Goal: Feedback & Contribution: Contribute content

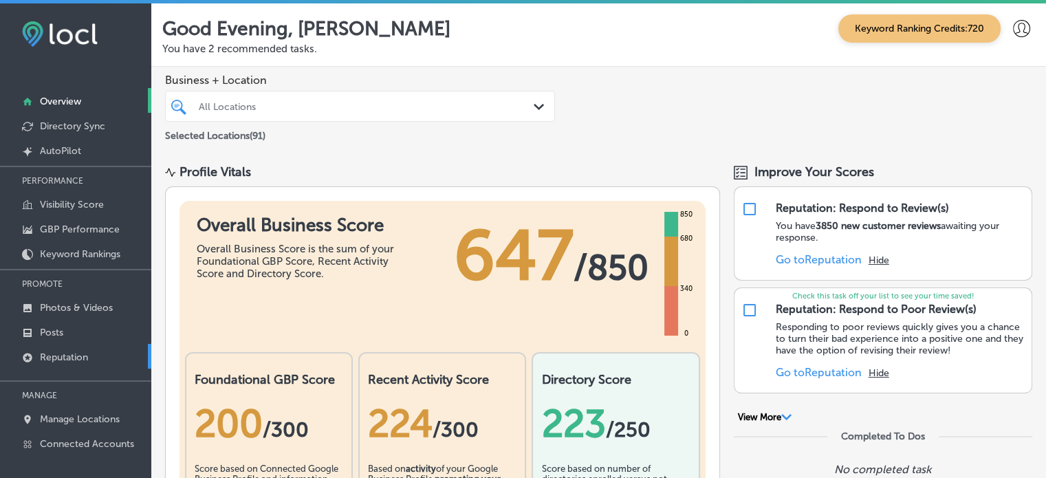
click at [72, 354] on p "Reputation" at bounding box center [64, 357] width 48 height 12
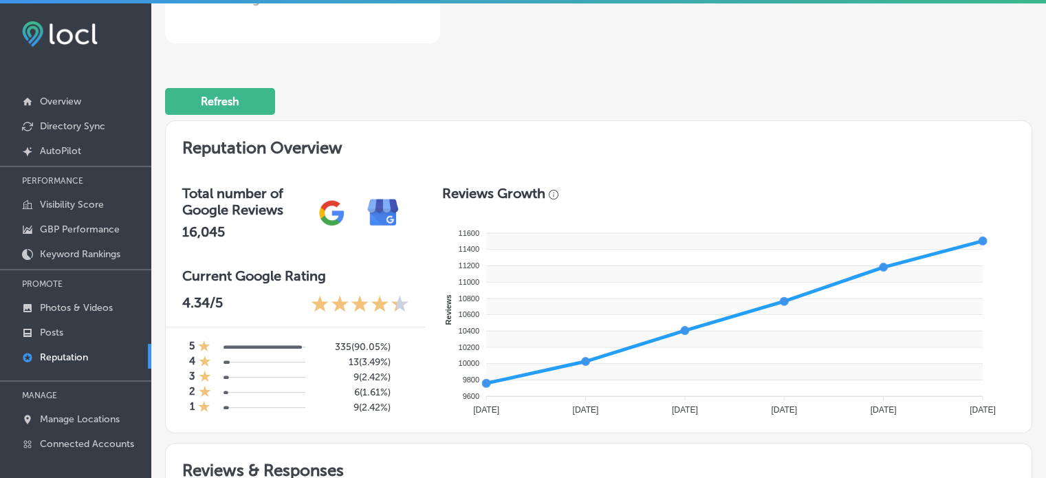
scroll to position [454, 0]
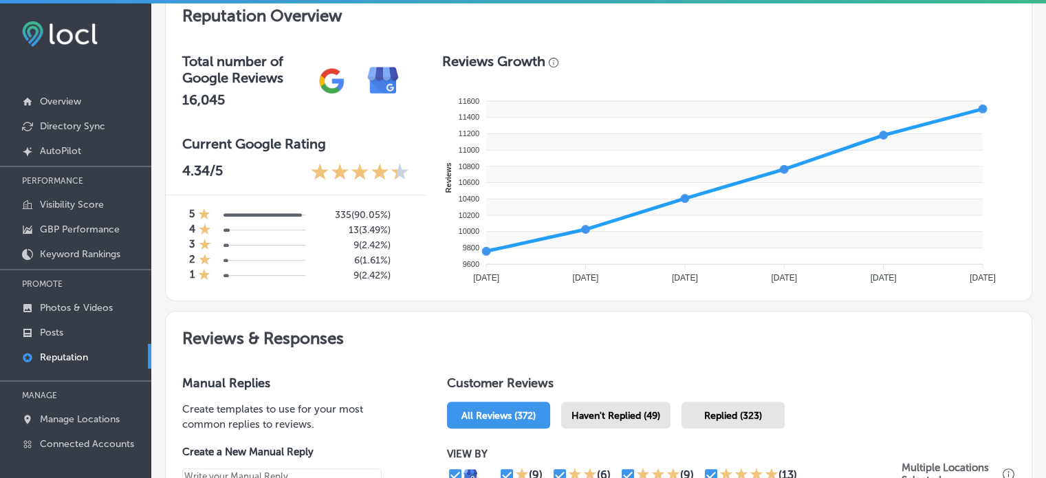
click at [614, 410] on span "Haven't Replied (49)" at bounding box center [616, 416] width 89 height 12
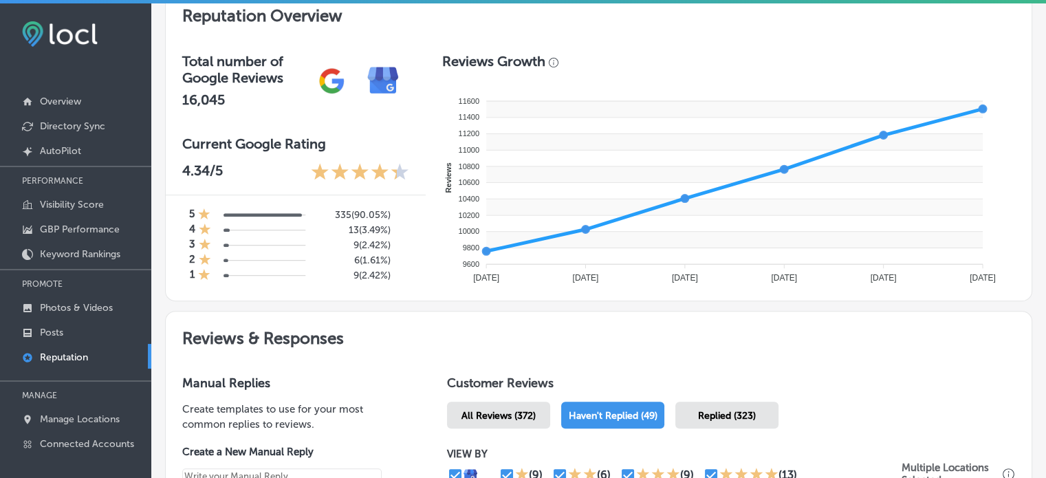
scroll to position [751, 0]
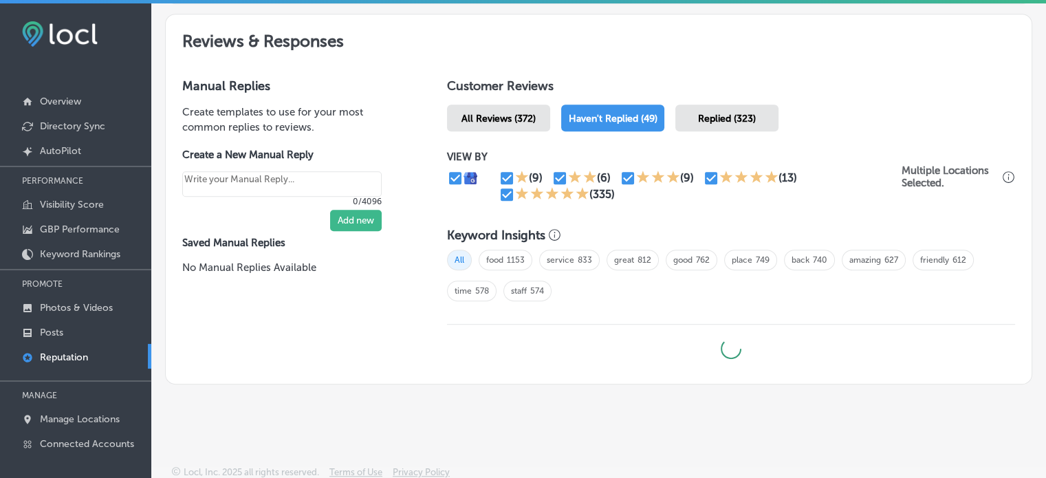
type textarea "x"
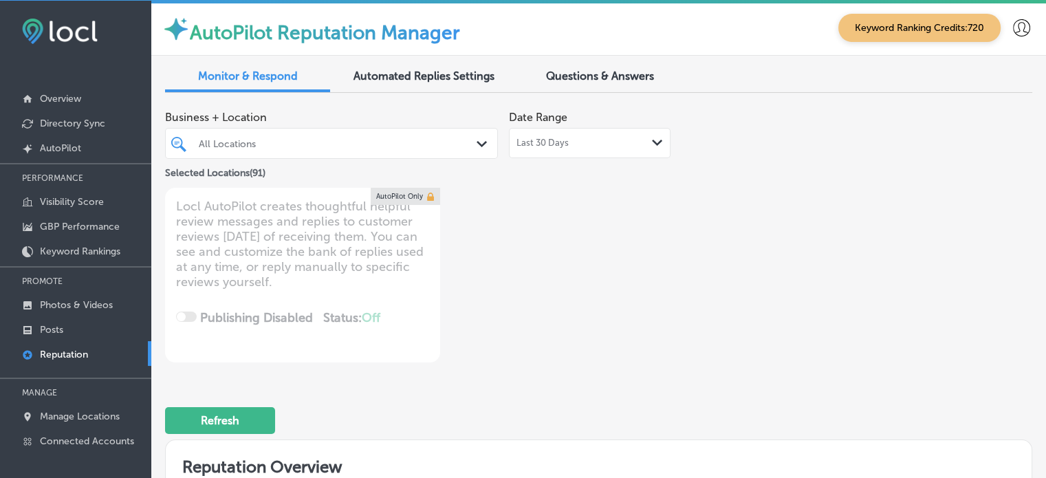
scroll to position [0, 0]
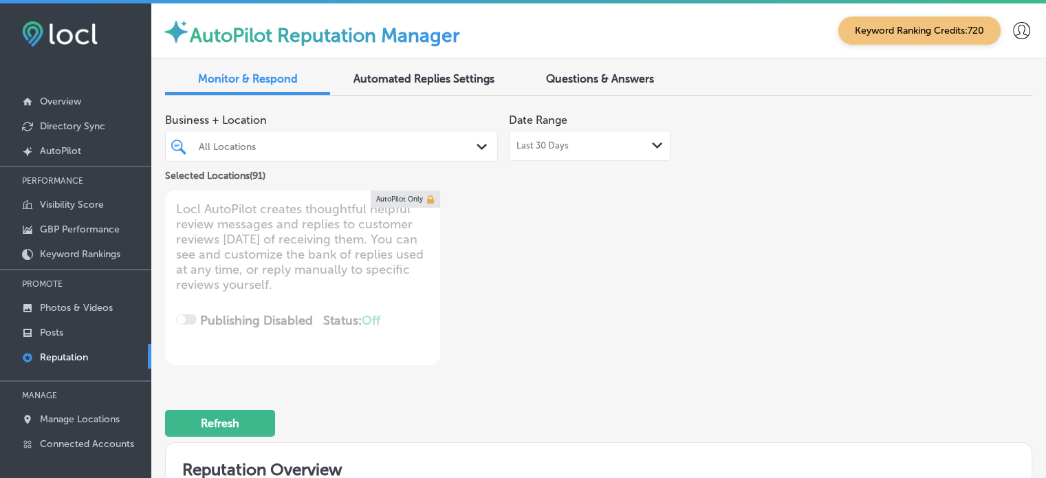
click at [368, 150] on div "All Locations" at bounding box center [338, 146] width 279 height 12
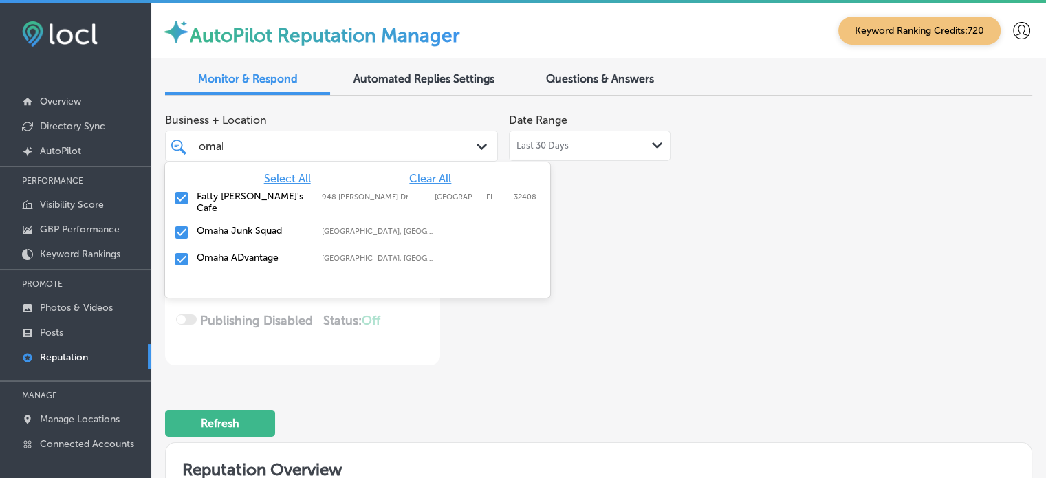
type input "omaha"
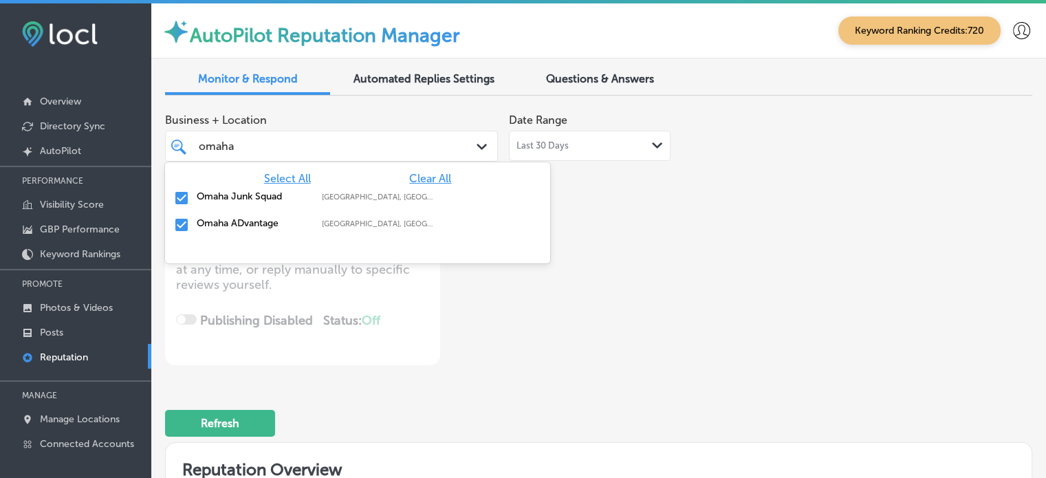
click at [201, 195] on label "Omaha Junk Squad" at bounding box center [252, 197] width 111 height 12
type textarea "x"
type input "omaha"
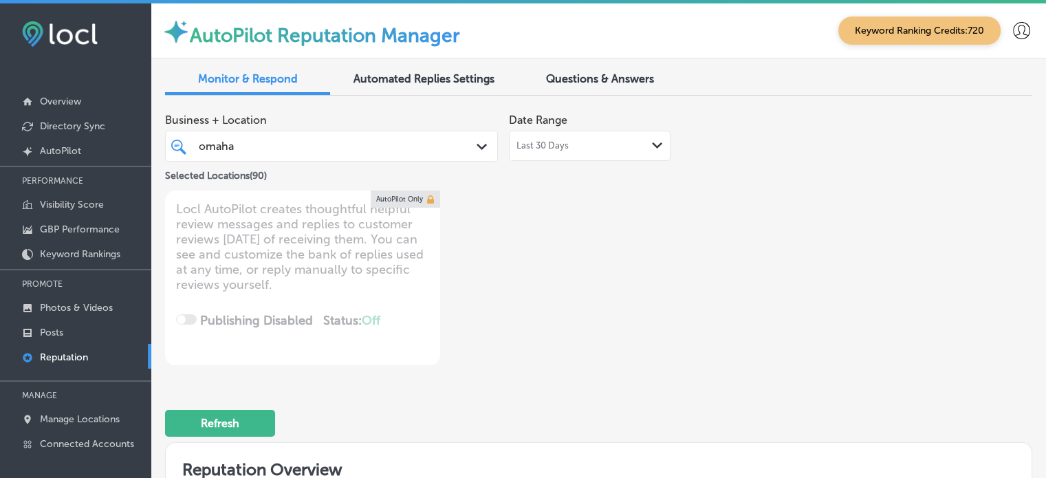
click at [446, 149] on div "omaha omaha" at bounding box center [331, 146] width 279 height 21
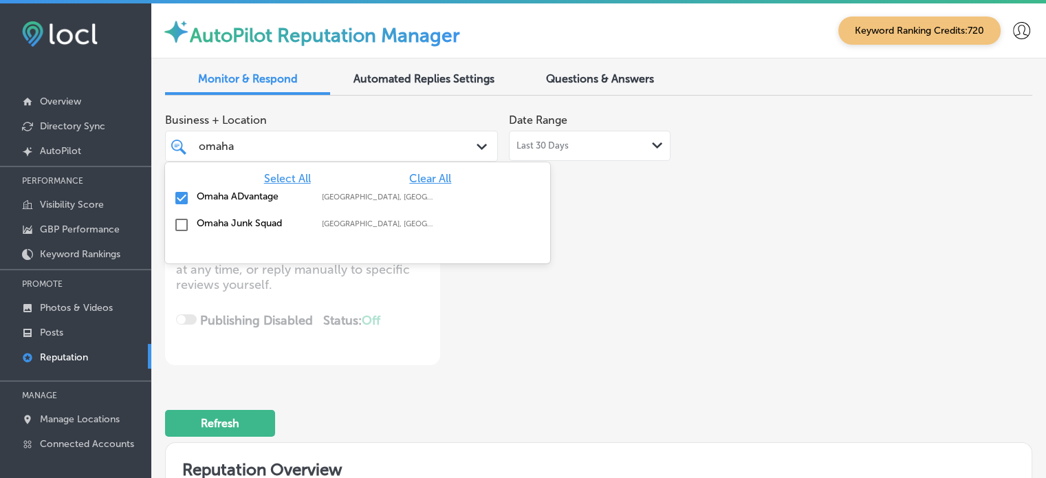
type textarea "x"
type input "omah"
type textarea "x"
type input "o"
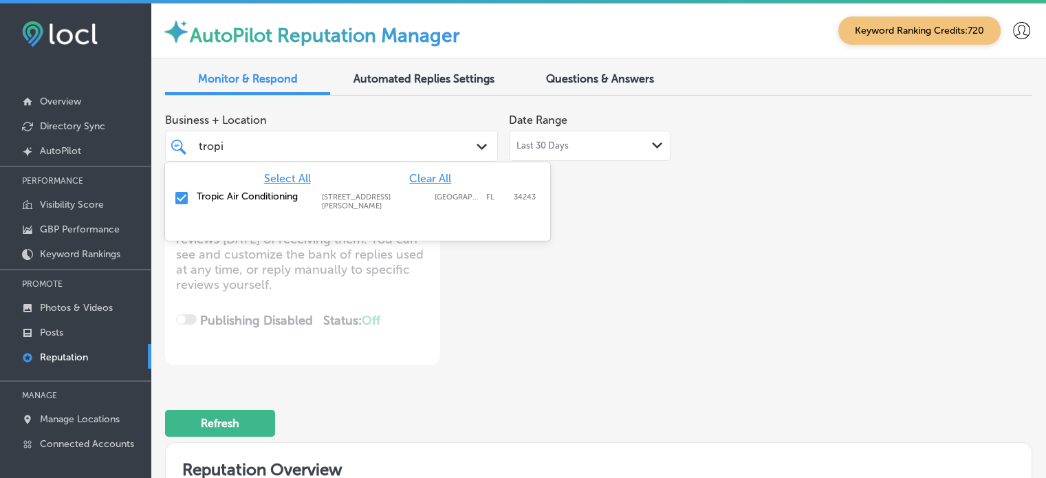
type input "tropic"
click at [300, 201] on label "Tropic Air Conditioning" at bounding box center [252, 197] width 111 height 12
type textarea "x"
type input "tropic"
click at [735, 221] on div "Business + Location option 1342 whitfield ave, deselected. option 1342 whitfiel…" at bounding box center [598, 236] width 867 height 259
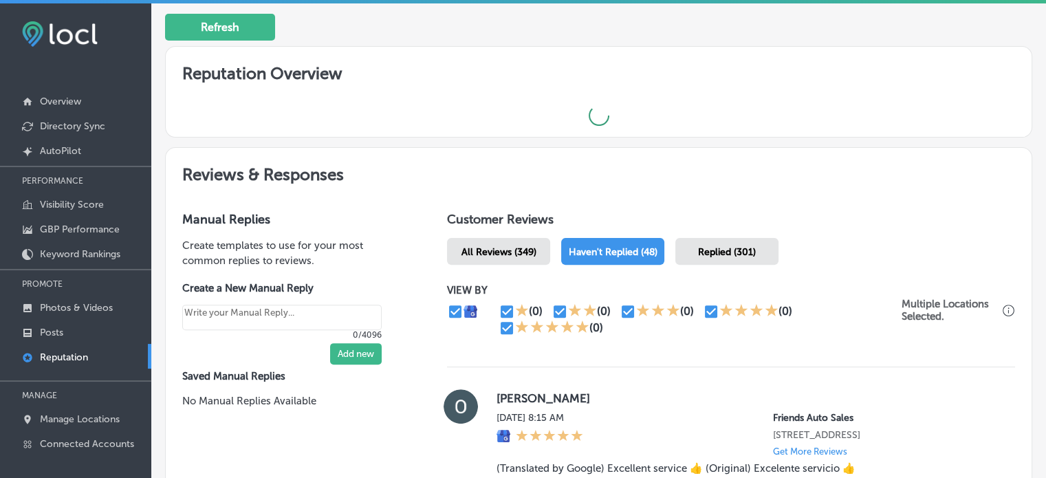
scroll to position [398, 0]
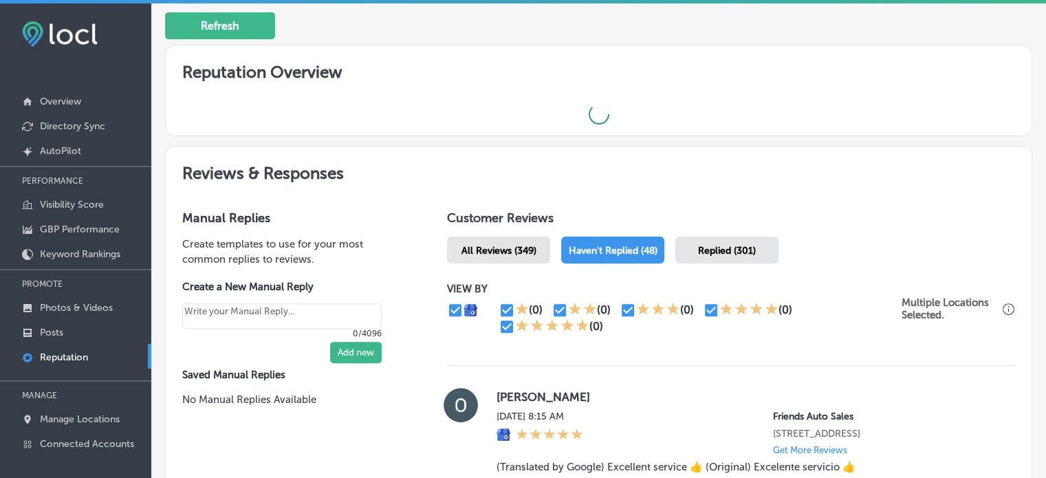
type textarea "x"
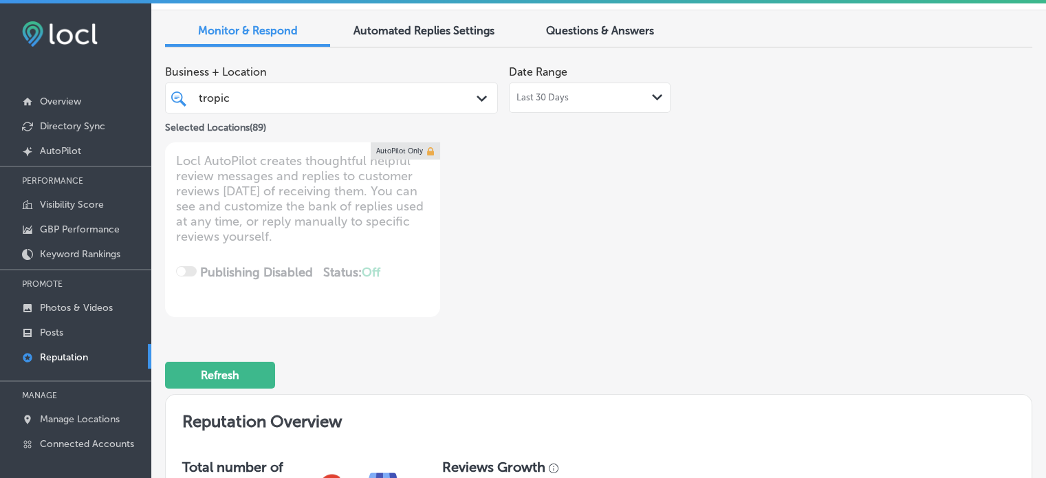
scroll to position [47, 0]
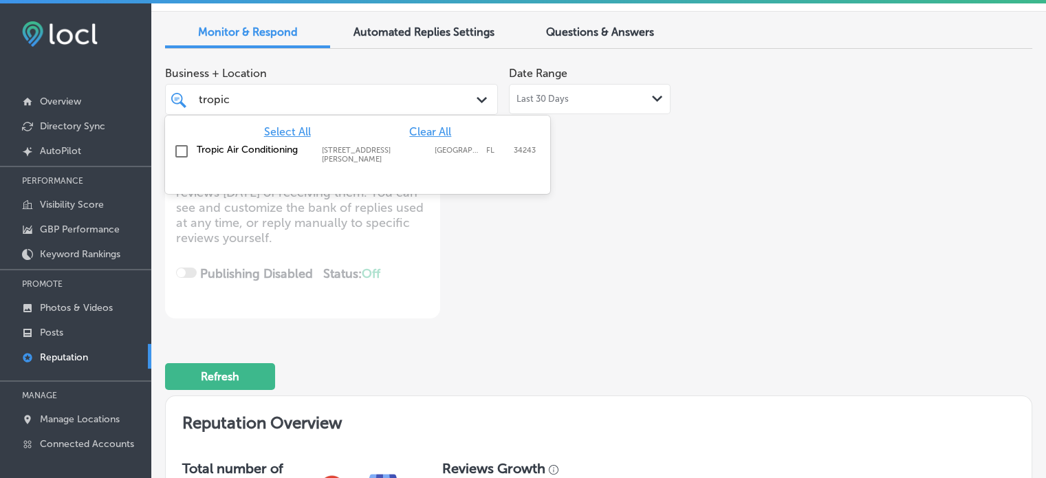
click at [314, 105] on div "tropic tropic" at bounding box center [317, 99] width 241 height 19
type input "t"
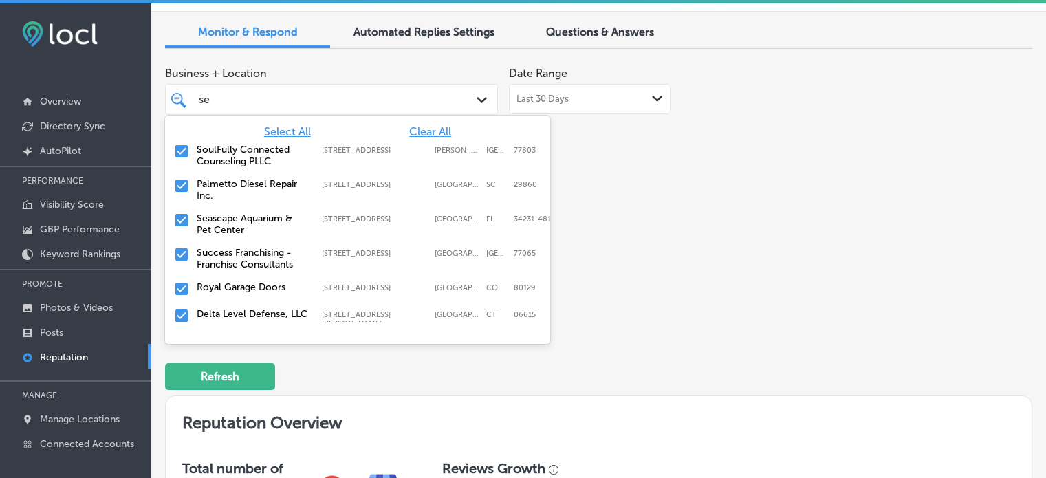
type input "sea"
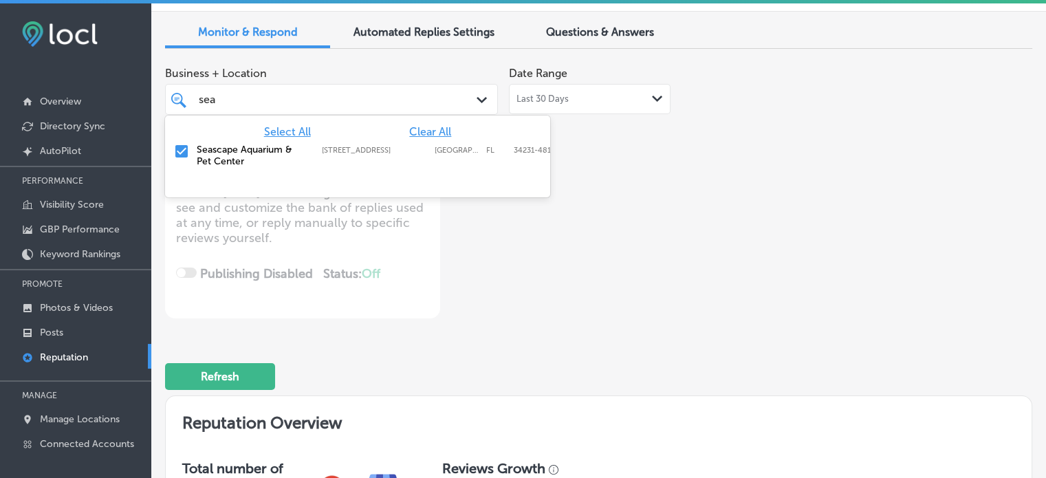
click at [182, 149] on input "checkbox" at bounding box center [181, 151] width 17 height 17
type textarea "x"
type input "sea"
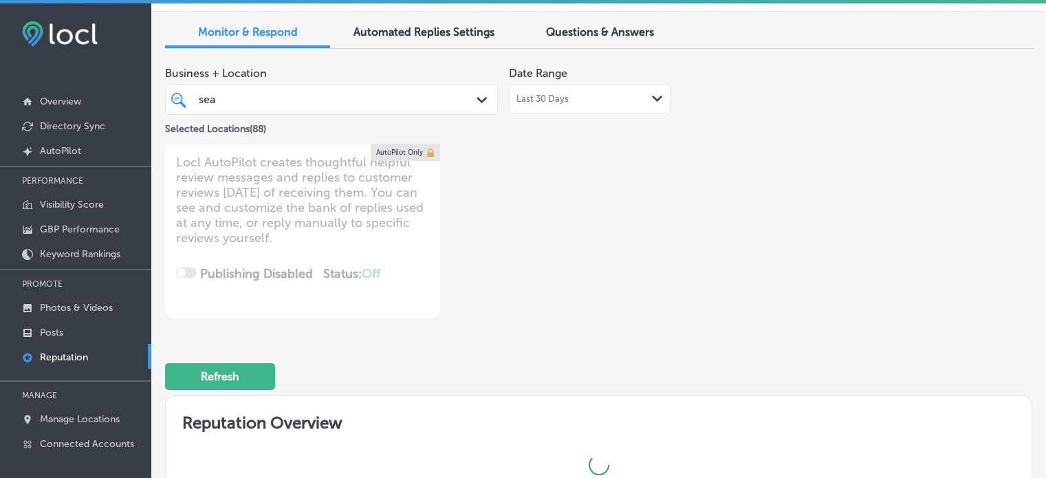
type textarea "x"
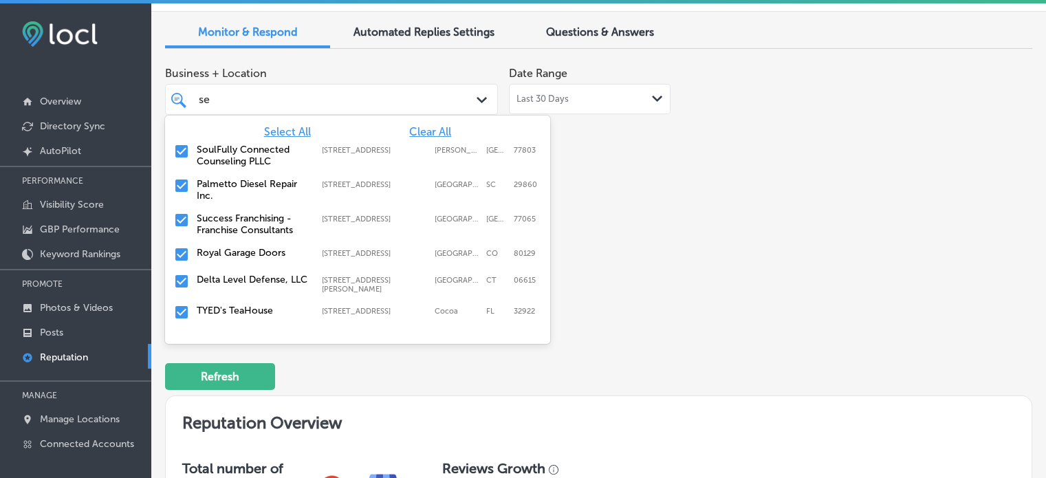
type input "s"
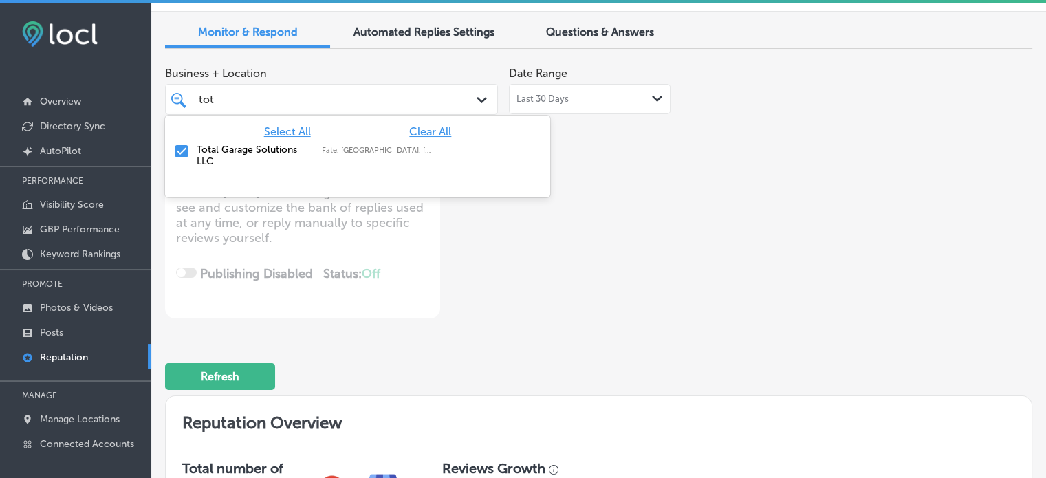
type input "tota"
click at [186, 156] on input "checkbox" at bounding box center [181, 151] width 17 height 17
type textarea "x"
type input "tota"
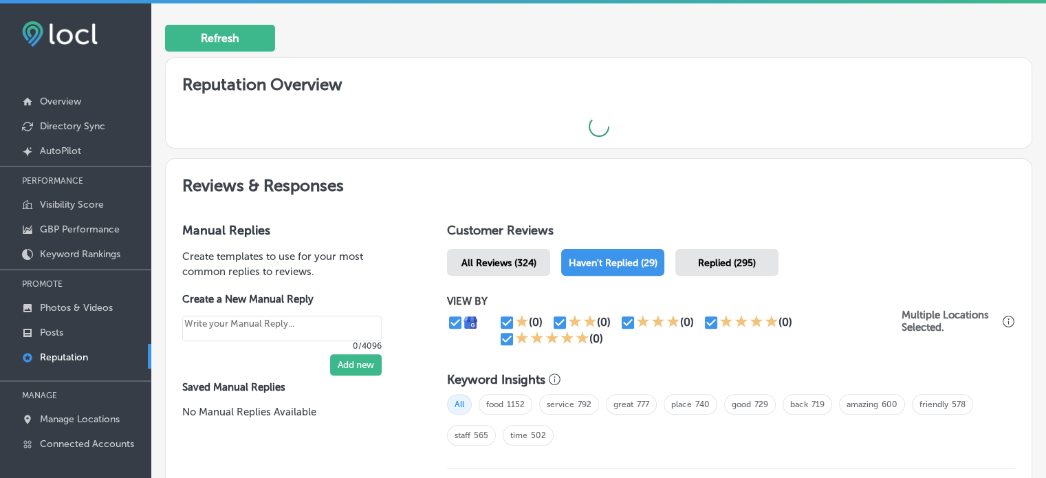
type textarea "x"
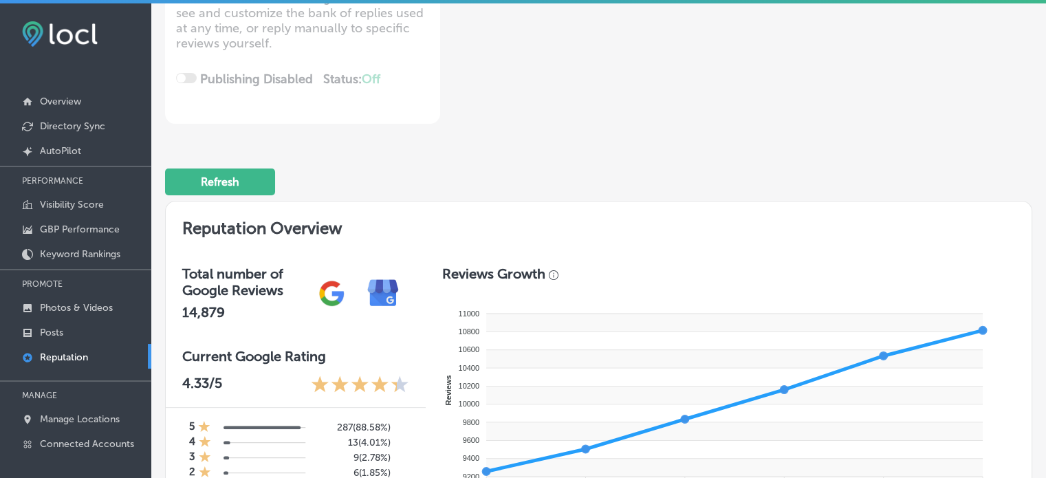
scroll to position [0, 0]
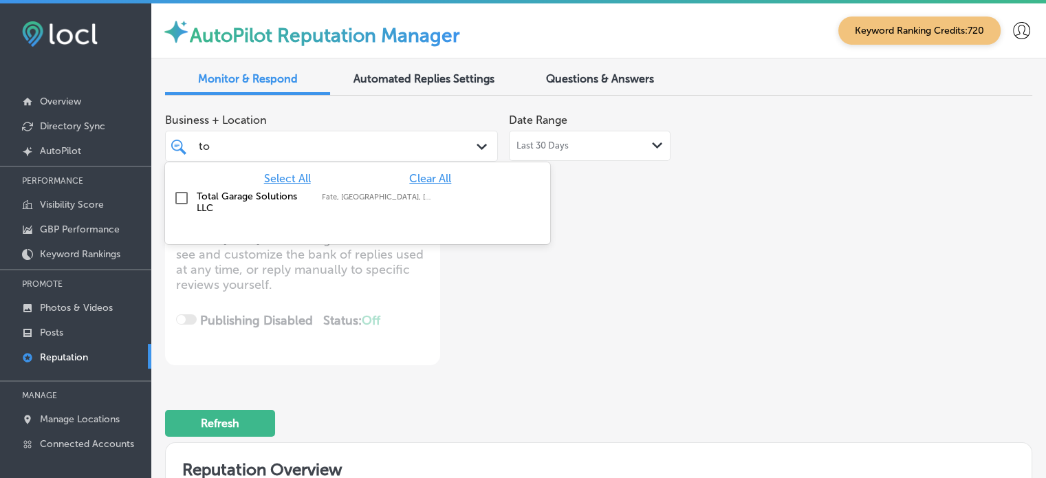
type input "t"
type input "ip"
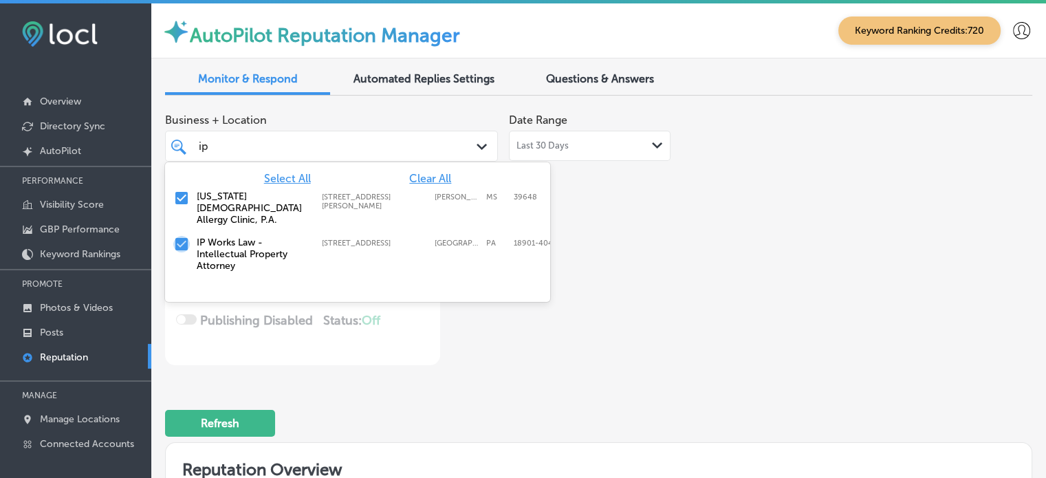
click at [184, 236] on input "checkbox" at bounding box center [181, 244] width 17 height 17
type textarea "x"
type input "i"
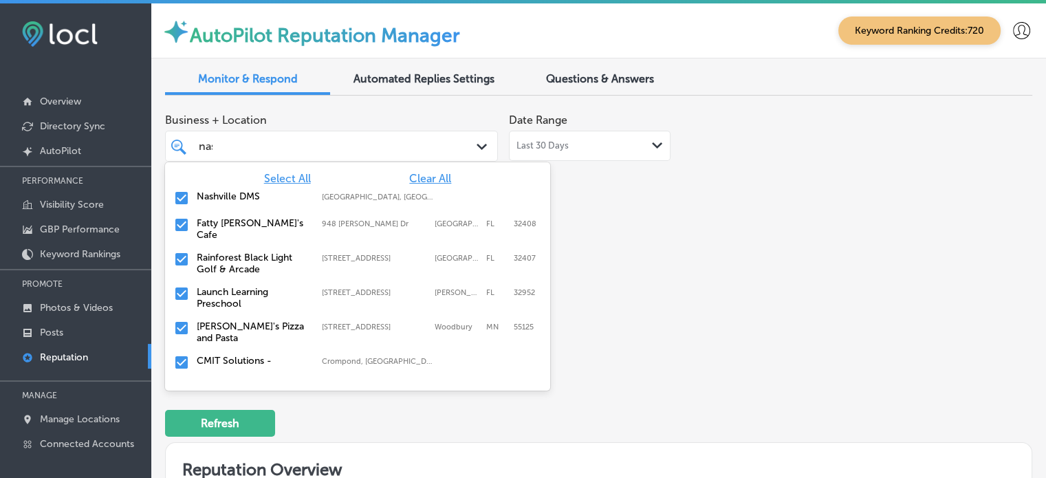
type input "nash"
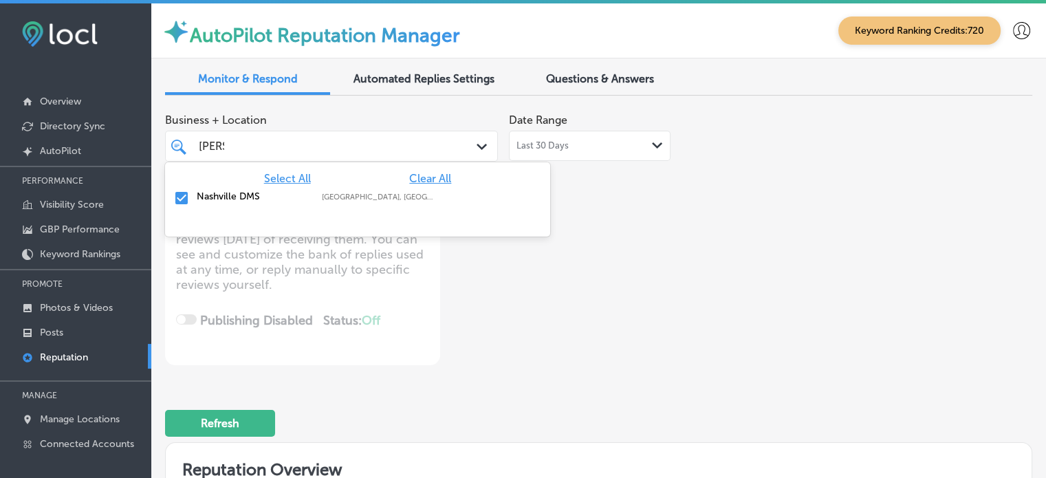
click at [228, 193] on label "Nashville DMS" at bounding box center [252, 197] width 111 height 12
type textarea "x"
type input "nash"
click at [597, 351] on div "Business + Location option focused, 87 of 92. 2 results available for search te…" at bounding box center [425, 236] width 521 height 259
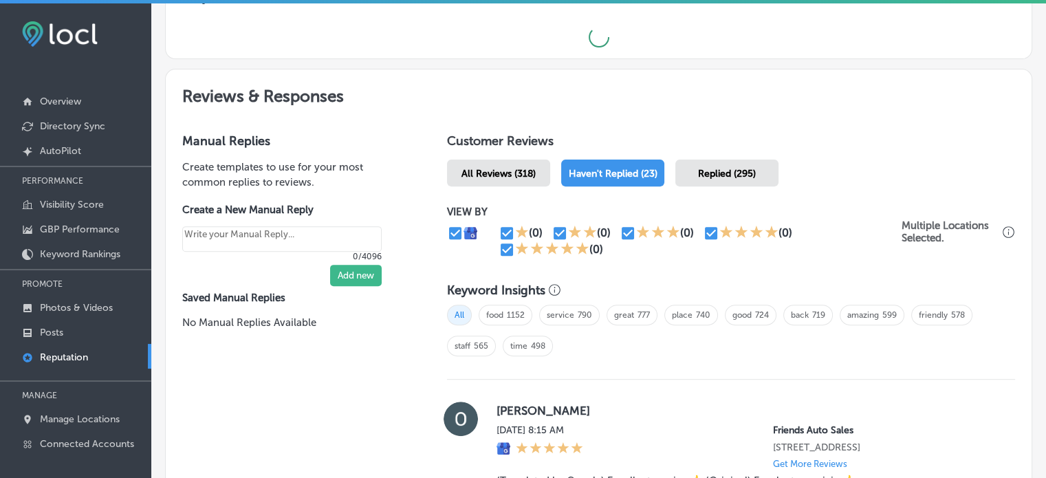
type textarea "x"
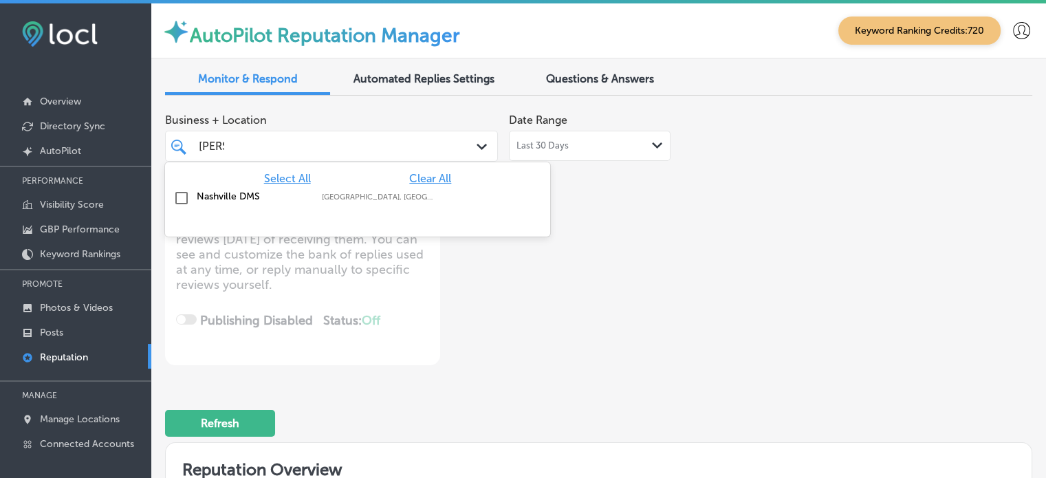
drag, startPoint x: 318, startPoint y: 144, endPoint x: 164, endPoint y: 144, distance: 154.1
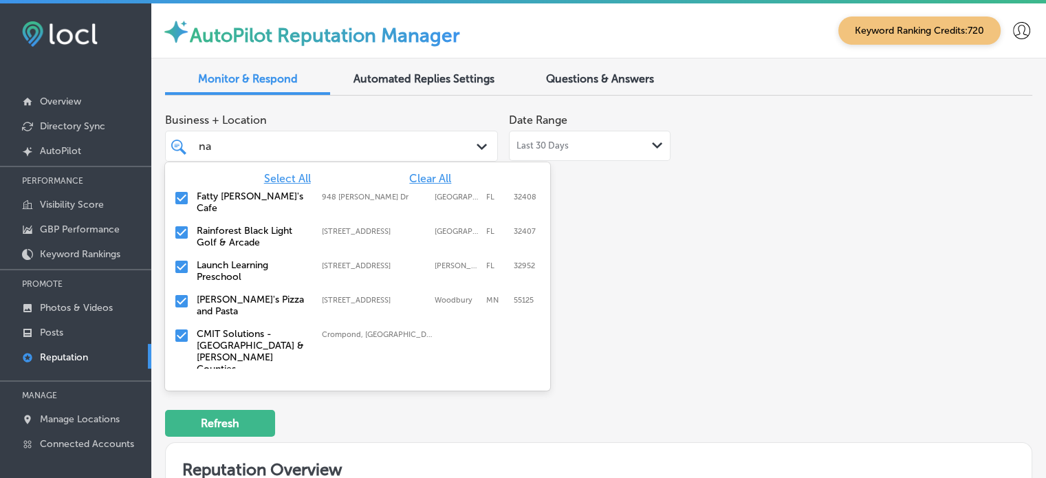
type input "n"
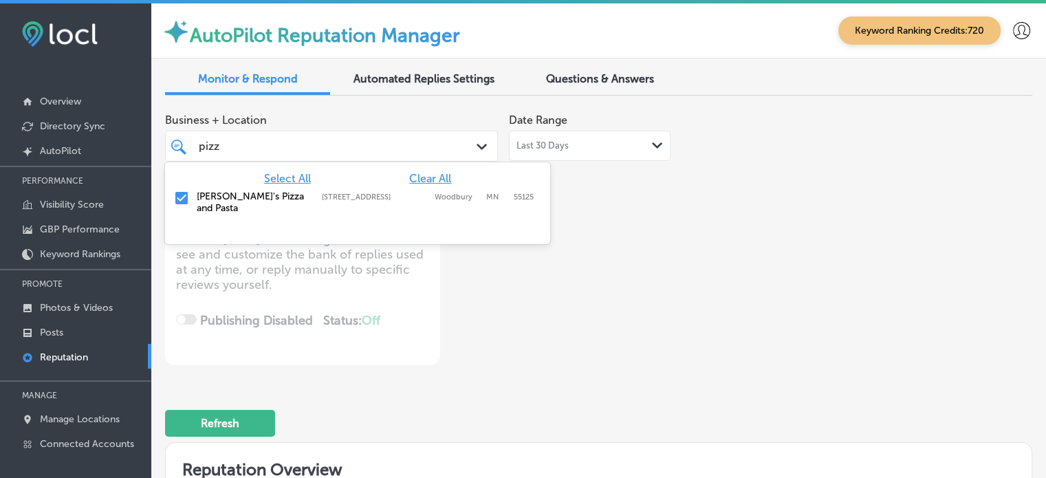
type input "pizza"
click at [198, 194] on label "[PERSON_NAME]'s Pizza and Pasta" at bounding box center [252, 202] width 111 height 23
type textarea "x"
type input "pizza"
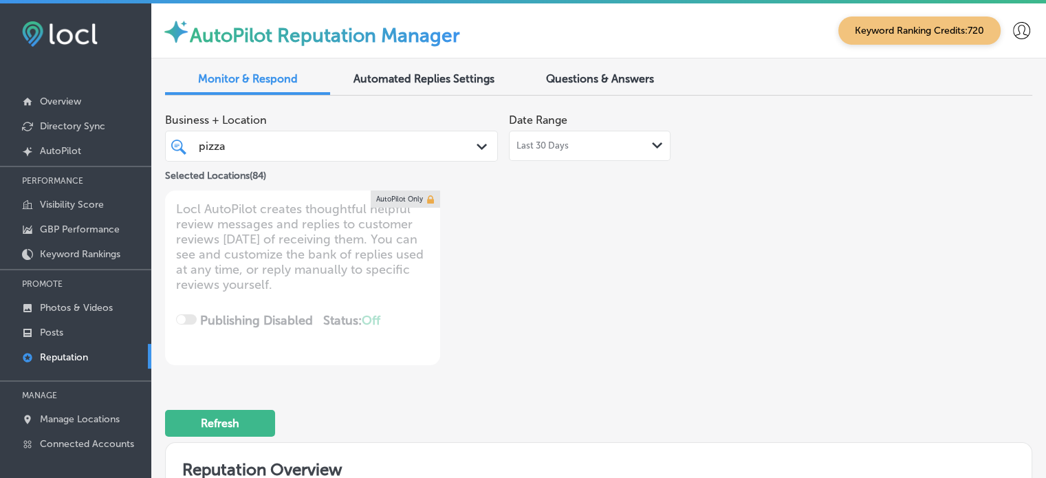
type textarea "x"
click at [746, 343] on div "Business + Location pizza pizza Path Created with Sketch. Selected Locations ( …" at bounding box center [598, 236] width 867 height 259
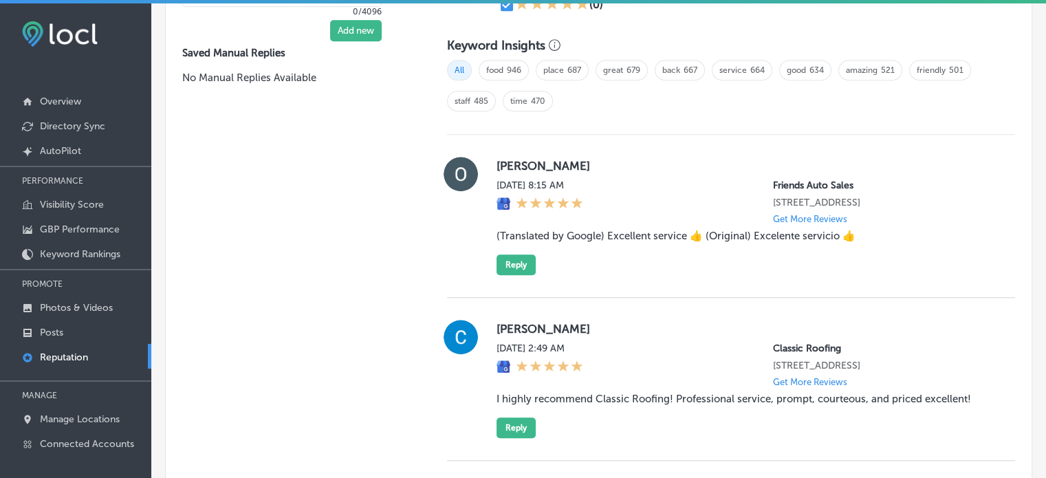
scroll to position [987, 0]
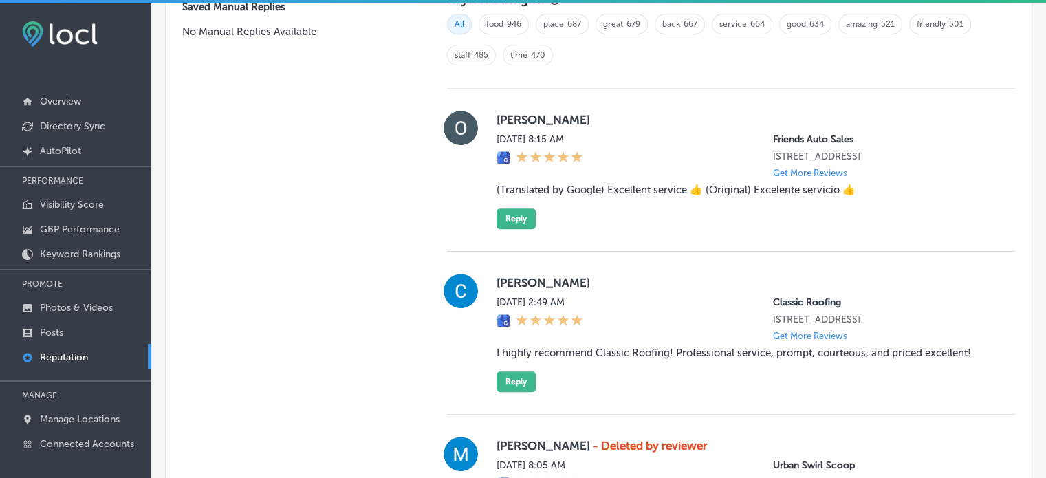
click at [631, 189] on blockquote "(Translated by Google) Excellent service 👍 (Original) Excelente servicio 👍" at bounding box center [745, 190] width 497 height 12
click at [602, 189] on blockquote "(Translated by Google) Excellent service 👍 (Original) Excelente servicio 👍" at bounding box center [745, 190] width 497 height 12
drag, startPoint x: 602, startPoint y: 189, endPoint x: 674, endPoint y: 188, distance: 72.2
click at [674, 188] on blockquote "(Translated by Google) Excellent service 👍 (Original) Excelente servicio 👍" at bounding box center [745, 190] width 497 height 12
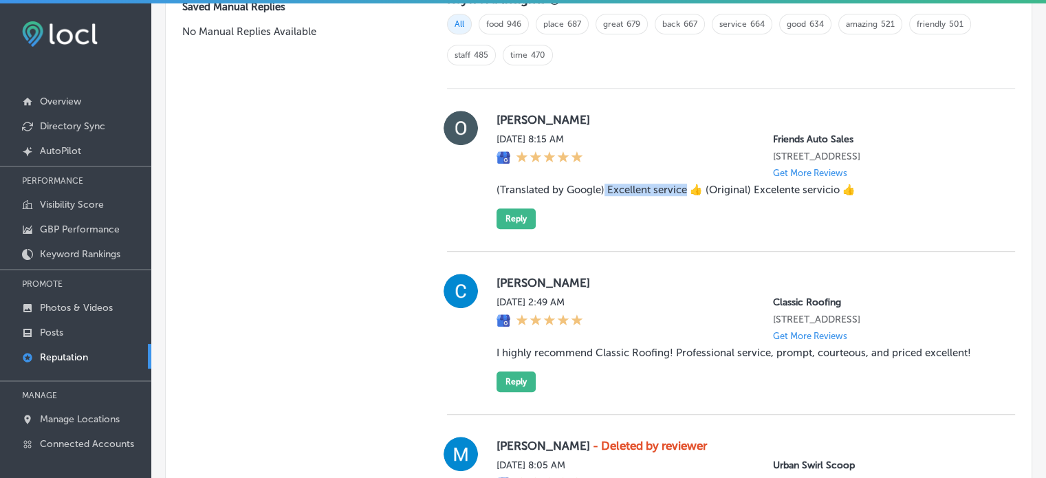
copy blockquote "Excellent service"
click at [523, 215] on button "Reply" at bounding box center [516, 218] width 39 height 21
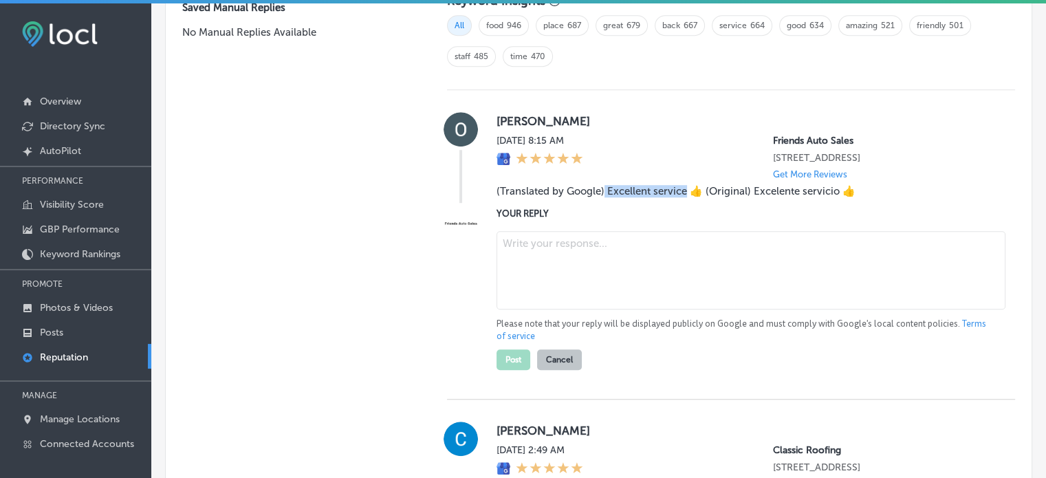
click at [570, 266] on textarea at bounding box center [751, 270] width 509 height 78
paste textarea "Thank you for your feedback, Oscar! We're glad to hear you had an excellent exp…"
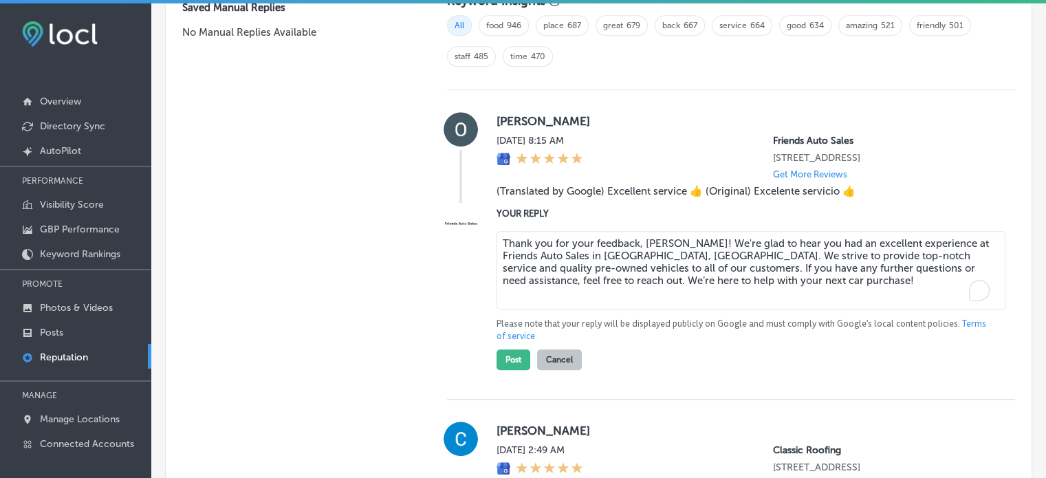
type textarea "Thank you for your feedback, Oscar! We're glad to hear you had an excellent exp…"
type textarea "x"
type textarea "Thank you for your feedback, Oscar! We're glad to hear you had an excellent exp…"
click at [517, 351] on button "Post" at bounding box center [514, 359] width 34 height 21
type textarea "x"
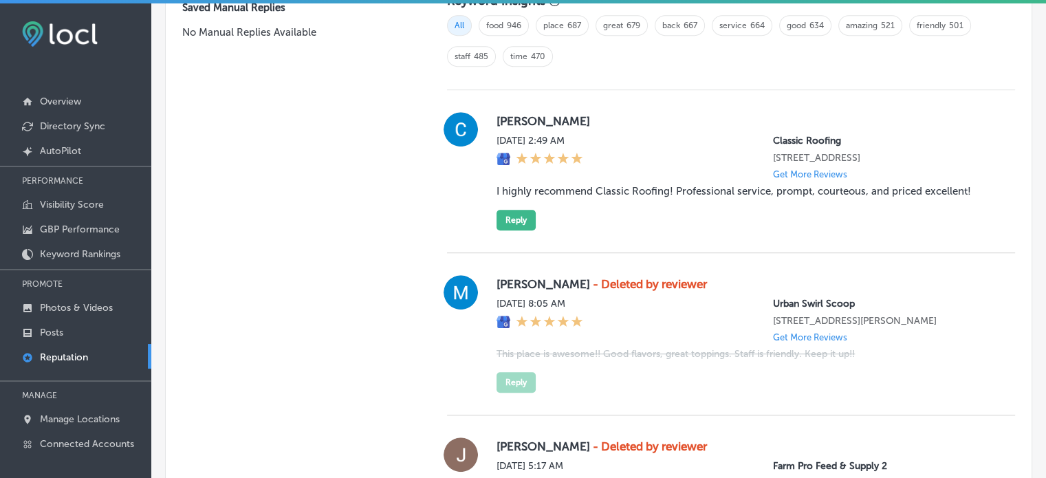
click at [567, 188] on blockquote "I highly recommend Classic Roofing! Professional service, prompt, courteous, an…" at bounding box center [745, 191] width 497 height 12
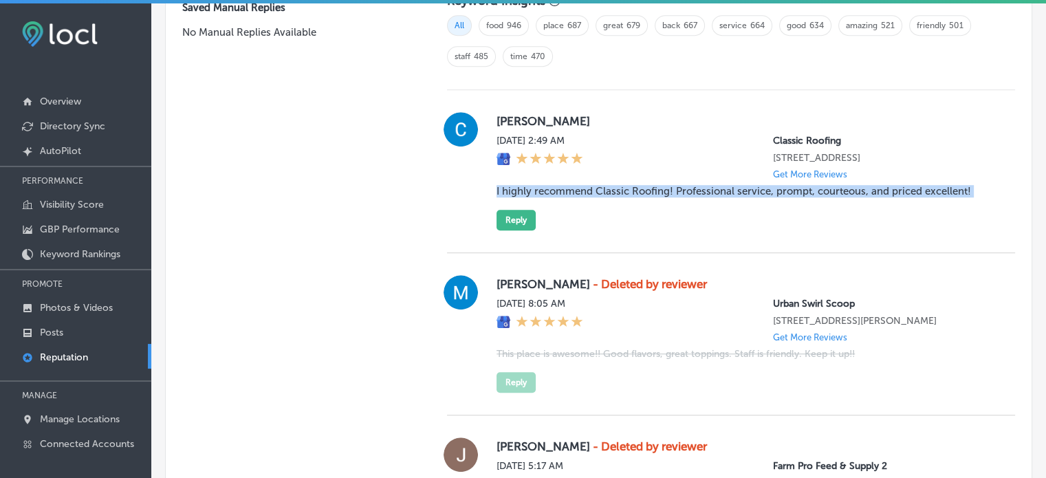
click at [567, 188] on blockquote "I highly recommend Classic Roofing! Professional service, prompt, courteous, an…" at bounding box center [745, 191] width 497 height 12
copy blockquote "I highly recommend Classic Roofing! Professional service, prompt, courteous, an…"
click at [520, 218] on button "Reply" at bounding box center [516, 220] width 39 height 21
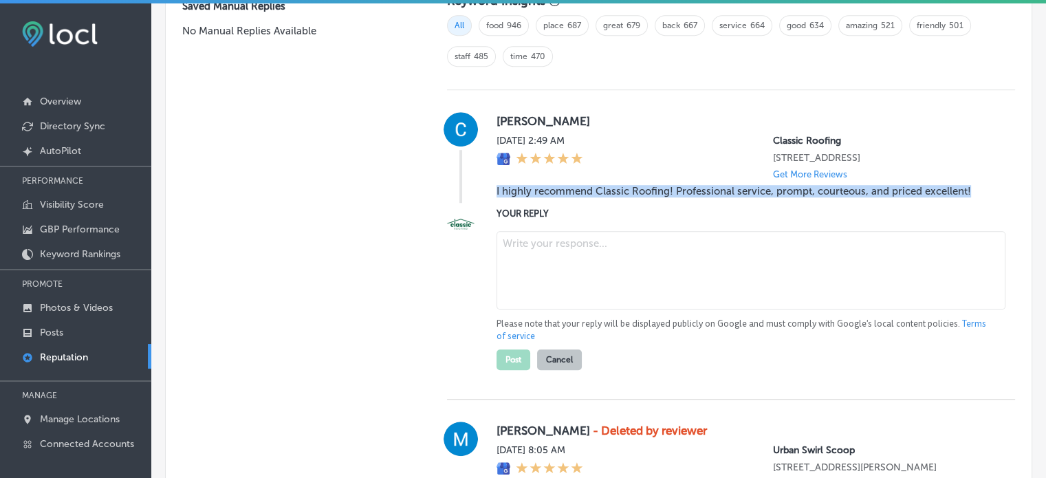
scroll to position [984, 0]
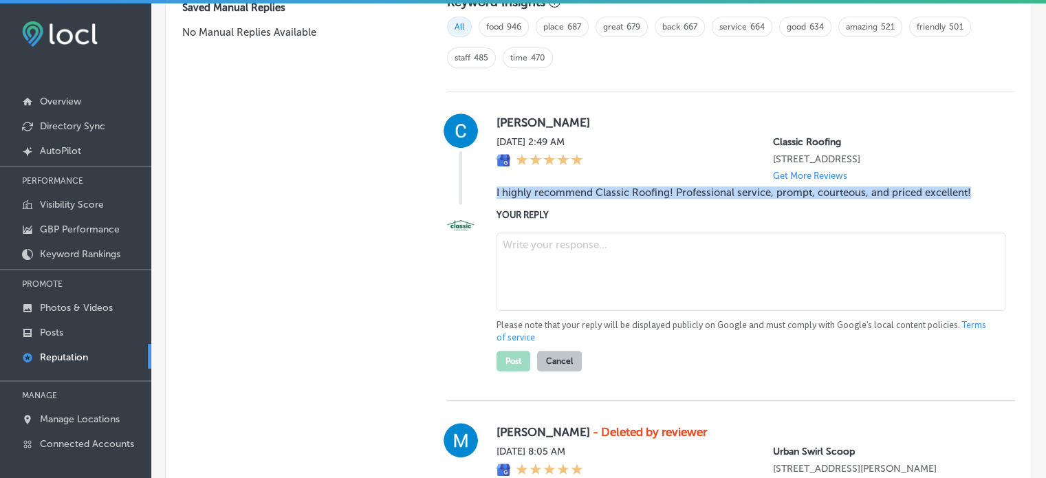
click at [578, 270] on textarea at bounding box center [751, 271] width 509 height 78
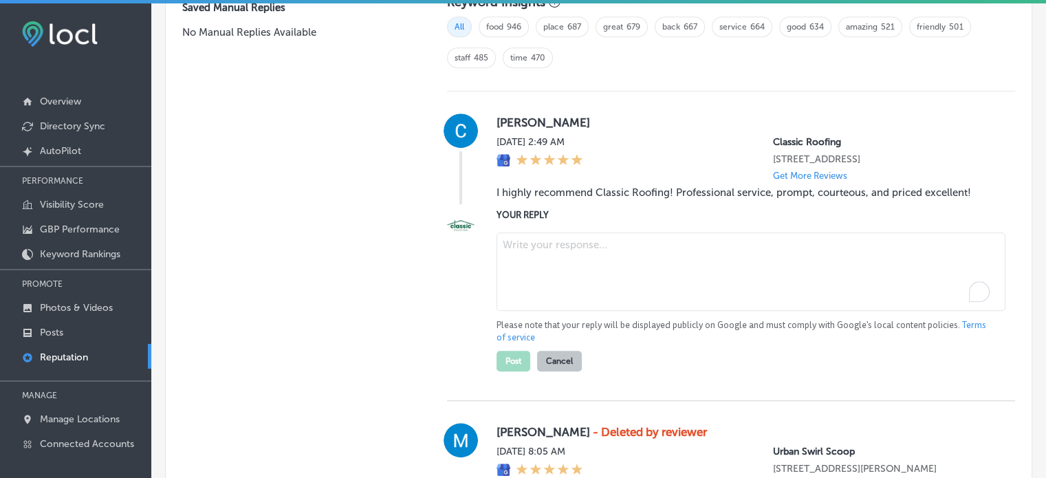
paste textarea "Thank you for the 5-star review, Chandler! We're thrilled to hear that you had …"
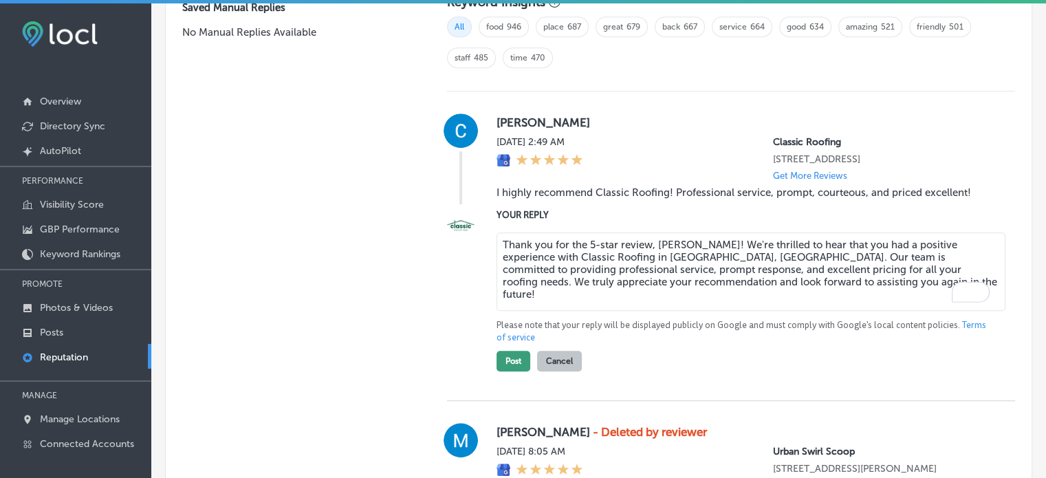
type textarea "Thank you for the 5-star review, Chandler! We're thrilled to hear that you had …"
click at [506, 365] on button "Post" at bounding box center [514, 361] width 34 height 21
type textarea "x"
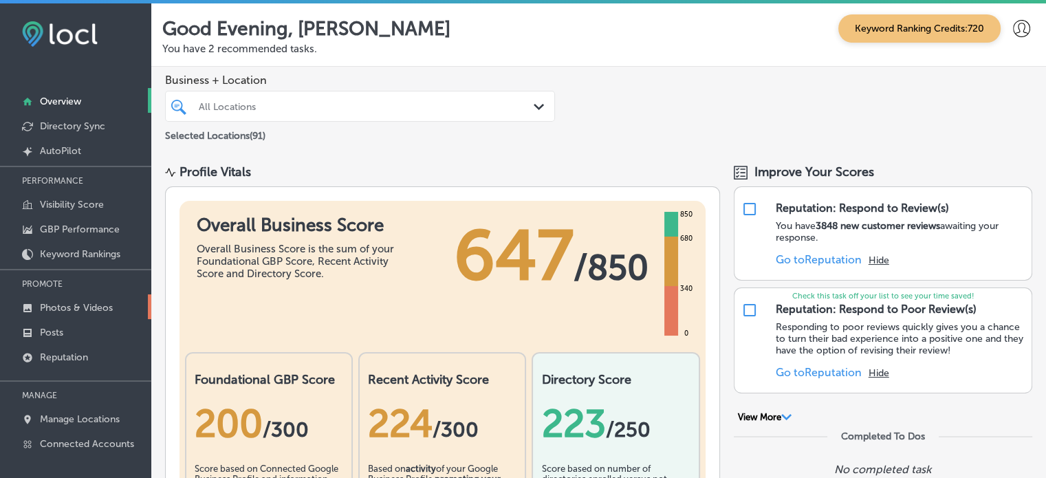
click at [76, 308] on p "Photos & Videos" at bounding box center [76, 308] width 73 height 12
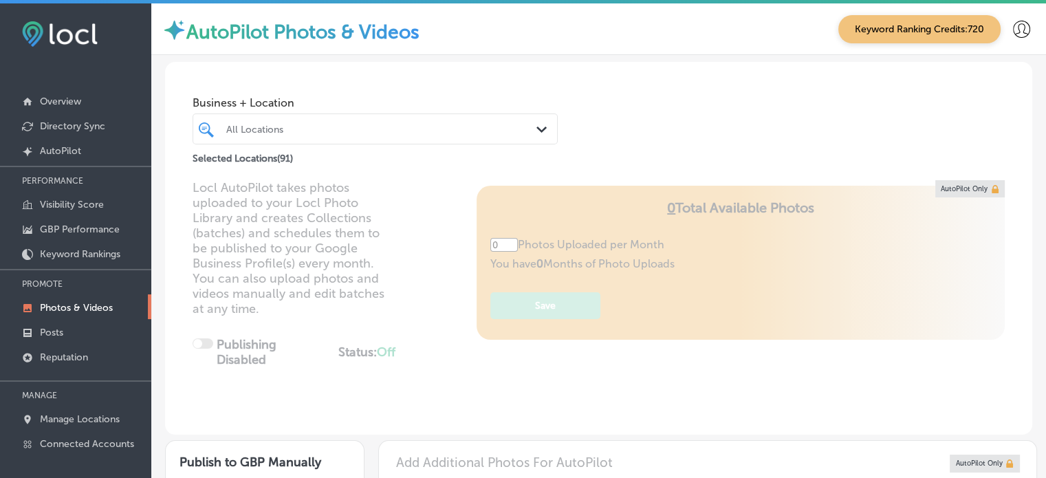
type input "5"
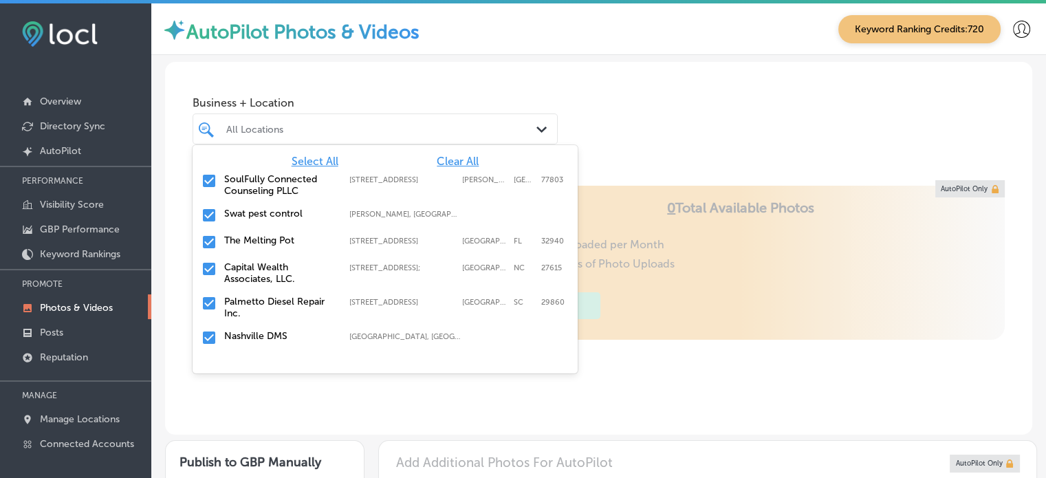
click at [476, 133] on div "All Locations" at bounding box center [382, 129] width 312 height 12
click at [442, 164] on span "Clear All" at bounding box center [458, 161] width 42 height 13
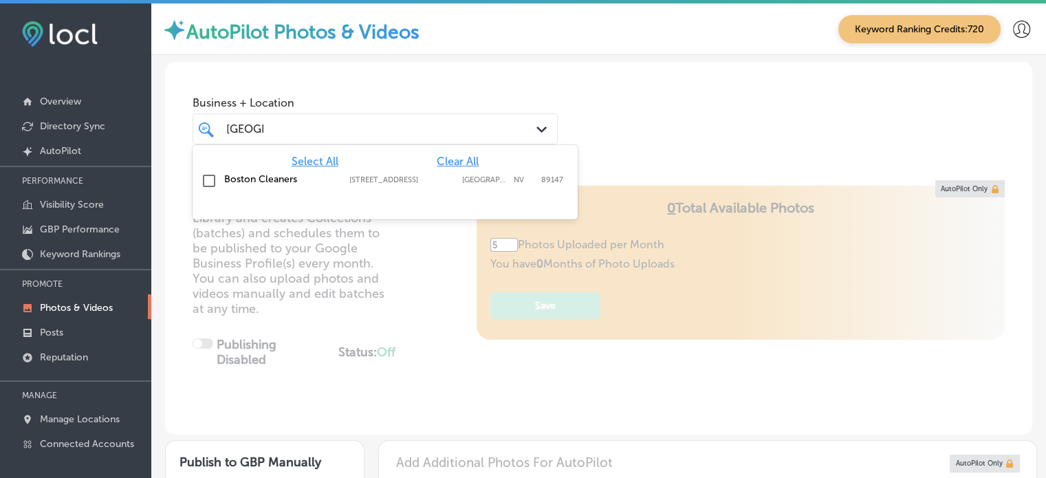
click at [254, 181] on label "Boston Cleaners" at bounding box center [279, 179] width 111 height 12
type input "[GEOGRAPHIC_DATA]"
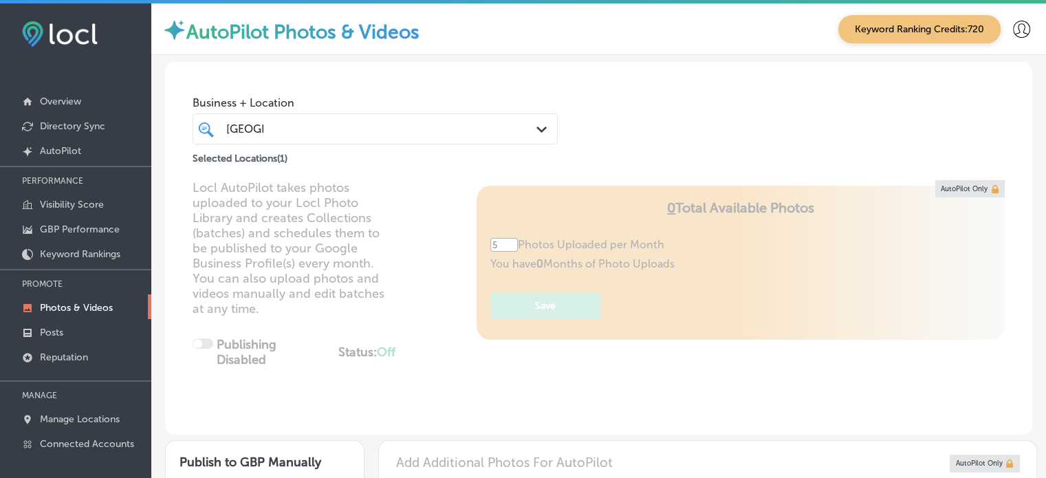
click at [714, 123] on div "Business + Location boston [GEOGRAPHIC_DATA] Path Created with Sketch. Selected…" at bounding box center [598, 114] width 867 height 105
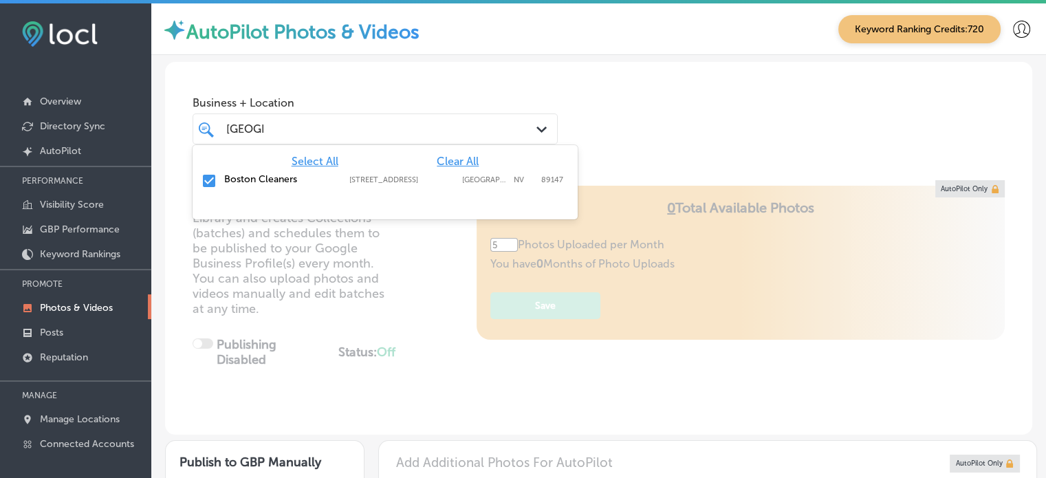
click at [448, 127] on div "boston [GEOGRAPHIC_DATA]" at bounding box center [360, 129] width 271 height 19
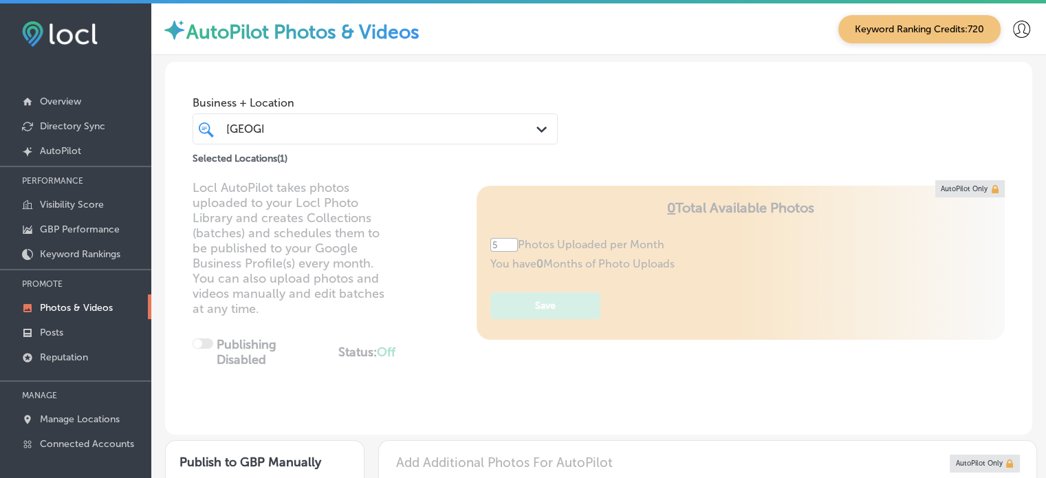
click at [448, 127] on div "boston [GEOGRAPHIC_DATA]" at bounding box center [360, 129] width 271 height 19
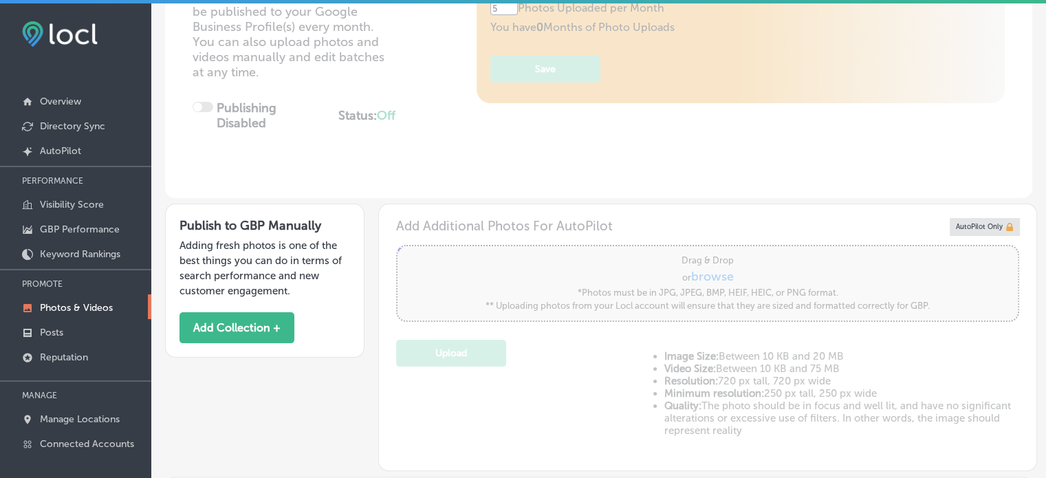
scroll to position [524, 0]
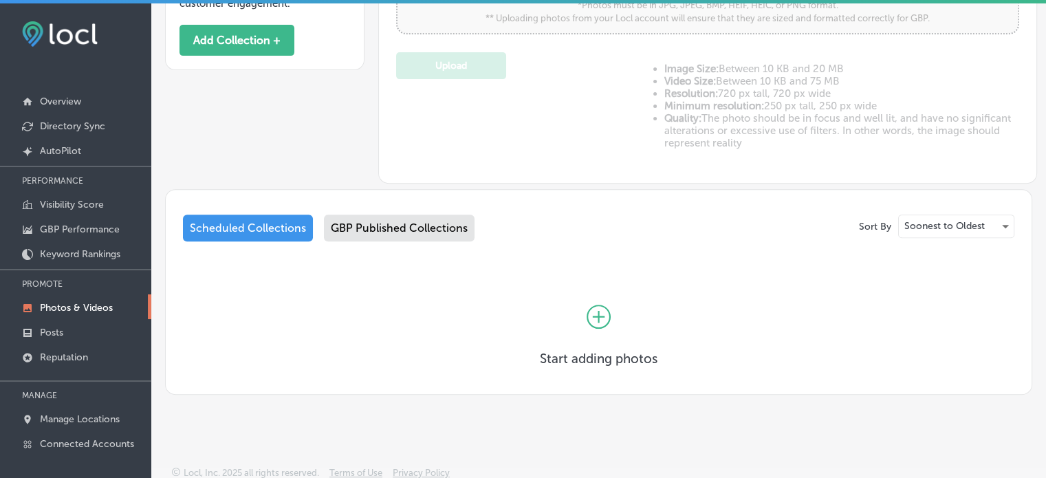
click at [402, 226] on div "GBP Published Collections" at bounding box center [399, 228] width 151 height 27
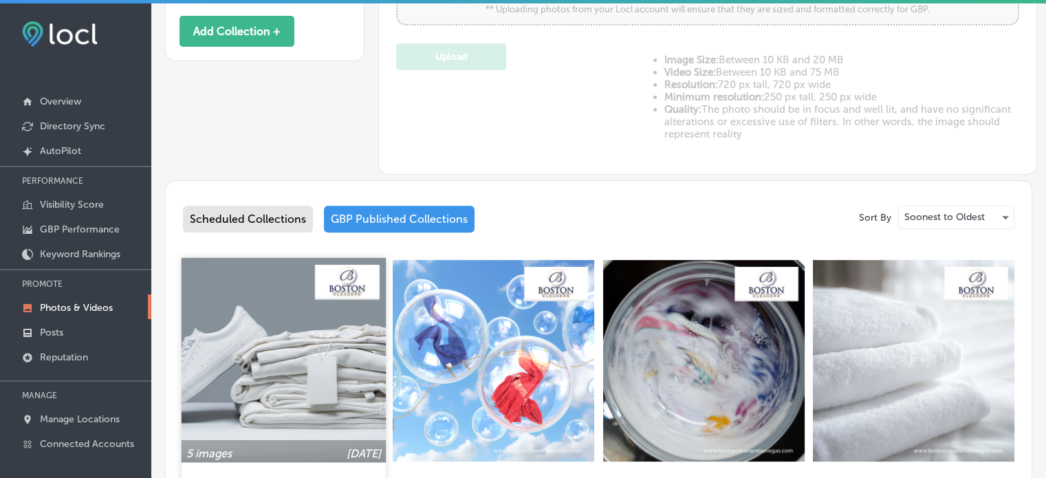
scroll to position [530, 0]
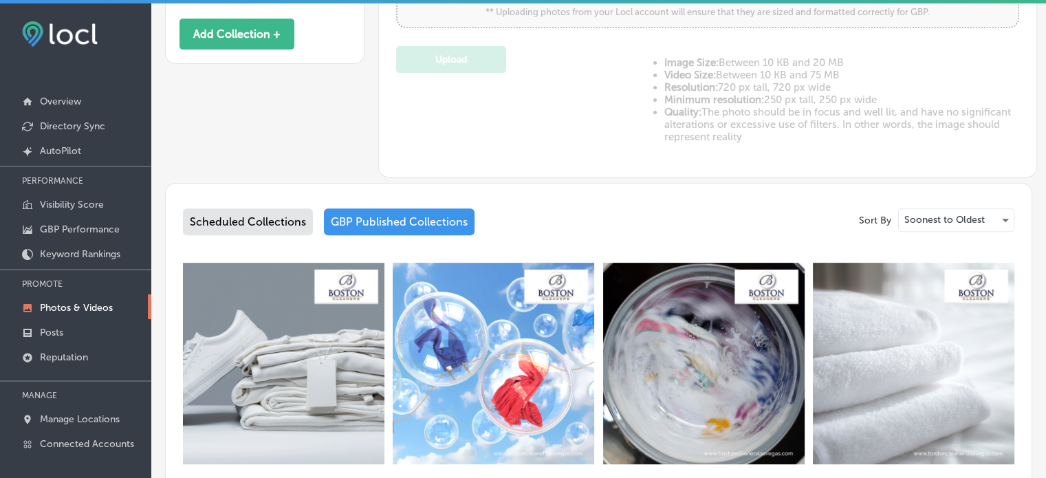
click at [241, 221] on div "Scheduled Collections" at bounding box center [248, 221] width 130 height 27
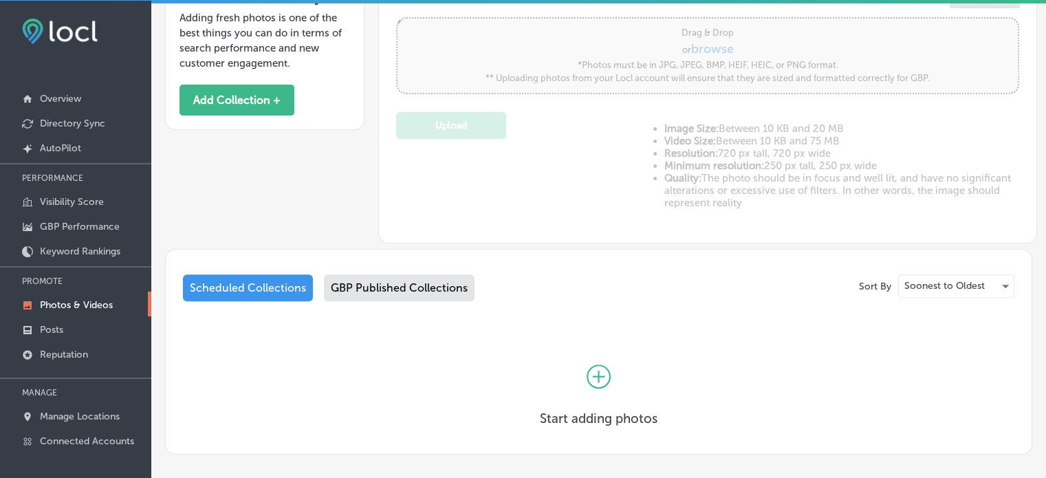
scroll to position [524, 0]
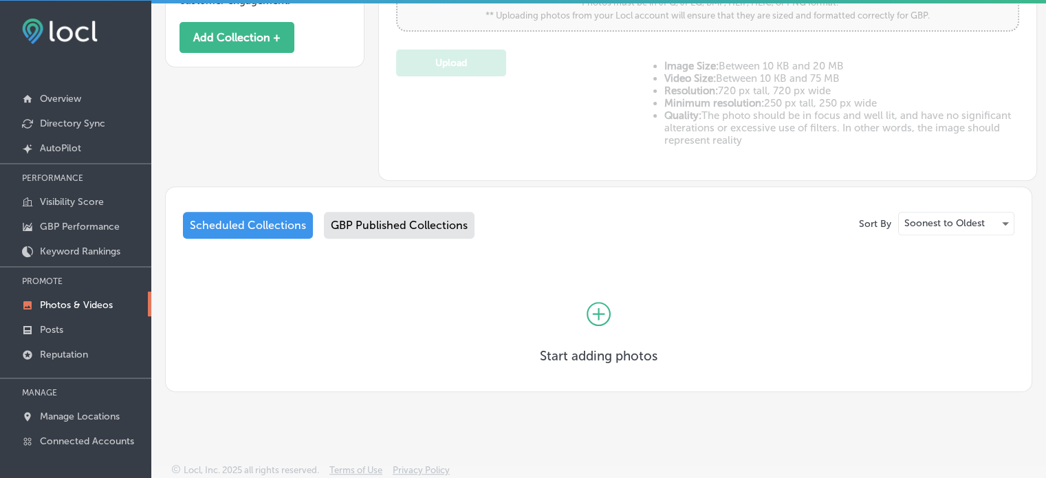
click at [594, 316] on icon at bounding box center [599, 314] width 24 height 24
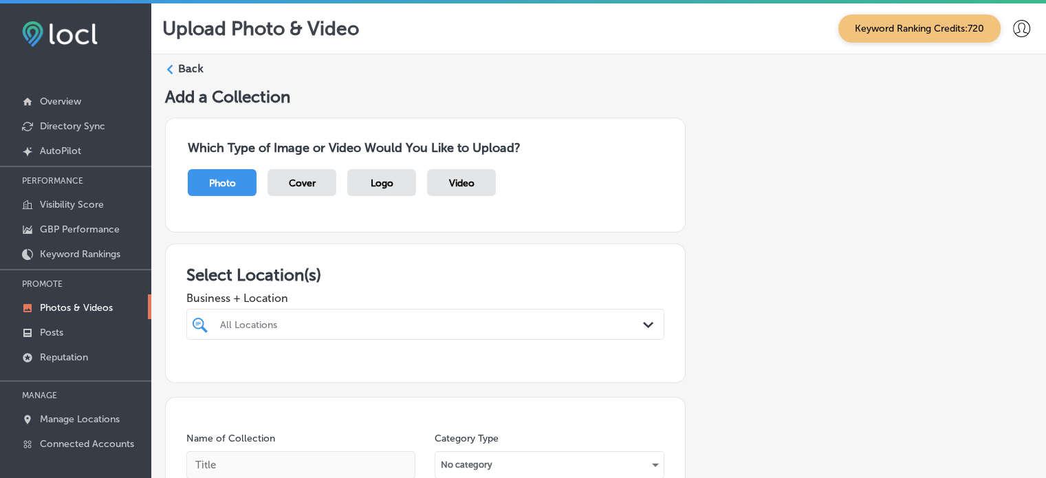
click at [457, 329] on div "All Locations Path Created with Sketch." at bounding box center [425, 324] width 478 height 31
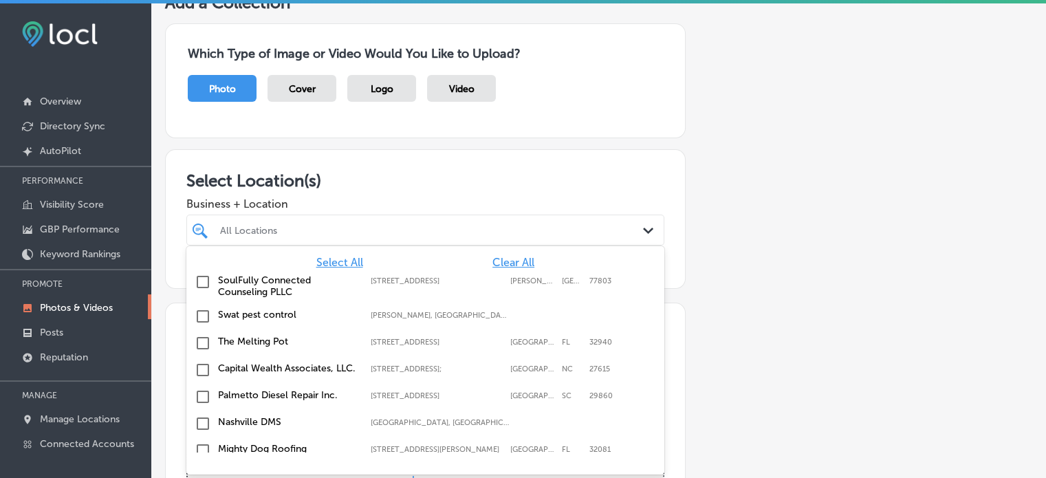
scroll to position [95, 0]
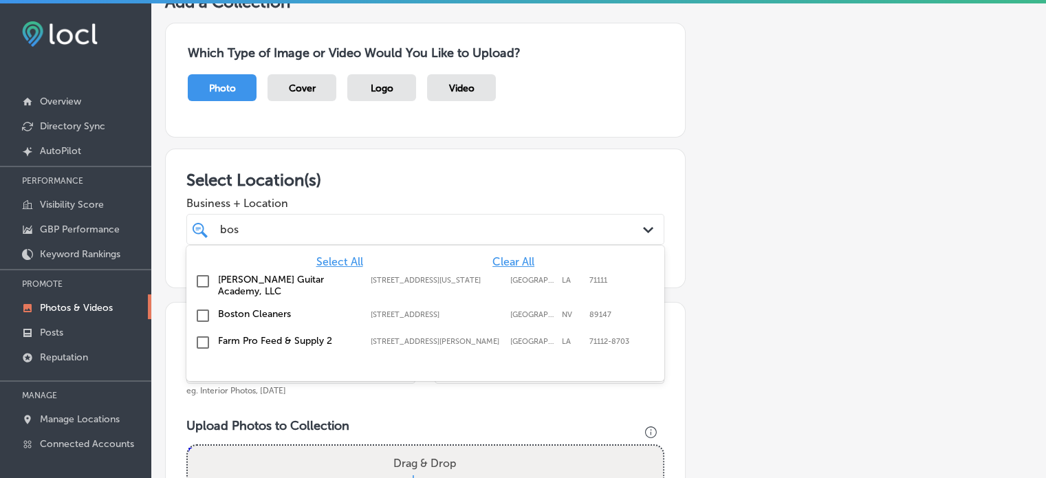
click at [259, 308] on label "Boston Cleaners" at bounding box center [287, 314] width 139 height 12
type input "bos"
click at [448, 127] on div "Which Type of Image or Video Would You Like to Upload? Photo Cover Logo Video" at bounding box center [425, 80] width 521 height 115
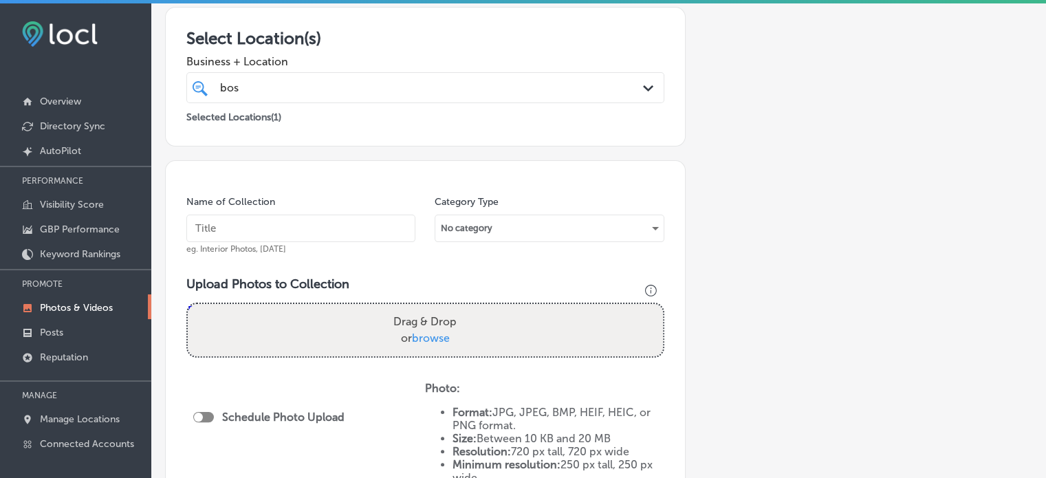
scroll to position [233, 0]
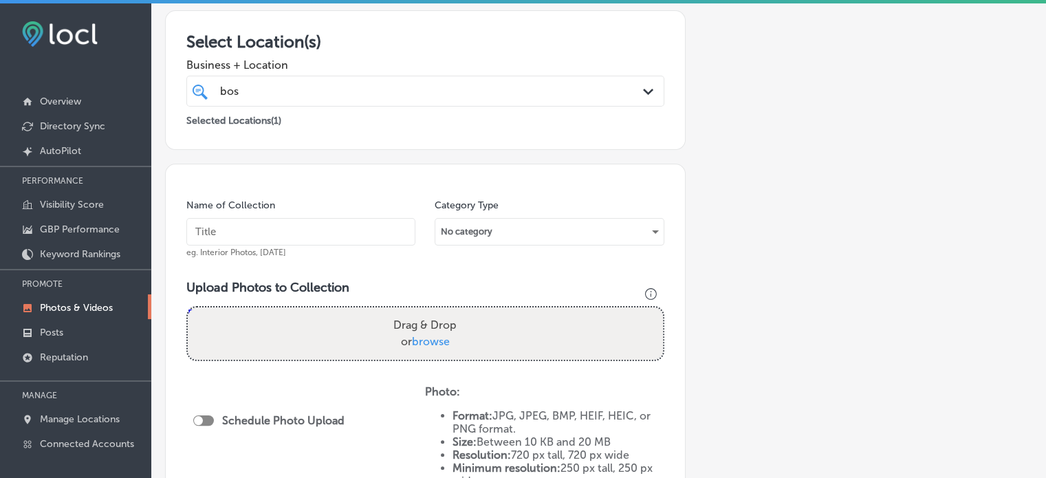
click at [488, 97] on div "bos bos" at bounding box center [405, 91] width 372 height 19
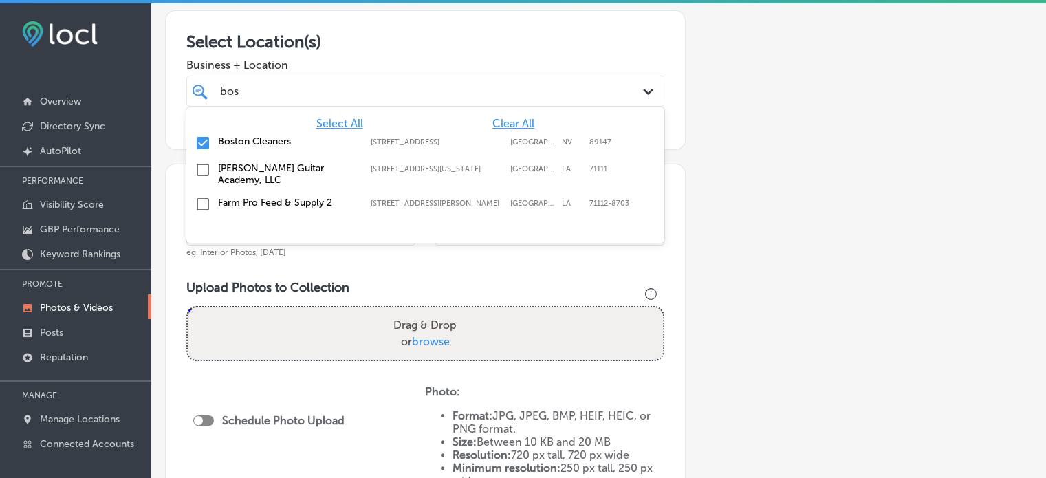
click at [488, 97] on div "bos bos" at bounding box center [405, 91] width 372 height 19
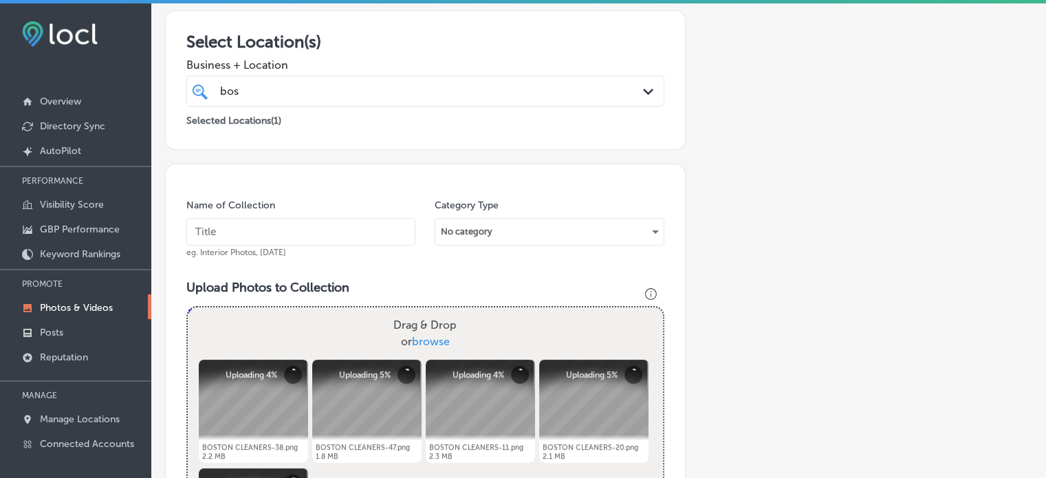
click at [312, 235] on input "text" at bounding box center [300, 232] width 229 height 28
paste input "Laundry service"
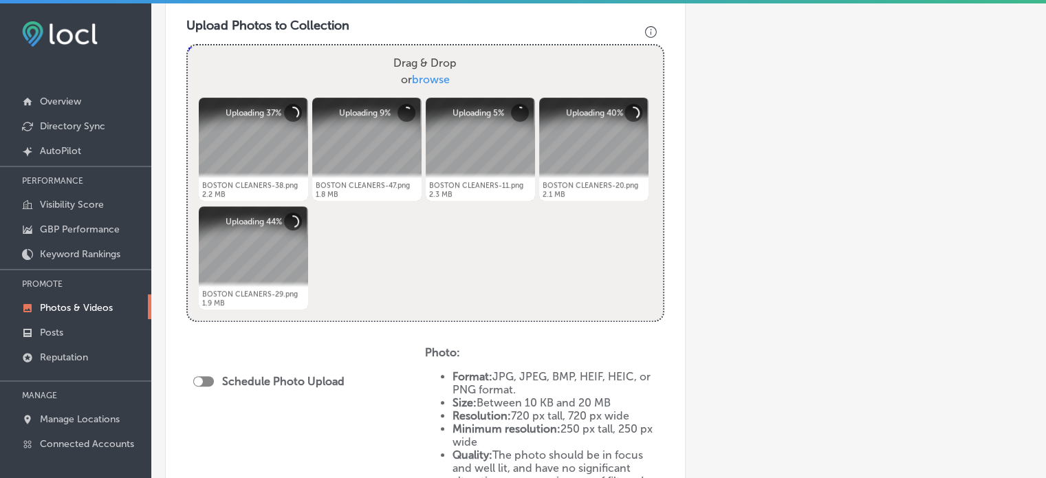
scroll to position [636, 0]
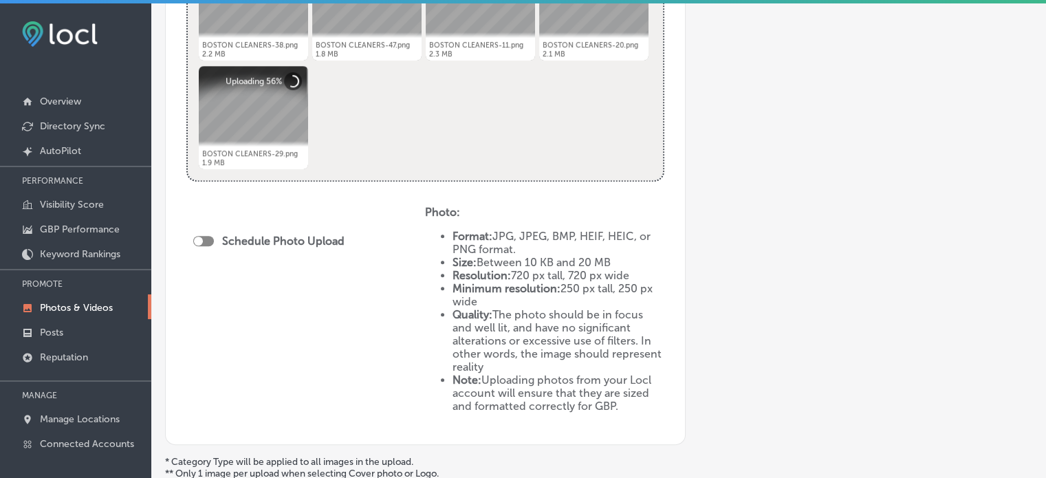
click at [204, 238] on div at bounding box center [203, 241] width 21 height 10
type input "Laundry service"
checkbox input "true"
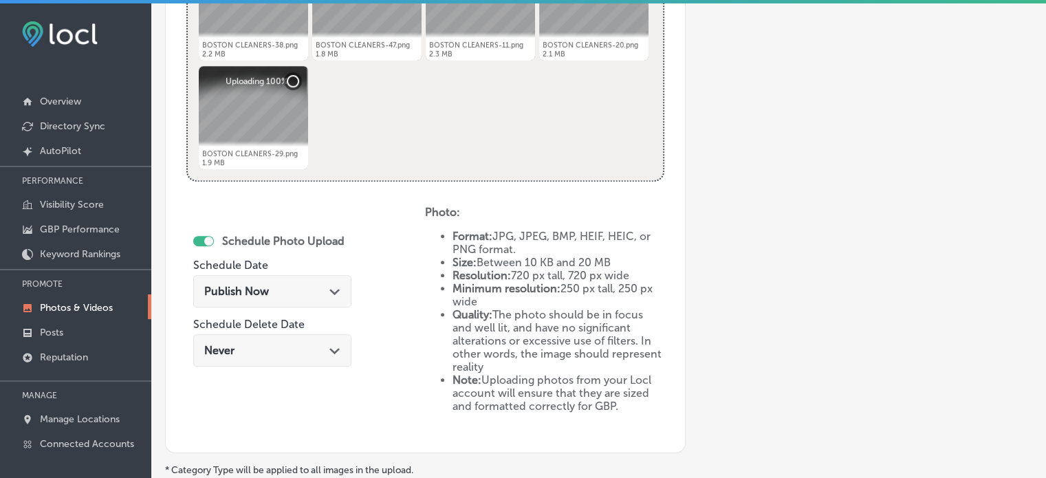
click at [323, 290] on div "Publish Now Path Created with Sketch." at bounding box center [272, 291] width 136 height 13
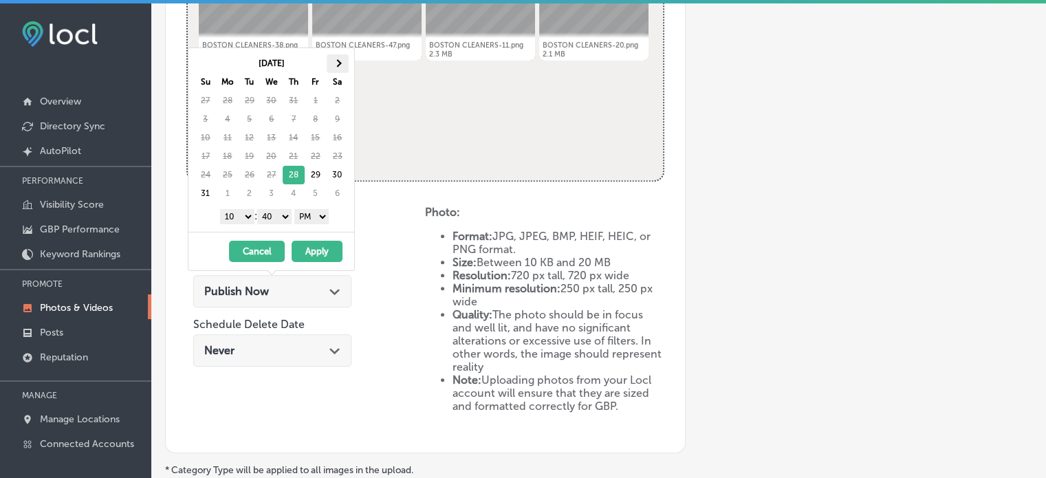
click at [339, 65] on th at bounding box center [338, 63] width 22 height 19
click at [204, 64] on span at bounding box center [206, 63] width 8 height 8
click at [333, 62] on th at bounding box center [338, 63] width 22 height 19
click at [248, 216] on select "1 2 3 4 5 6 7 8 9 10 11 12" at bounding box center [237, 216] width 34 height 15
click at [270, 214] on select "00 10 20 30 40 50" at bounding box center [274, 216] width 34 height 15
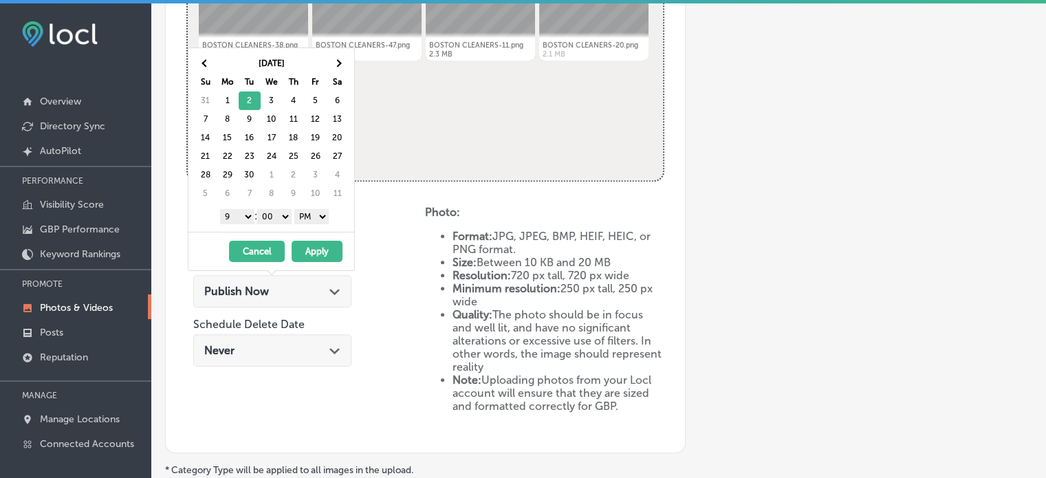
click at [317, 245] on button "Apply" at bounding box center [317, 251] width 51 height 21
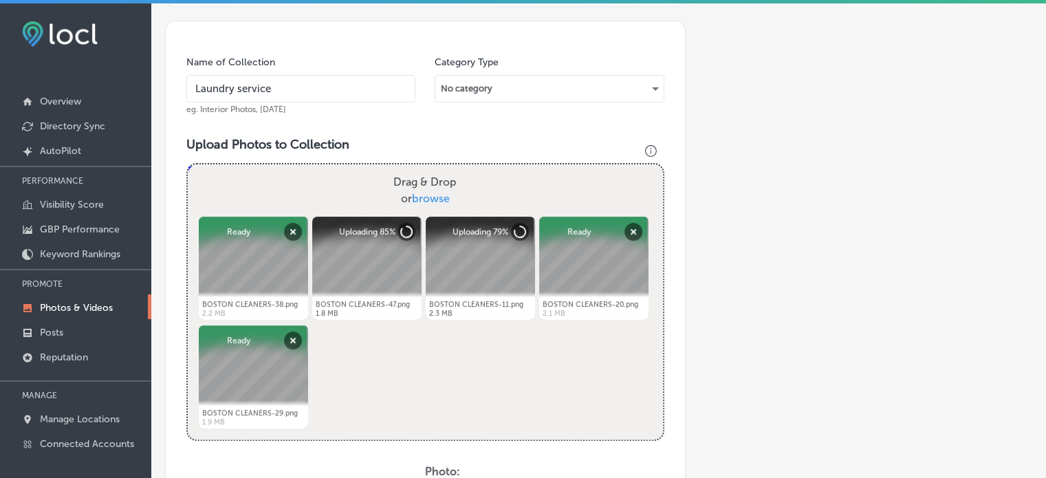
scroll to position [233, 0]
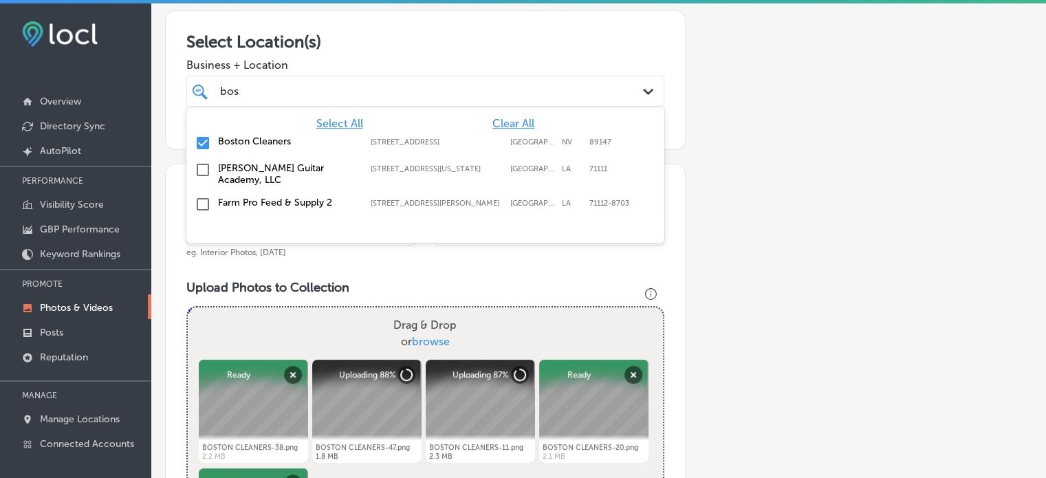
click at [303, 94] on div "bos bos" at bounding box center [405, 91] width 372 height 19
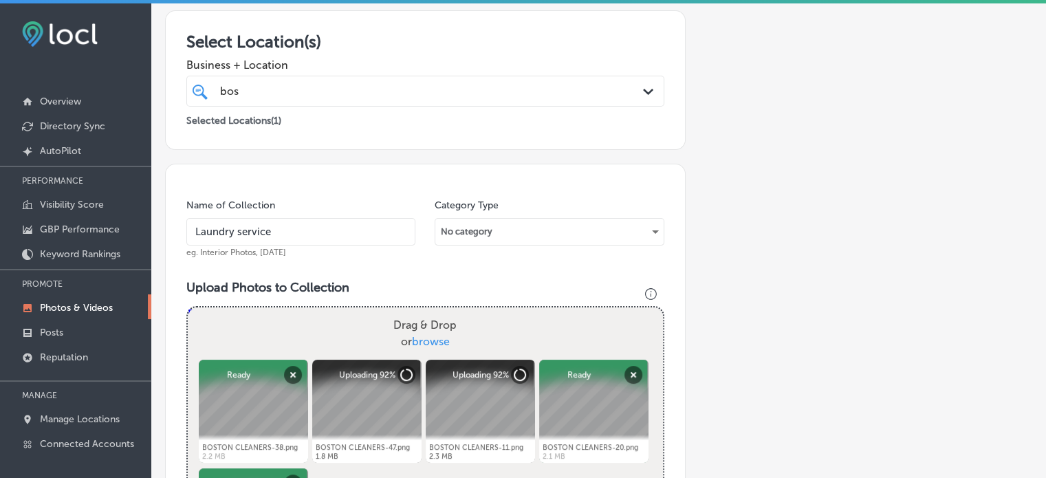
click at [420, 65] on span "Business + Location" at bounding box center [425, 64] width 478 height 13
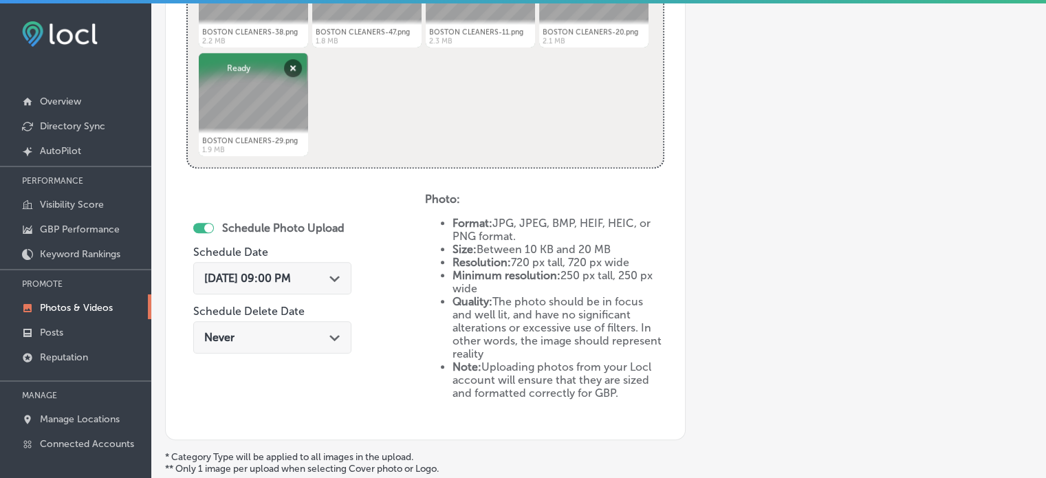
scroll to position [779, 0]
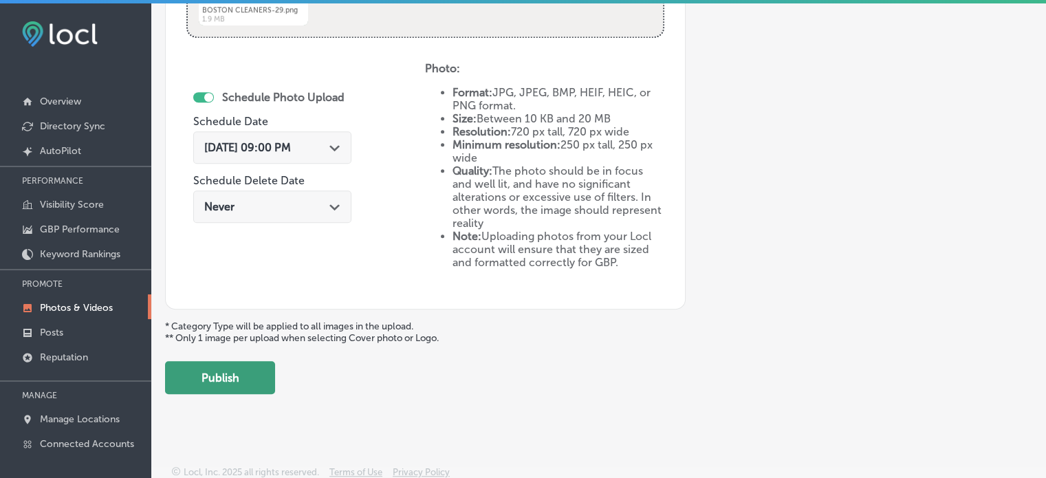
click at [245, 362] on button "Publish" at bounding box center [220, 377] width 110 height 33
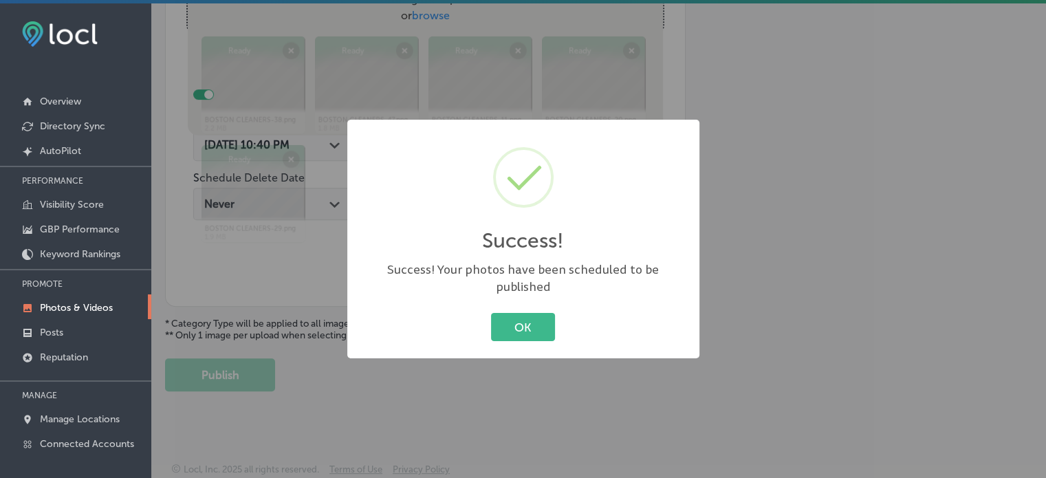
scroll to position [556, 0]
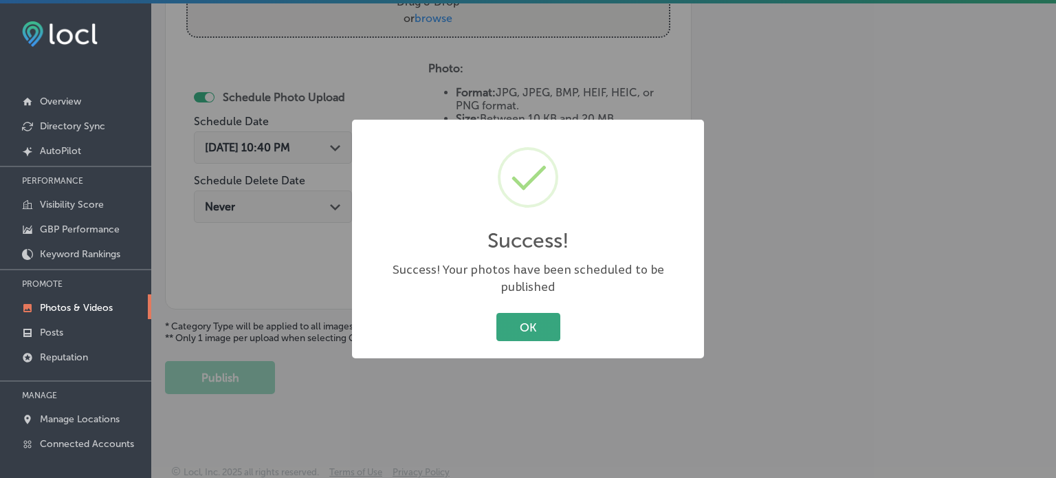
click at [550, 313] on button "OK" at bounding box center [529, 327] width 64 height 28
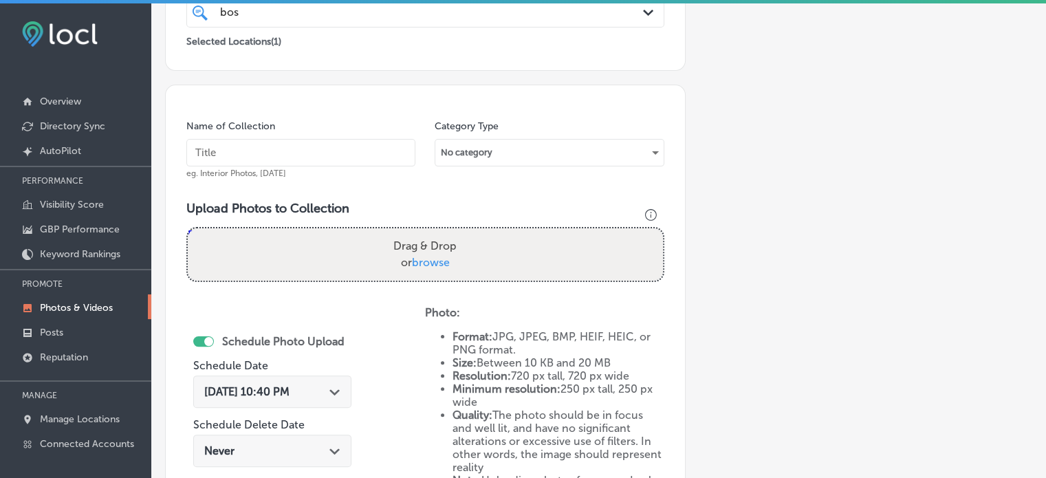
scroll to position [312, 0]
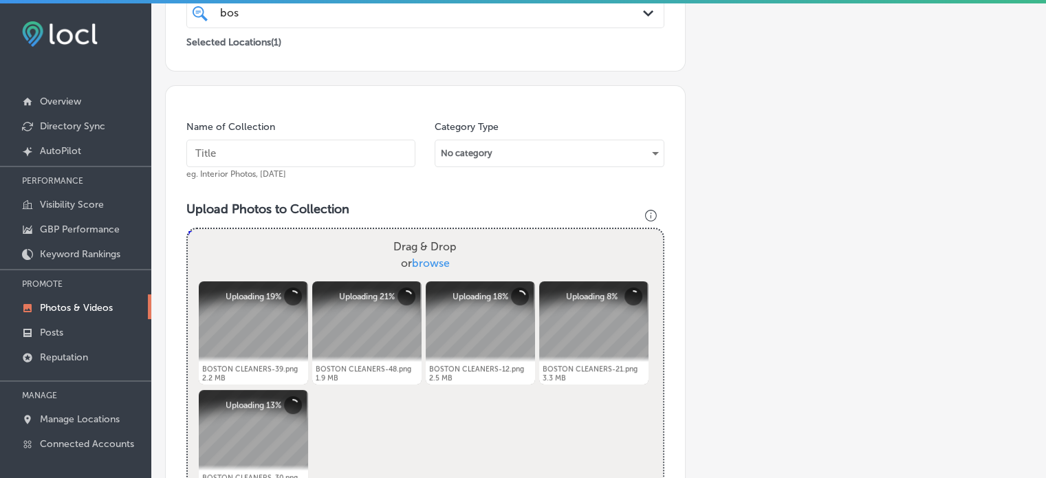
click at [311, 142] on input "text" at bounding box center [300, 154] width 229 height 28
paste input "Pick up and delivery laundry"
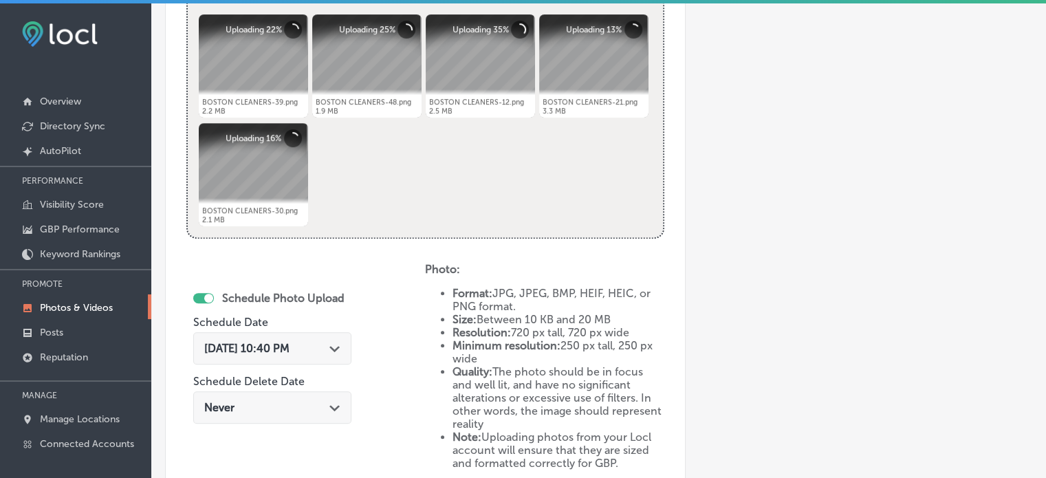
scroll to position [589, 0]
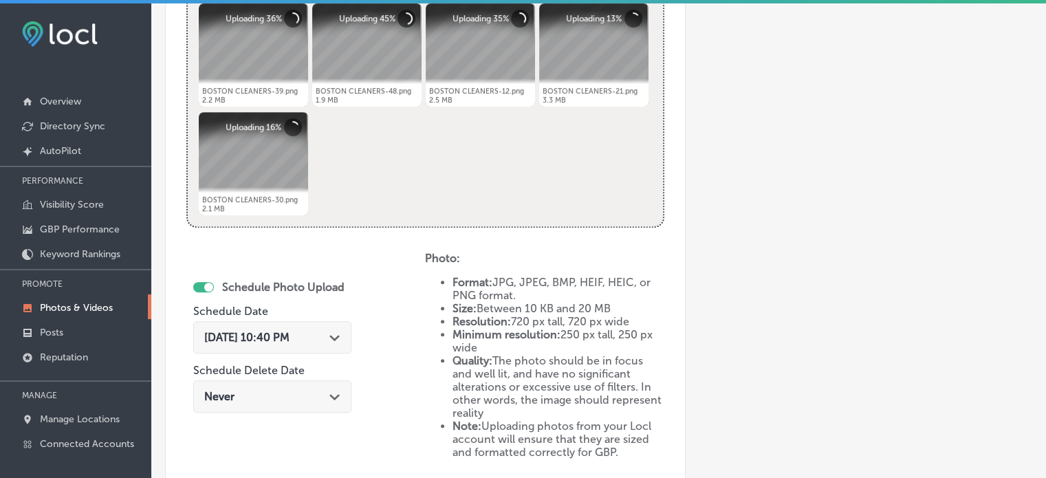
type input "Pick up and delivery laundry"
click at [329, 331] on div "[DATE] 10:40 PM Path Created with Sketch." at bounding box center [272, 337] width 136 height 13
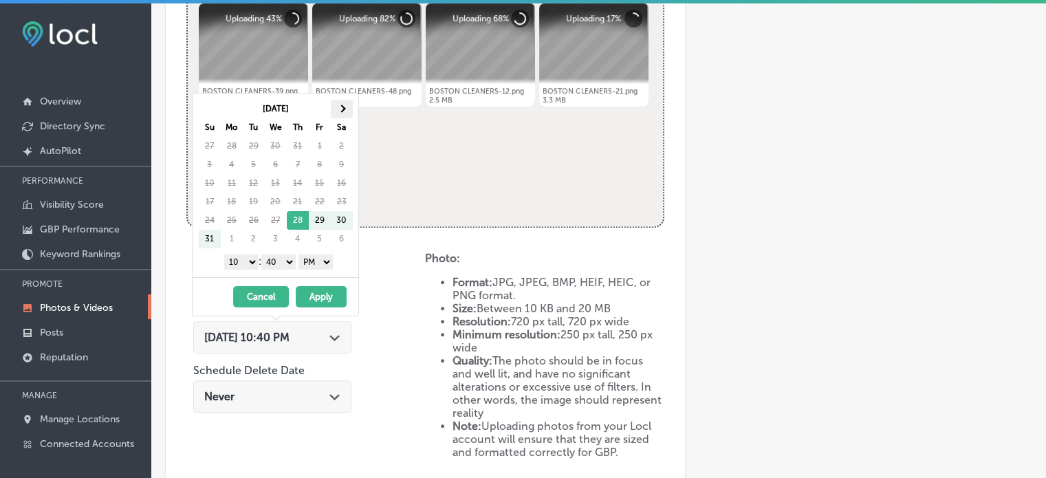
click at [338, 109] on th at bounding box center [342, 109] width 22 height 19
click at [248, 261] on select "1 2 3 4 5 6 7 8 9 10 11 12" at bounding box center [241, 261] width 34 height 15
click at [274, 264] on select "00 10 20 30 40 50" at bounding box center [278, 261] width 34 height 15
click at [310, 298] on button "Apply" at bounding box center [321, 296] width 51 height 21
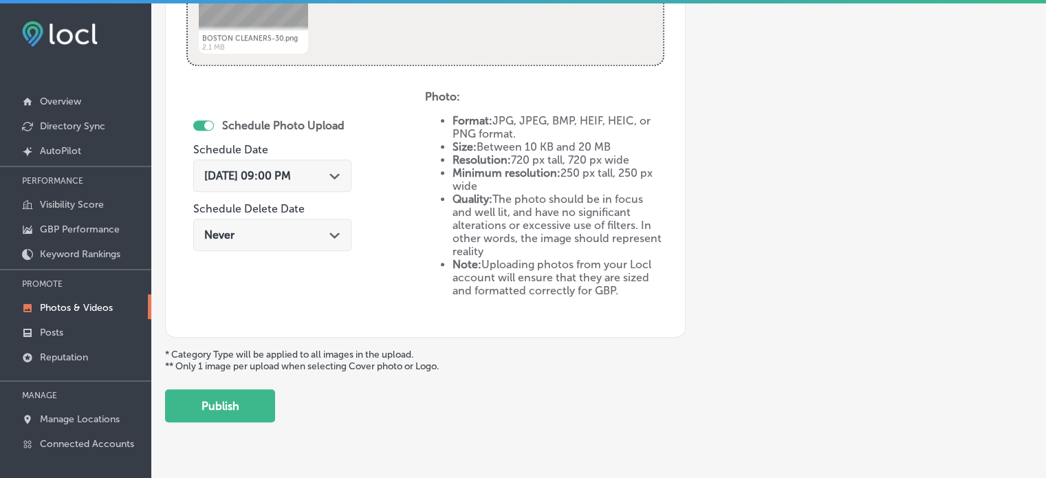
scroll to position [751, 0]
click at [243, 398] on button "Publish" at bounding box center [220, 405] width 110 height 33
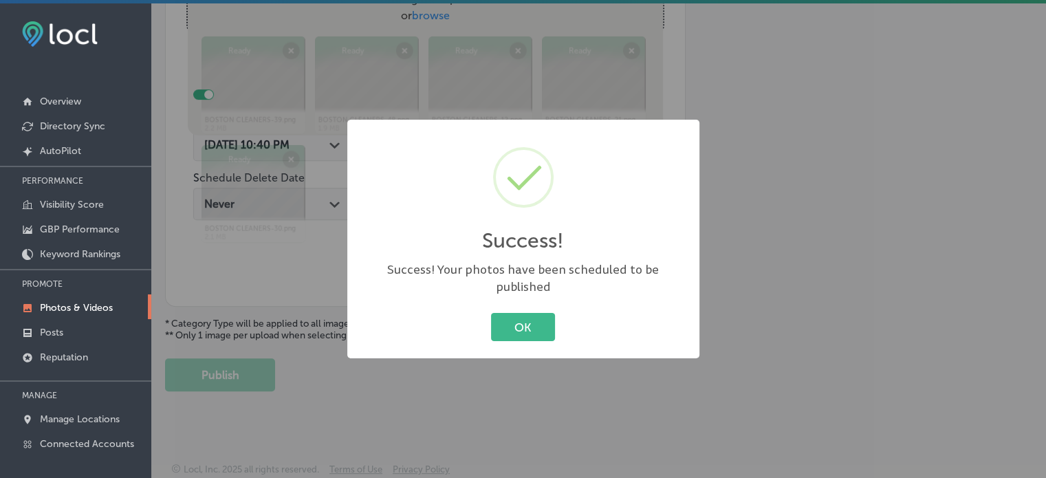
scroll to position [556, 0]
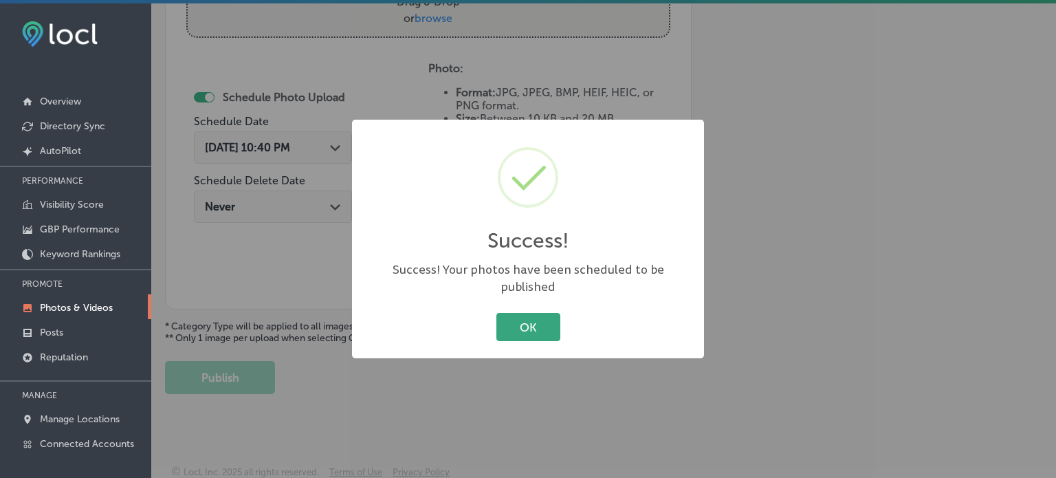
click at [506, 325] on button "OK" at bounding box center [529, 327] width 64 height 28
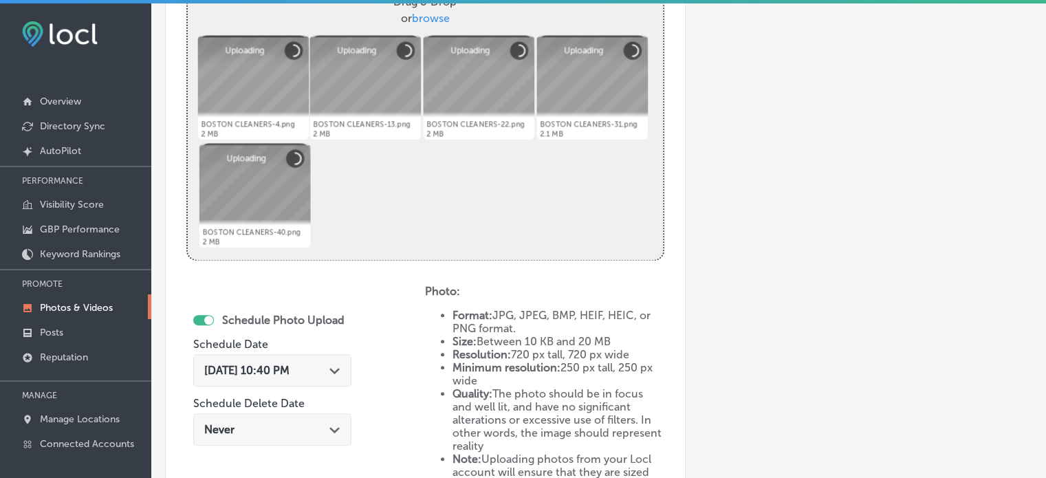
scroll to position [388, 0]
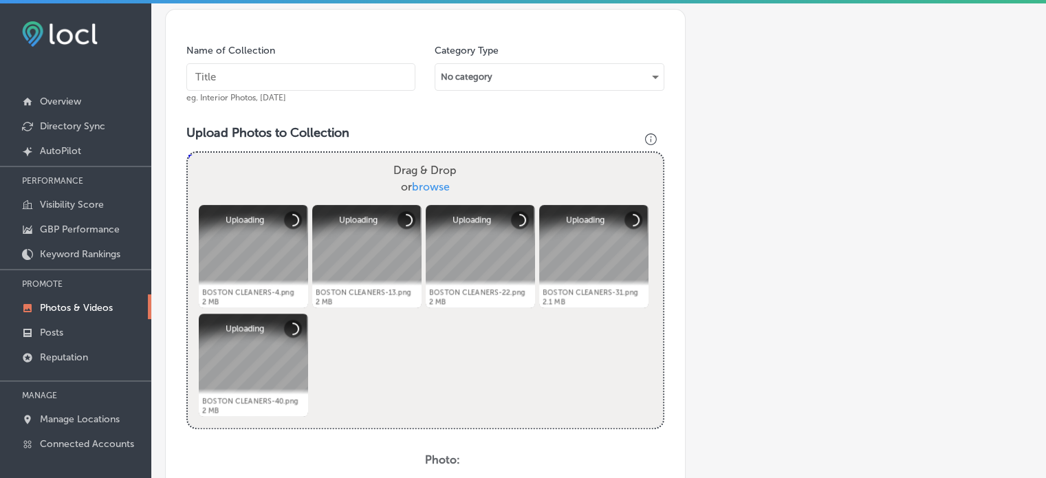
click at [310, 69] on input "text" at bounding box center [300, 77] width 229 height 28
paste input "Same-day laundry service"
type input "Same-day laundry service"
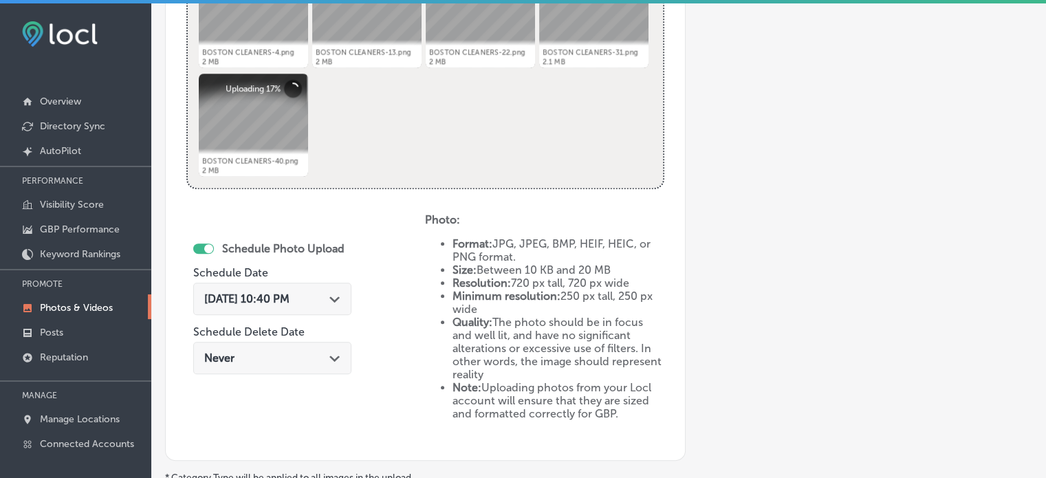
scroll to position [636, 0]
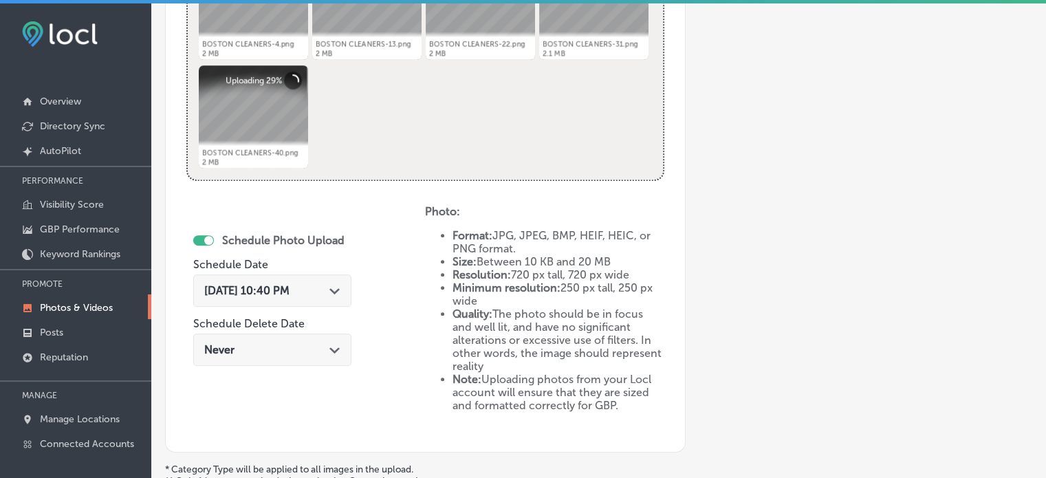
click at [328, 285] on div "[DATE] 10:40 PM Path Created with Sketch." at bounding box center [272, 290] width 136 height 13
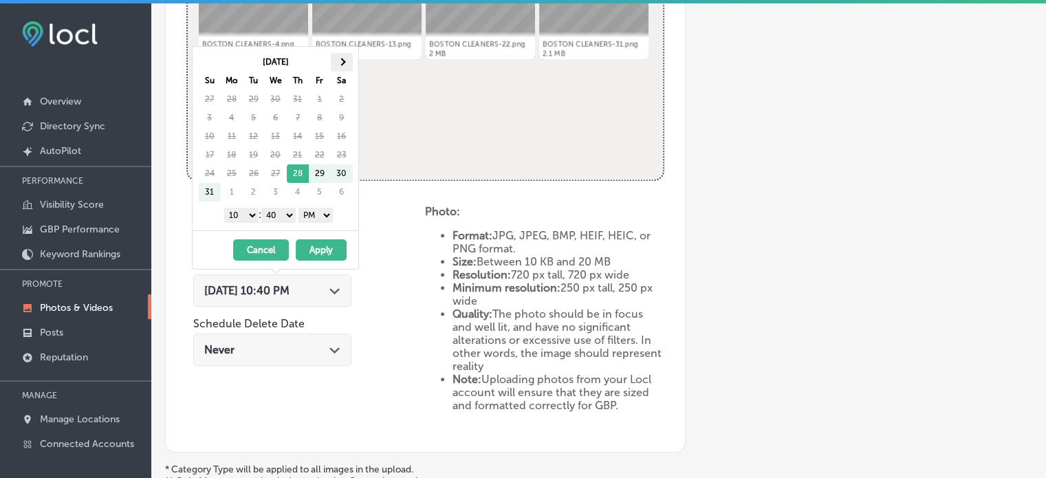
click at [343, 53] on th at bounding box center [342, 62] width 22 height 19
click at [247, 217] on select "1 2 3 4 5 6 7 8 9 10 11 12" at bounding box center [241, 215] width 34 height 15
drag, startPoint x: 288, startPoint y: 213, endPoint x: 285, endPoint y: 232, distance: 19.4
click at [285, 232] on div "[DATE] Su Mo Tu We Th Fr Sa 31 1 2 3 4 5 6 7 8 9 10 11 12 13 14 15 16 17 18 19 …" at bounding box center [275, 158] width 167 height 224
click at [317, 252] on button "Apply" at bounding box center [321, 249] width 51 height 21
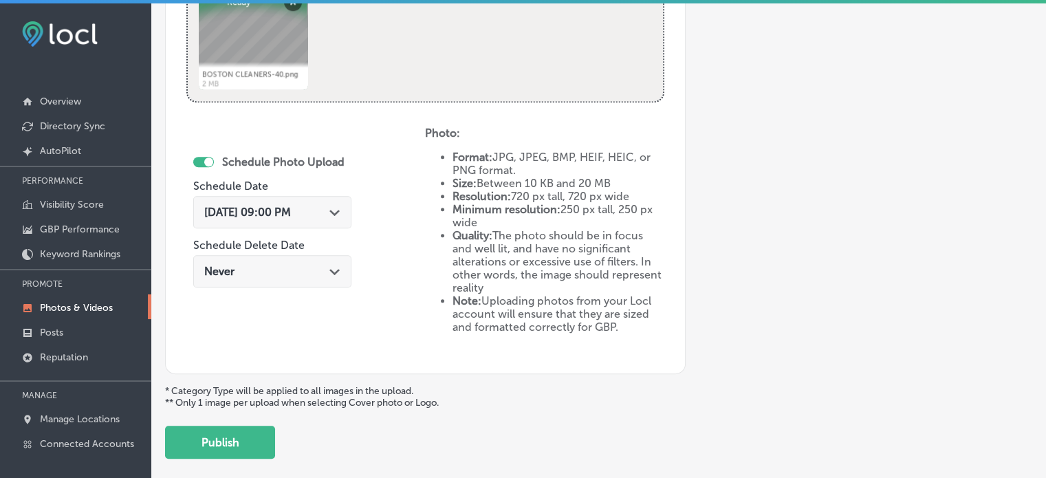
scroll to position [716, 0]
click at [236, 435] on button "Publish" at bounding box center [220, 440] width 110 height 33
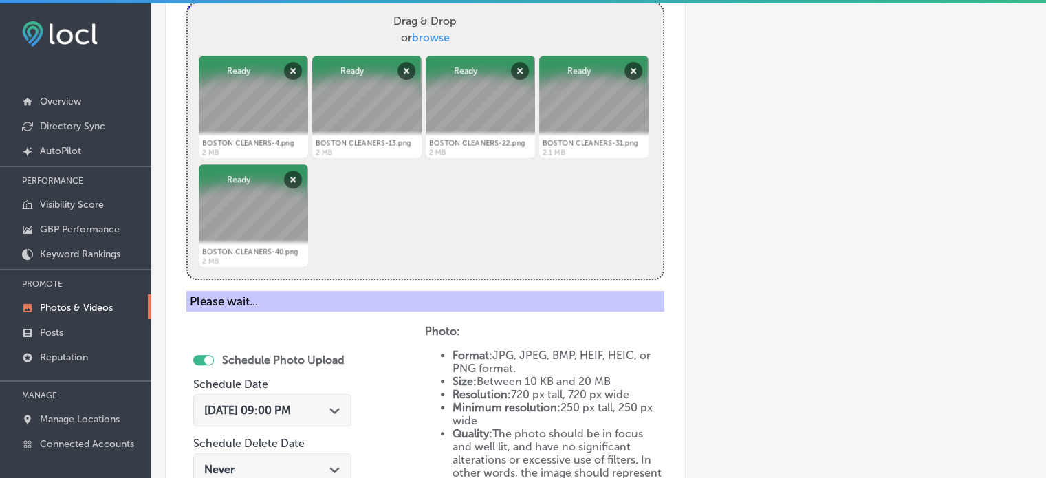
scroll to position [472, 0]
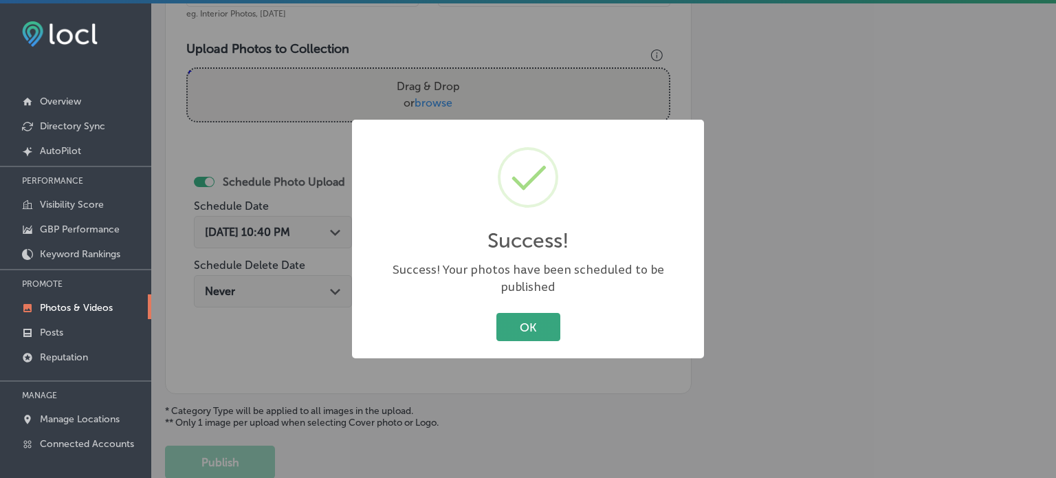
click at [521, 318] on button "OK" at bounding box center [529, 327] width 64 height 28
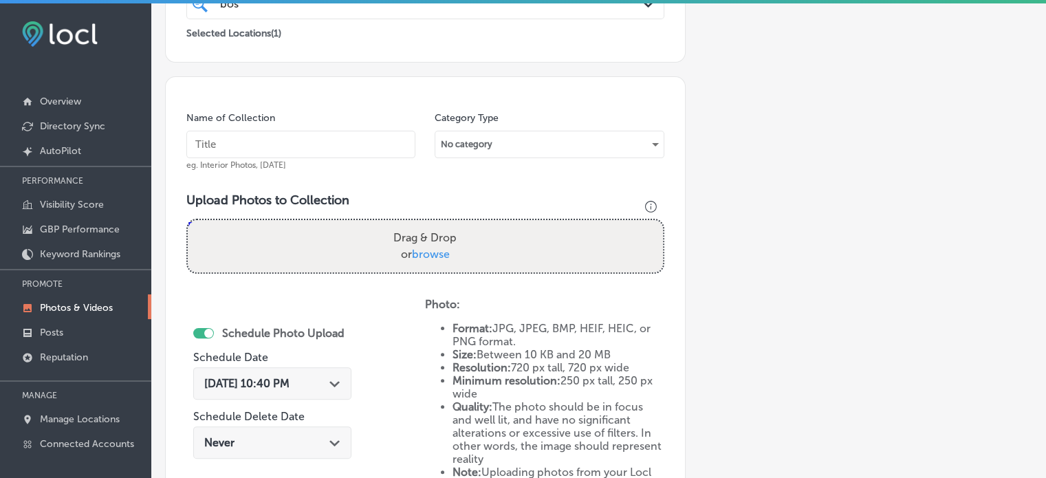
scroll to position [293, 0]
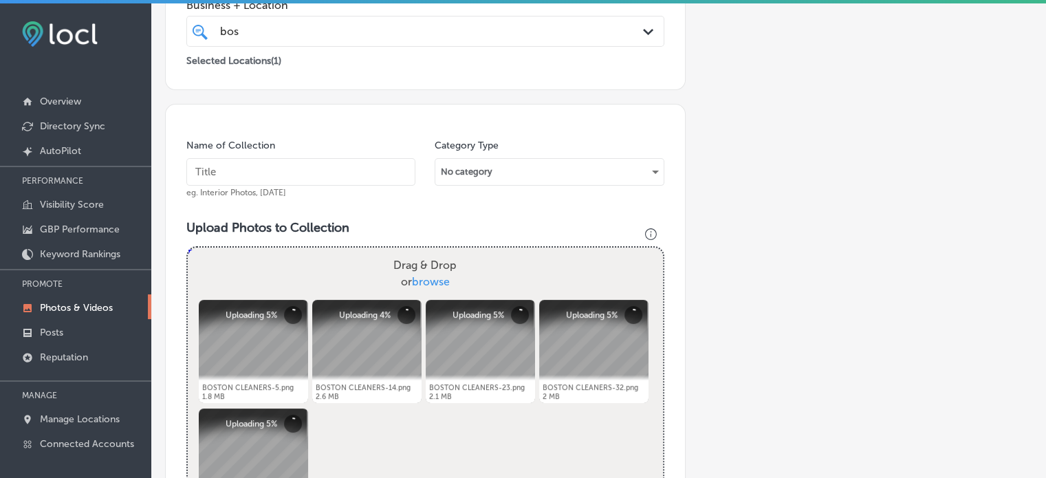
click at [251, 182] on input "text" at bounding box center [300, 172] width 229 height 28
paste input "Dry cleaners near me"
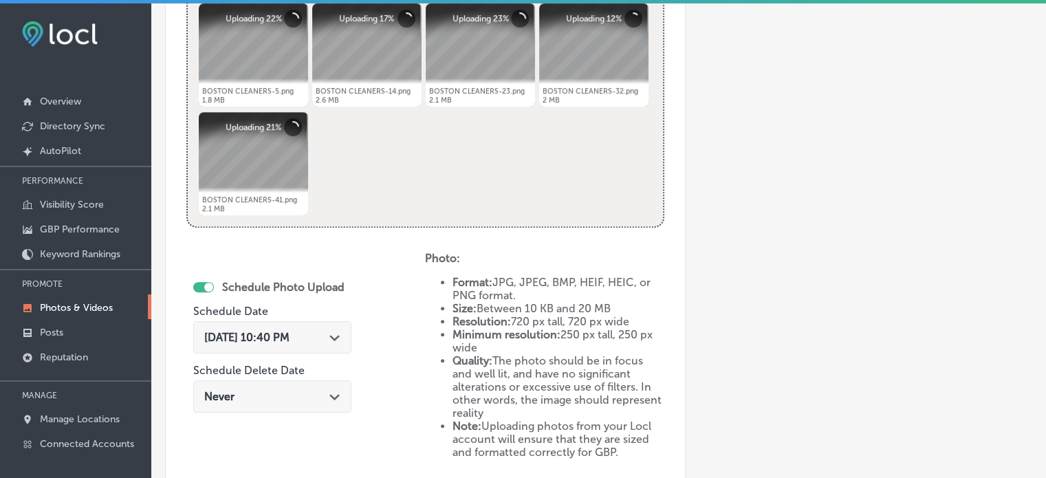
scroll to position [591, 0]
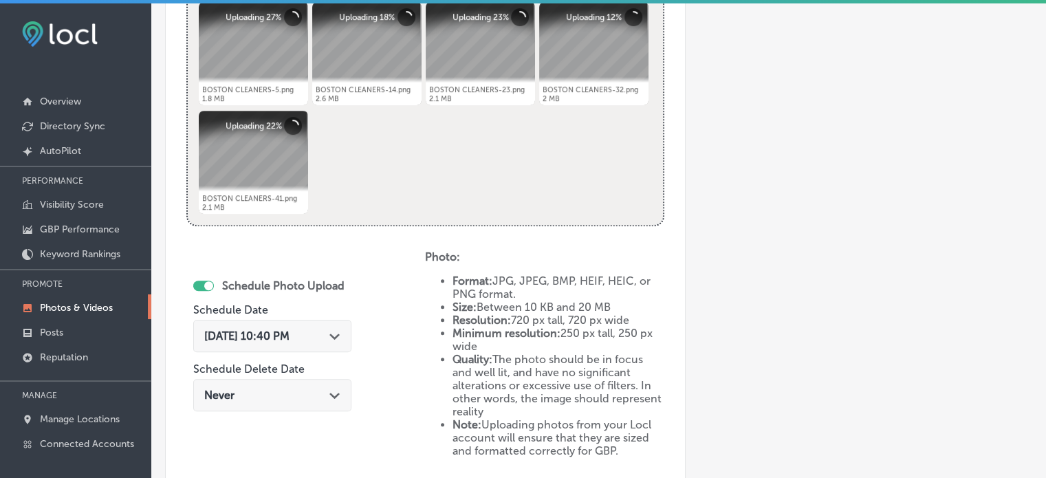
type input "Dry cleaners near me"
click at [338, 329] on div "Path Created with Sketch." at bounding box center [334, 334] width 11 height 11
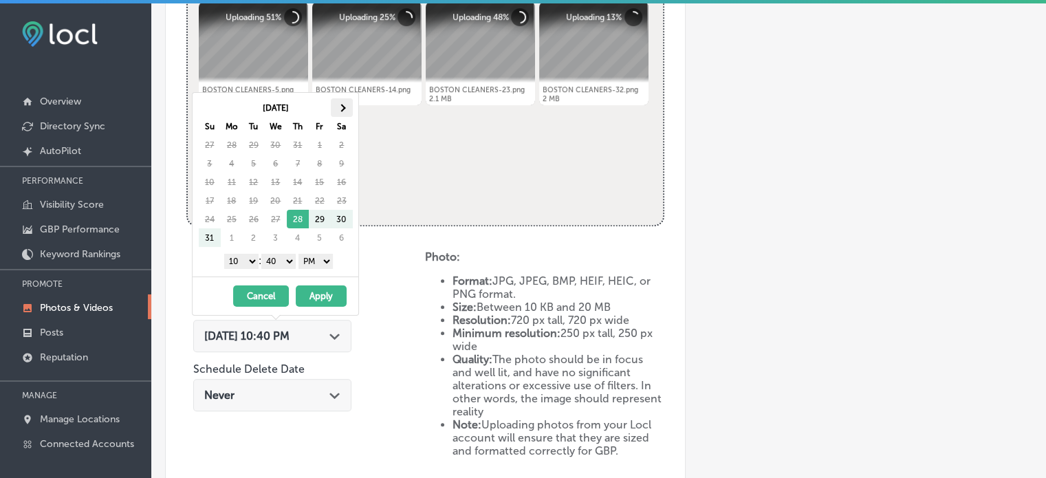
click at [338, 111] on th at bounding box center [342, 107] width 22 height 19
click at [248, 258] on select "1 2 3 4 5 6 7 8 9 10 11 12" at bounding box center [241, 261] width 34 height 15
click at [283, 259] on select "00 10 20 30 40 50" at bounding box center [278, 261] width 34 height 15
click at [321, 291] on button "Apply" at bounding box center [321, 295] width 51 height 21
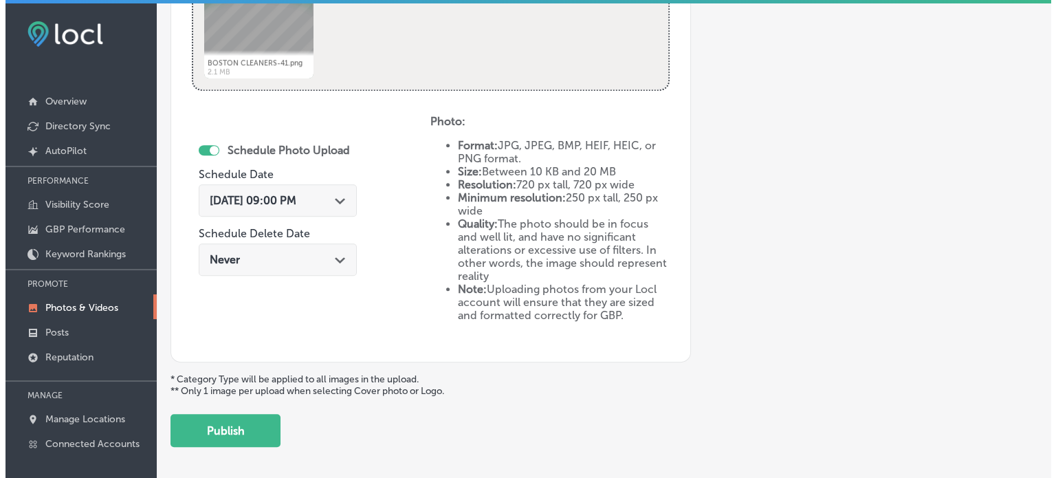
scroll to position [754, 0]
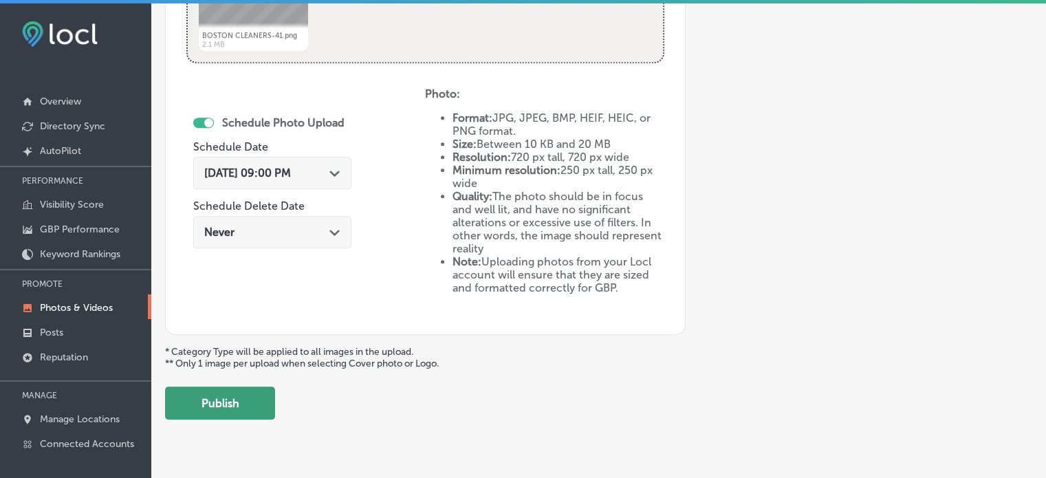
click at [245, 395] on button "Publish" at bounding box center [220, 403] width 110 height 33
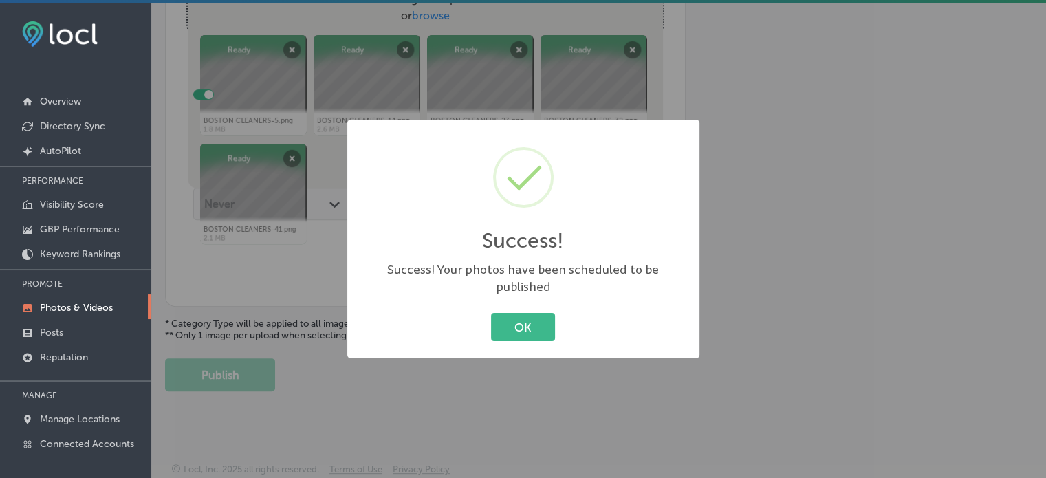
scroll to position [556, 0]
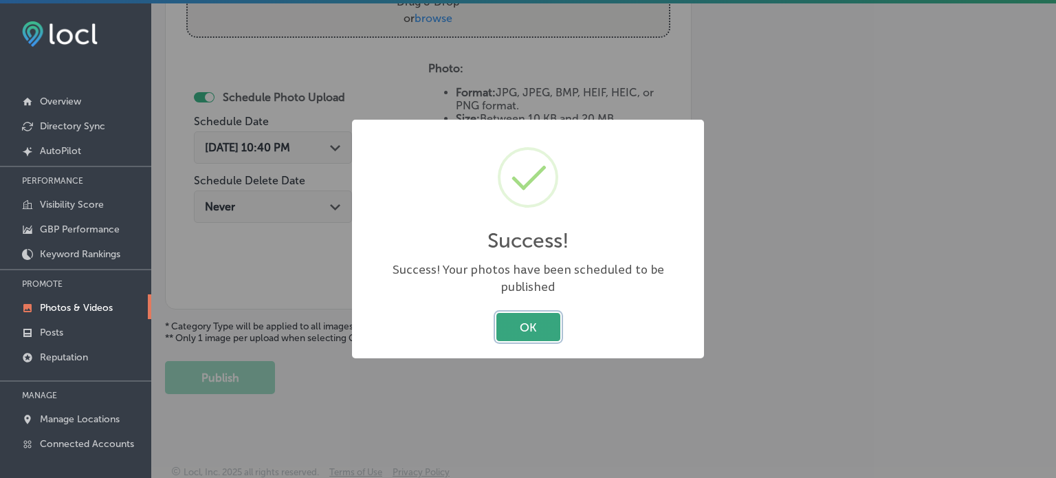
click at [521, 316] on button "OK" at bounding box center [529, 327] width 64 height 28
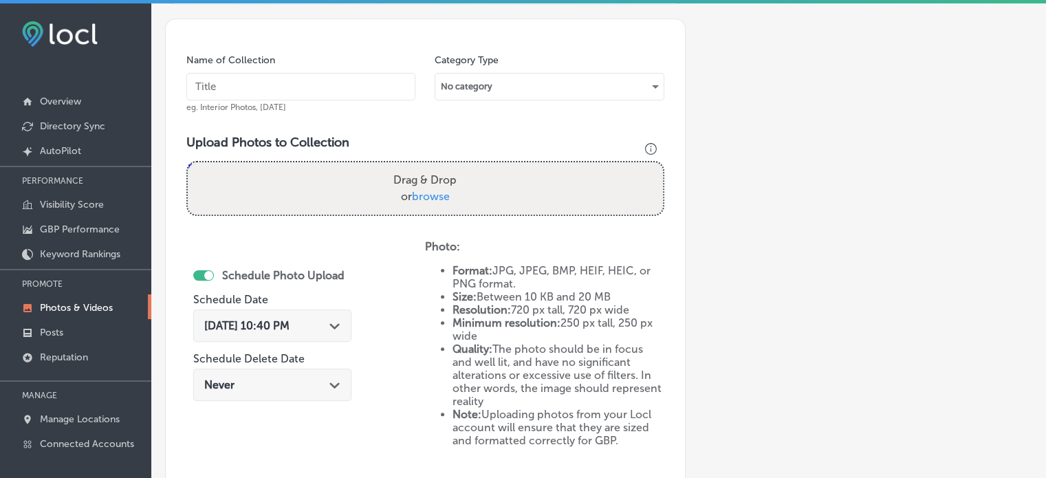
scroll to position [378, 0]
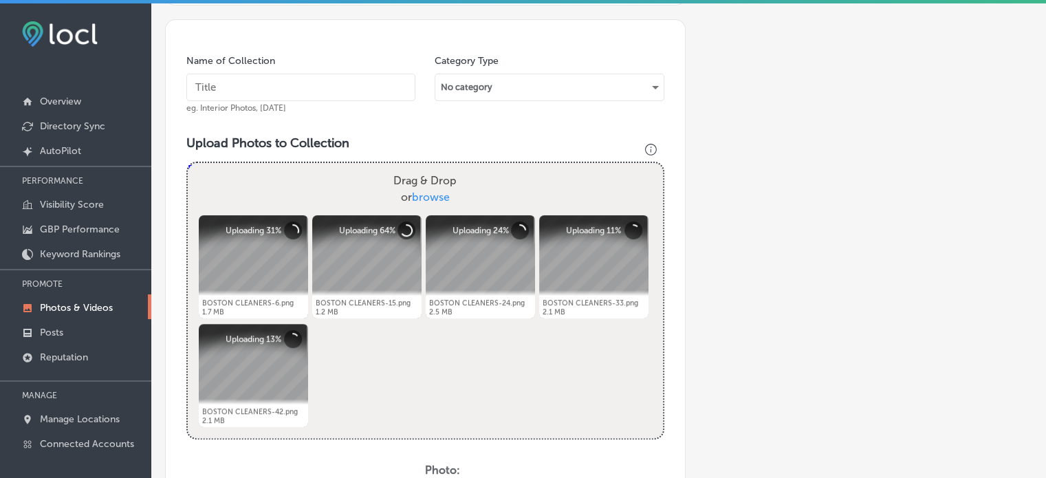
click at [272, 88] on input "text" at bounding box center [300, 88] width 229 height 28
paste input "Home delivery [MEDICAL_DATA]"
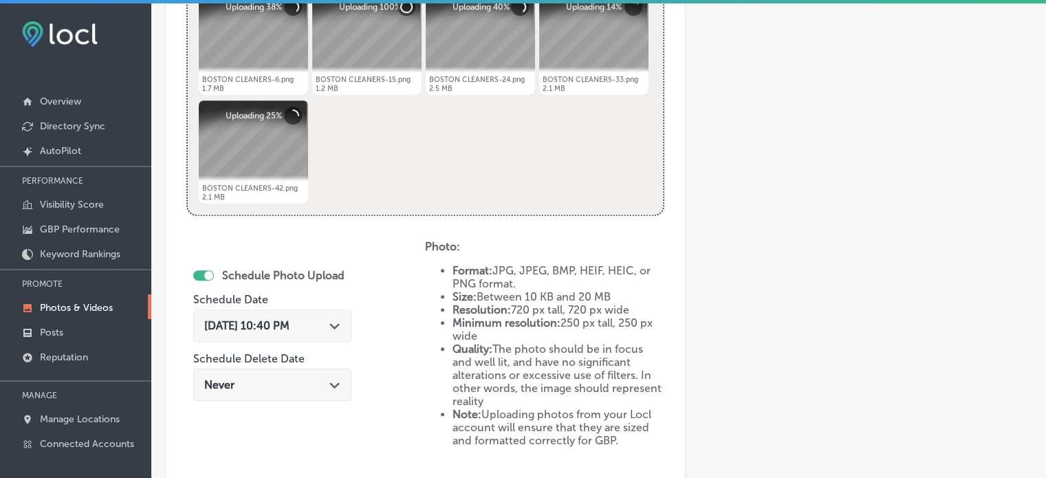
scroll to position [603, 0]
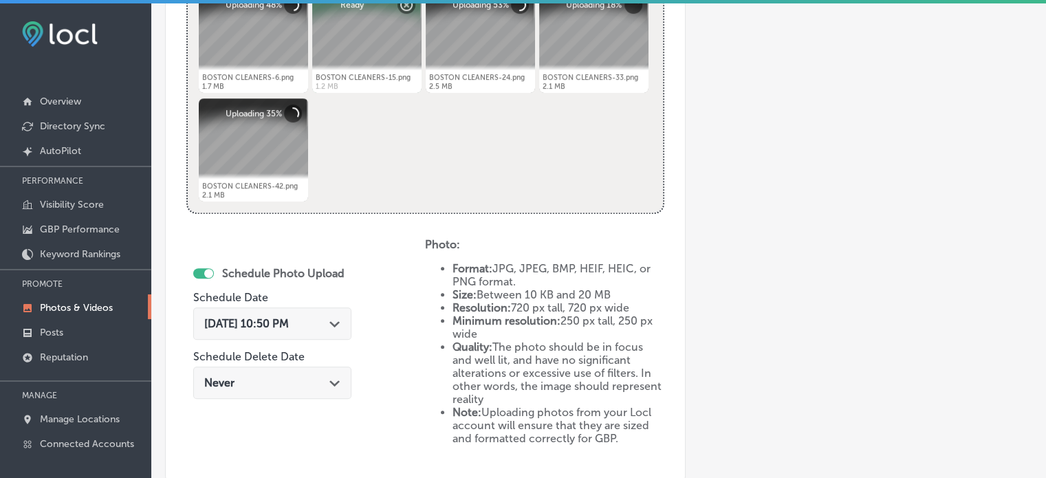
type input "Home delivery [MEDICAL_DATA]"
click at [317, 329] on div "[DATE] 10:50 PM Path Created with Sketch." at bounding box center [272, 323] width 158 height 32
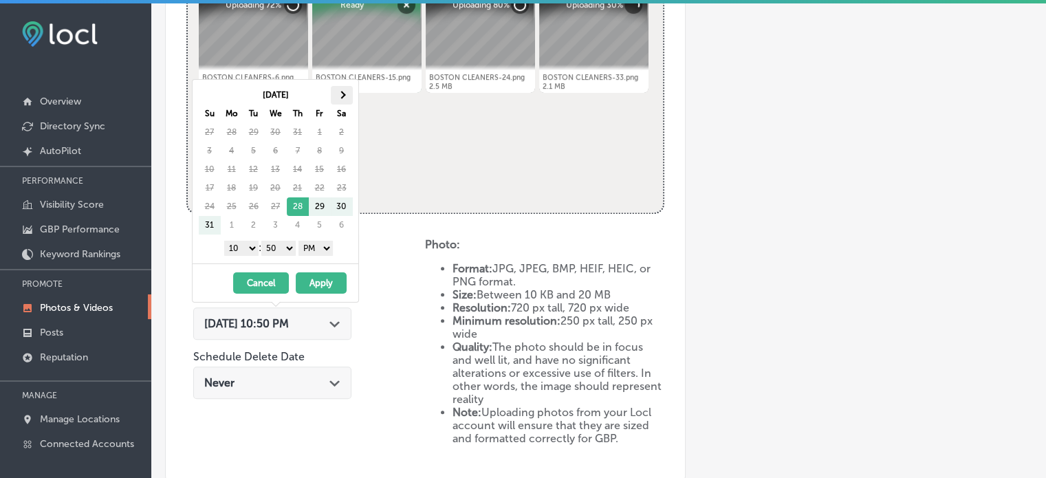
click at [342, 89] on th at bounding box center [342, 95] width 22 height 19
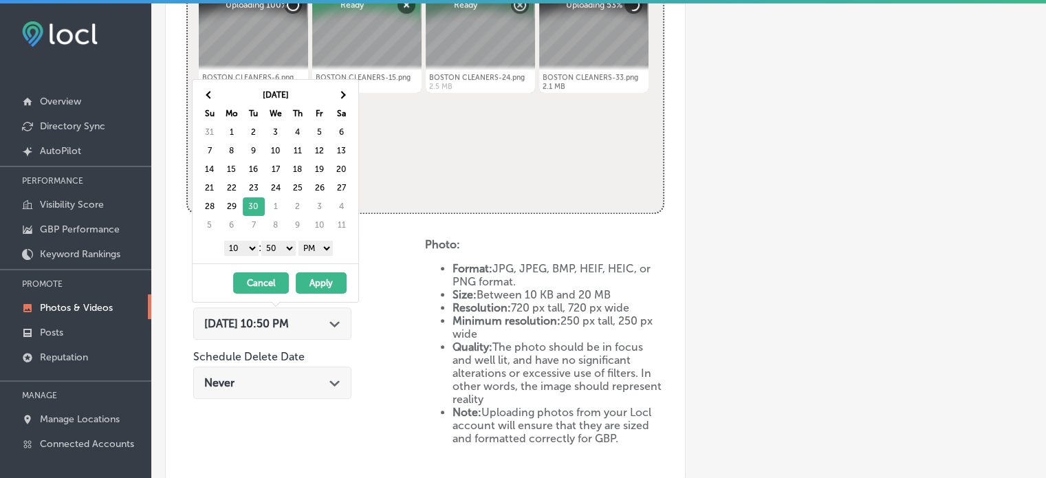
click at [238, 249] on select "1 2 3 4 5 6 7 8 9 10 11 12" at bounding box center [241, 248] width 34 height 15
click at [277, 245] on select "00 10 20 30 40 50" at bounding box center [278, 248] width 34 height 15
click at [325, 277] on button "Apply" at bounding box center [321, 282] width 51 height 21
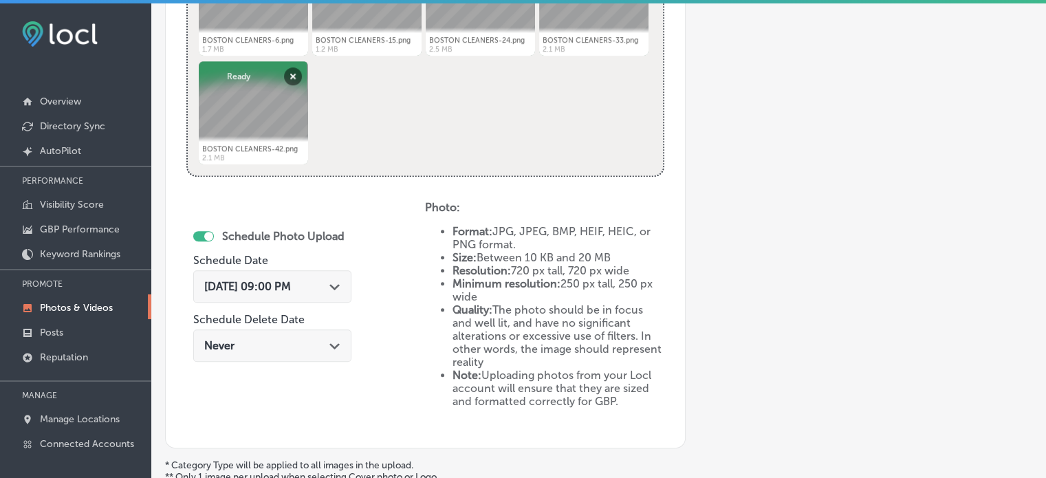
scroll to position [750, 0]
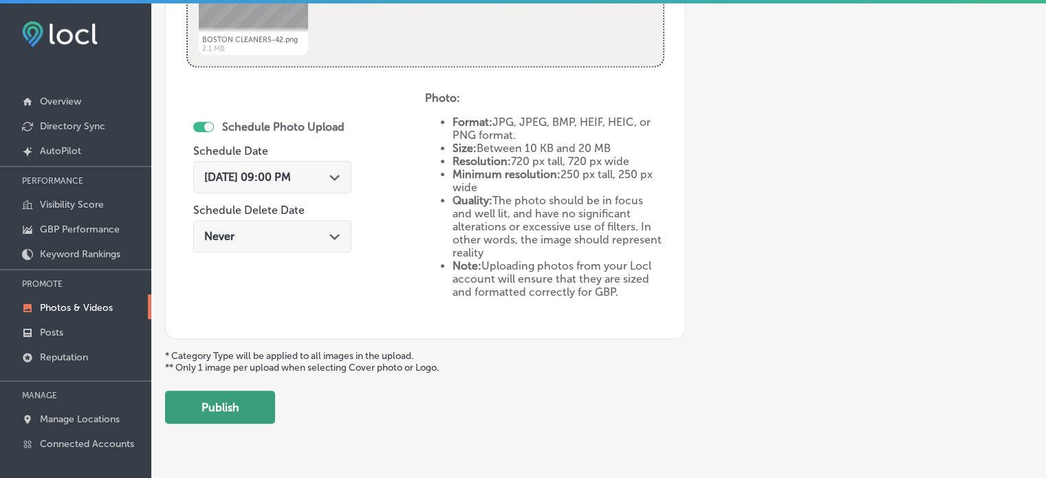
click at [237, 398] on button "Publish" at bounding box center [220, 407] width 110 height 33
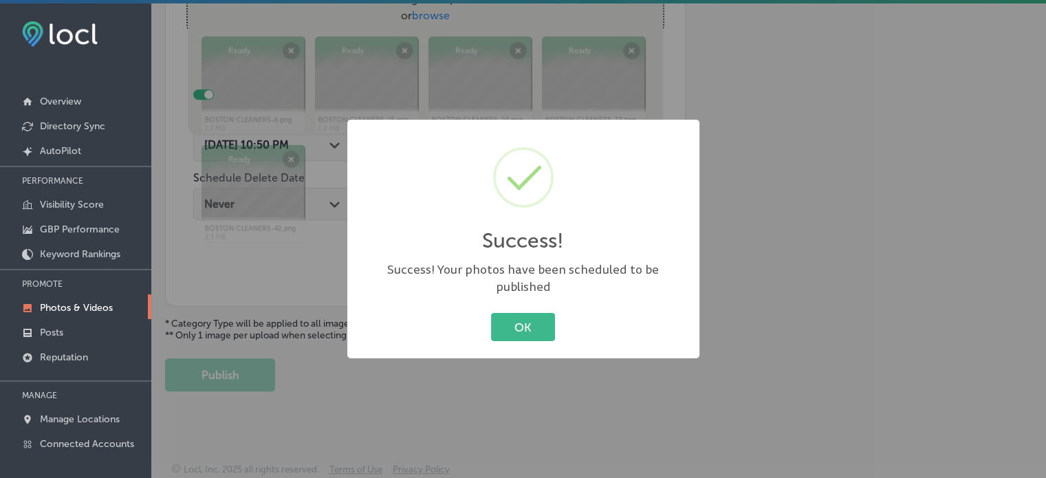
scroll to position [556, 0]
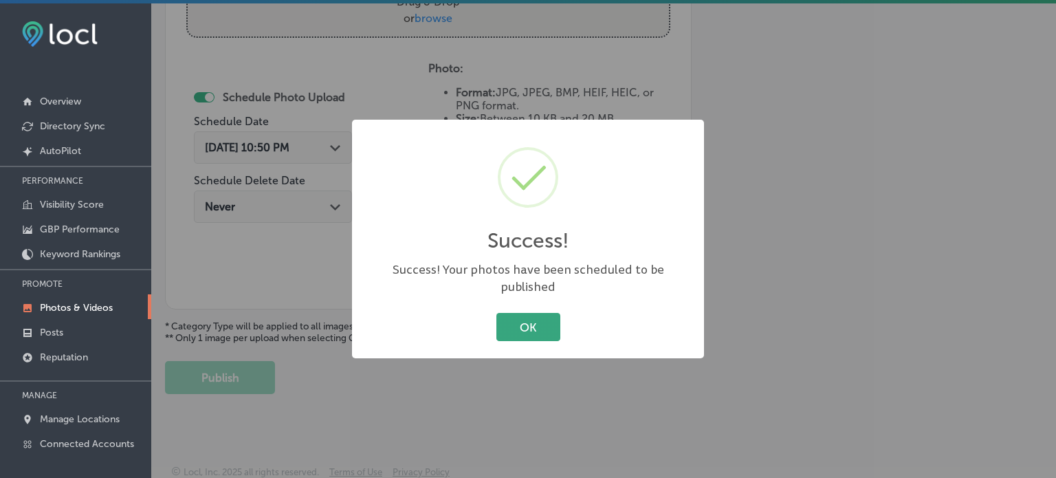
click at [513, 324] on button "OK" at bounding box center [529, 327] width 64 height 28
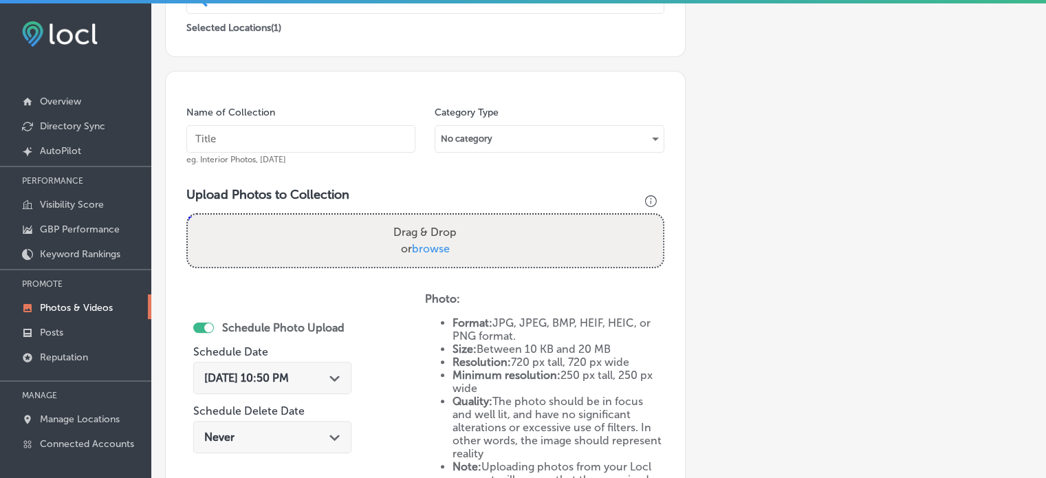
scroll to position [325, 0]
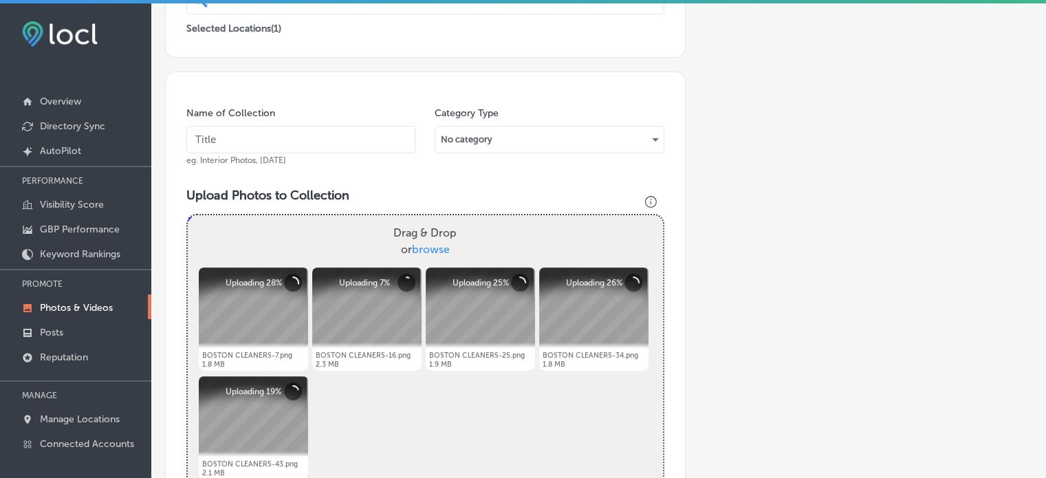
click at [338, 145] on input "text" at bounding box center [300, 140] width 229 height 28
paste input "[MEDICAL_DATA] service [GEOGRAPHIC_DATA]"
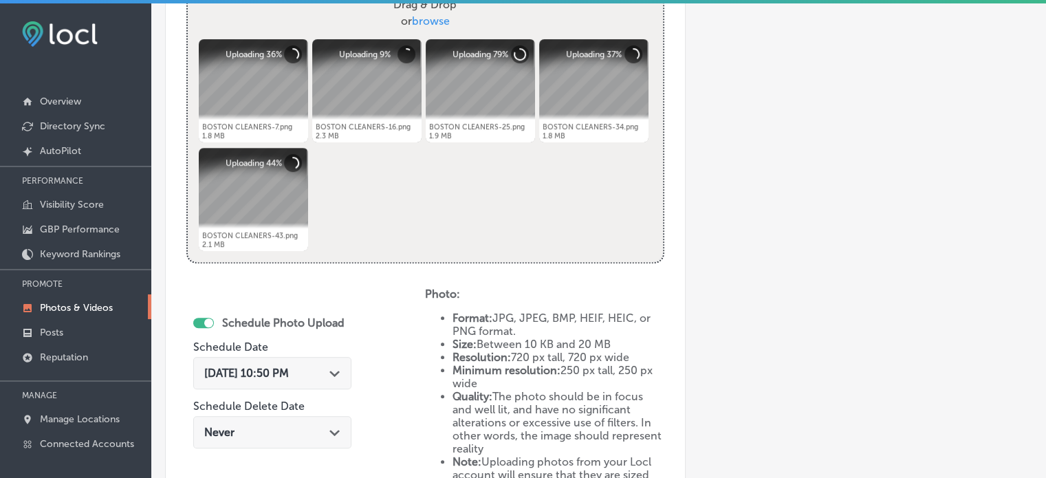
scroll to position [554, 0]
type input "[MEDICAL_DATA] service [GEOGRAPHIC_DATA]"
click at [340, 370] on icon "Path Created with Sketch." at bounding box center [334, 373] width 10 height 6
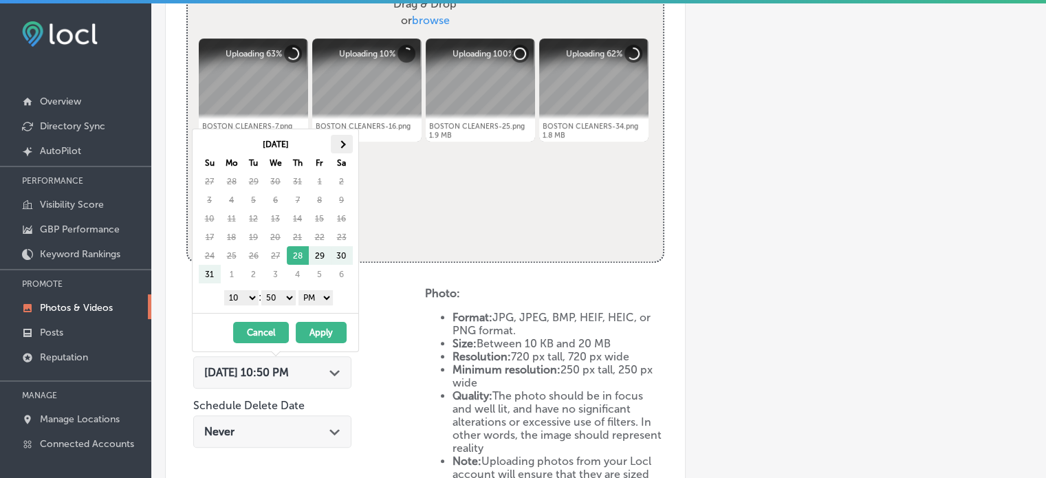
click at [335, 147] on th at bounding box center [342, 144] width 22 height 19
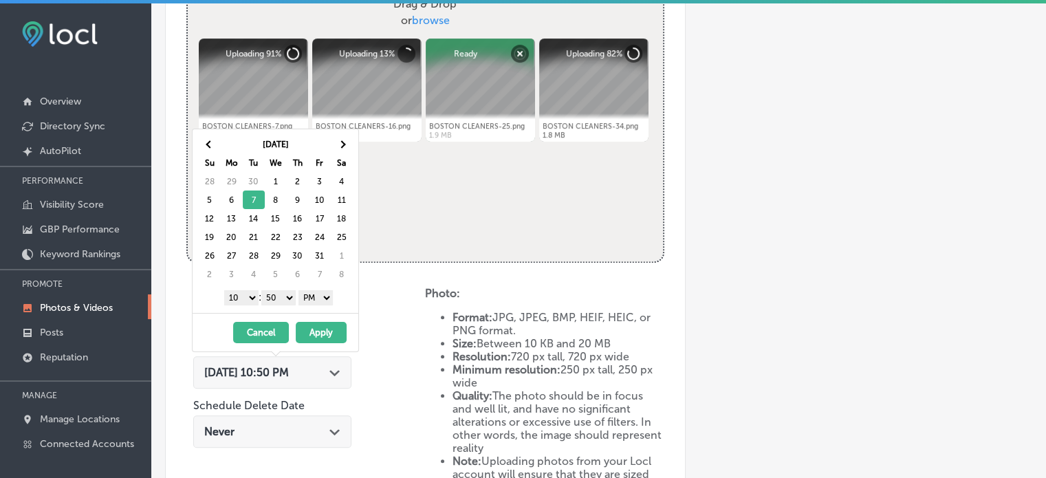
click at [250, 296] on select "1 2 3 4 5 6 7 8 9 10 11 12" at bounding box center [241, 297] width 34 height 15
click at [278, 296] on select "00 10 20 30 40 50" at bounding box center [278, 297] width 34 height 15
click at [327, 324] on button "Apply" at bounding box center [321, 332] width 51 height 21
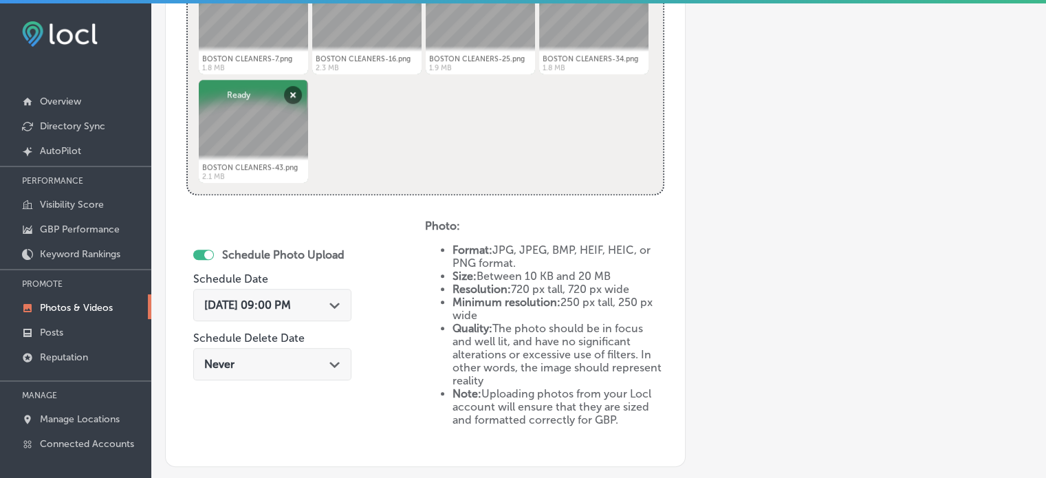
scroll to position [779, 0]
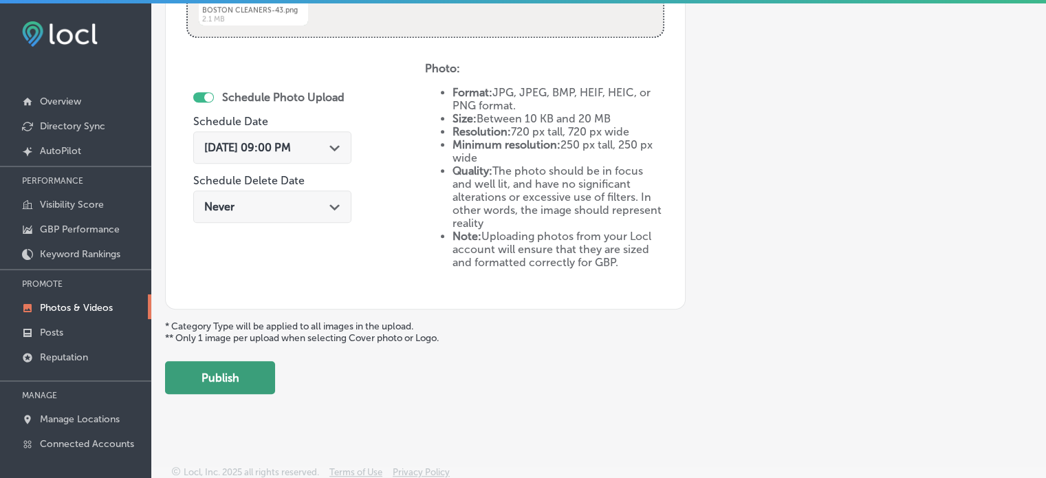
click at [231, 367] on button "Publish" at bounding box center [220, 377] width 110 height 33
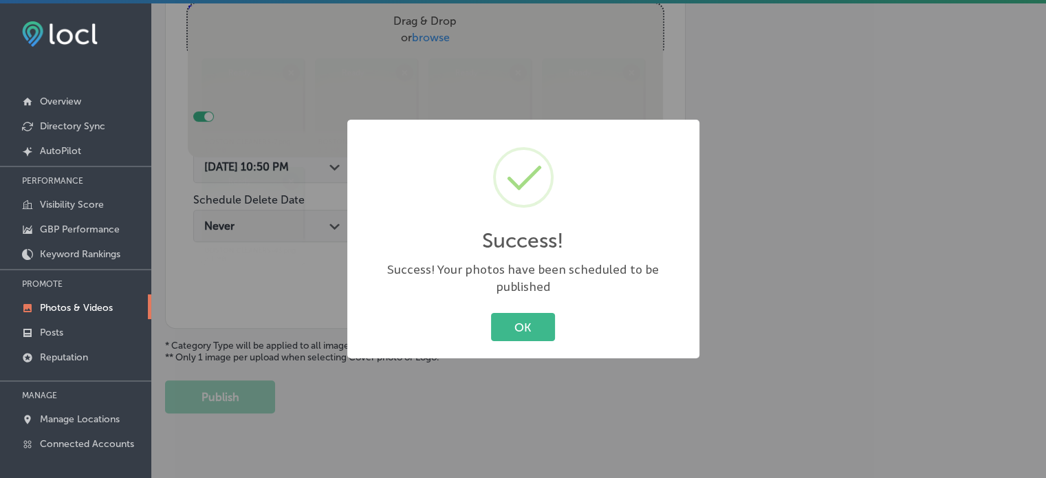
scroll to position [531, 0]
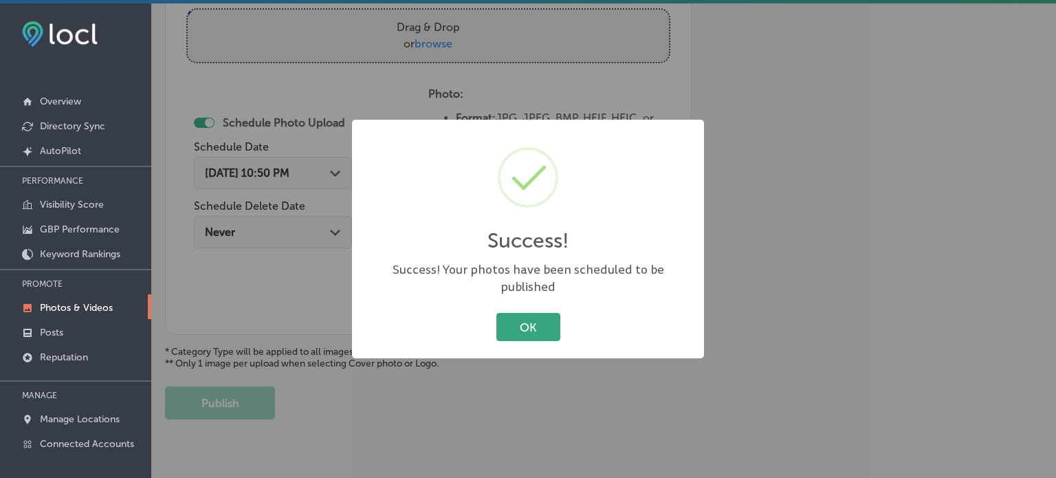
click at [523, 329] on button "OK" at bounding box center [529, 327] width 64 height 28
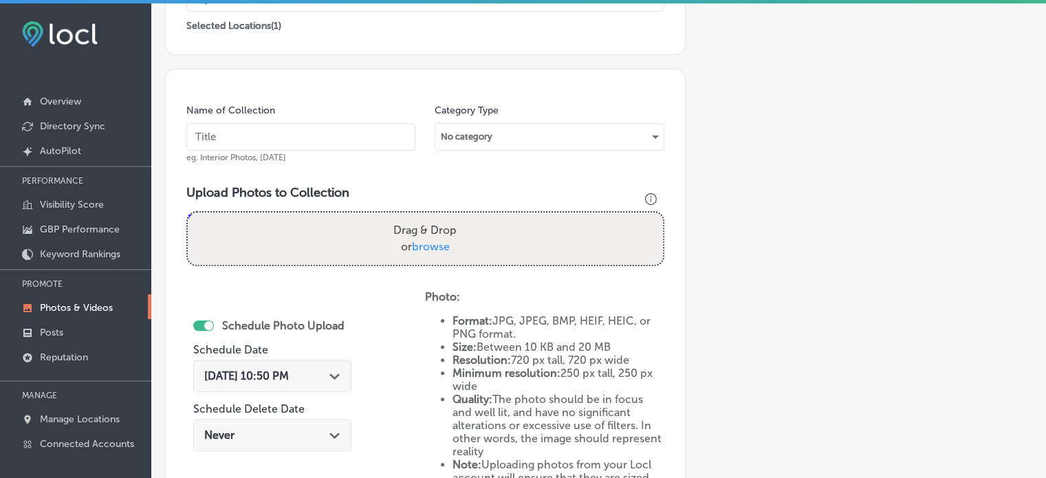
scroll to position [316, 0]
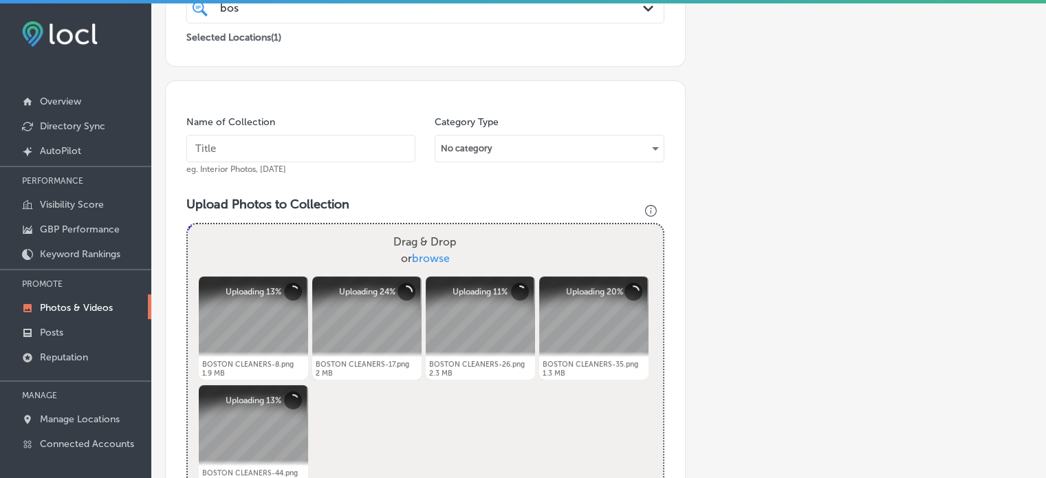
click at [286, 140] on input "text" at bounding box center [300, 149] width 229 height 28
paste input "Professional laundry service"
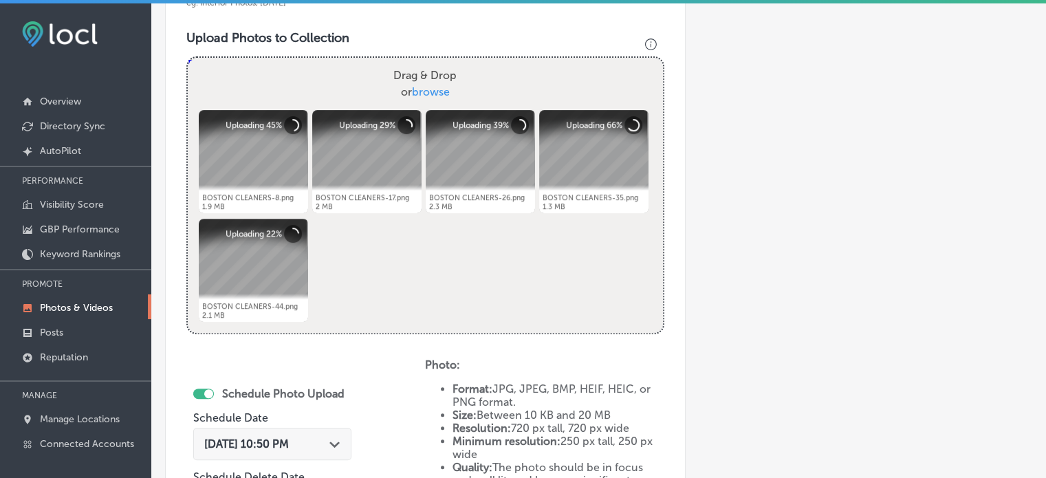
scroll to position [484, 0]
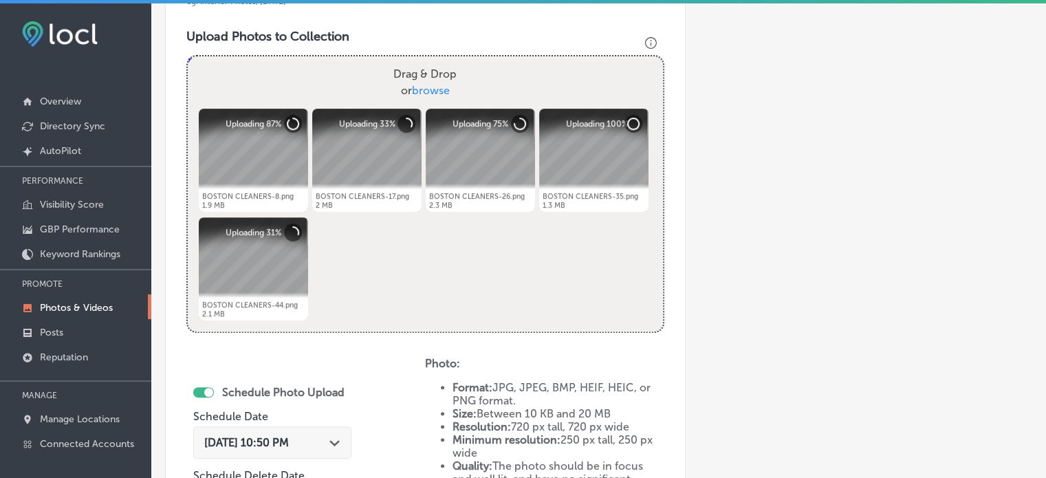
type input "Professional laundry service"
click at [316, 429] on div "[DATE] 10:50 PM Path Created with Sketch." at bounding box center [272, 442] width 158 height 32
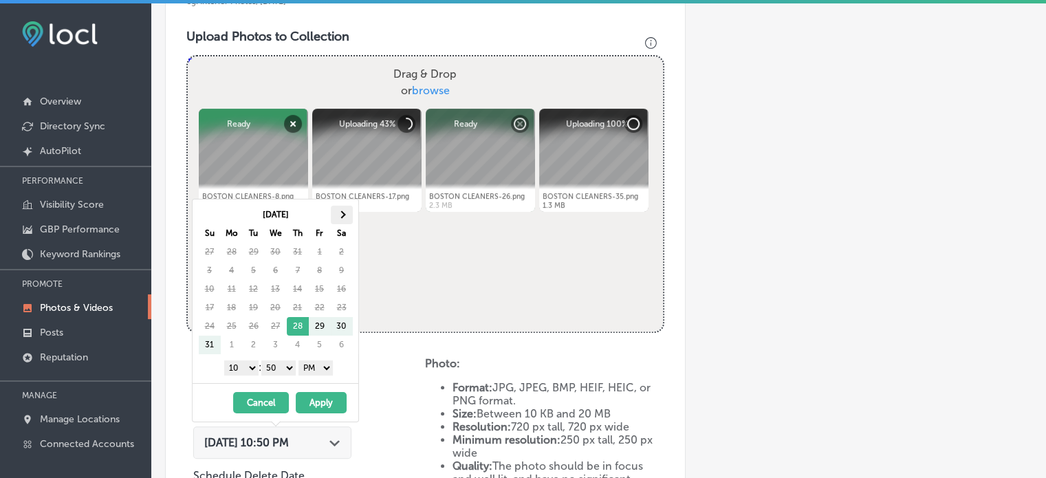
click at [338, 215] on th at bounding box center [342, 215] width 22 height 19
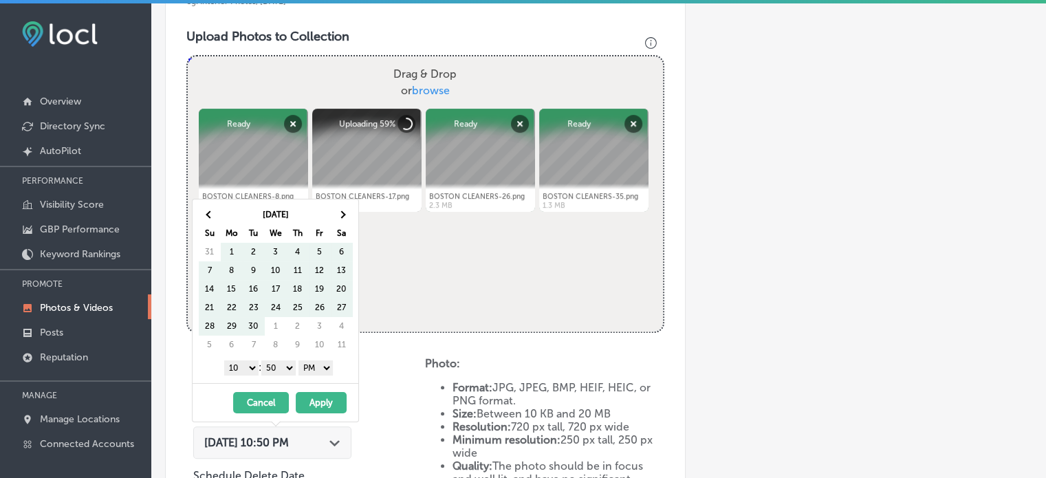
click at [338, 215] on th at bounding box center [342, 215] width 22 height 19
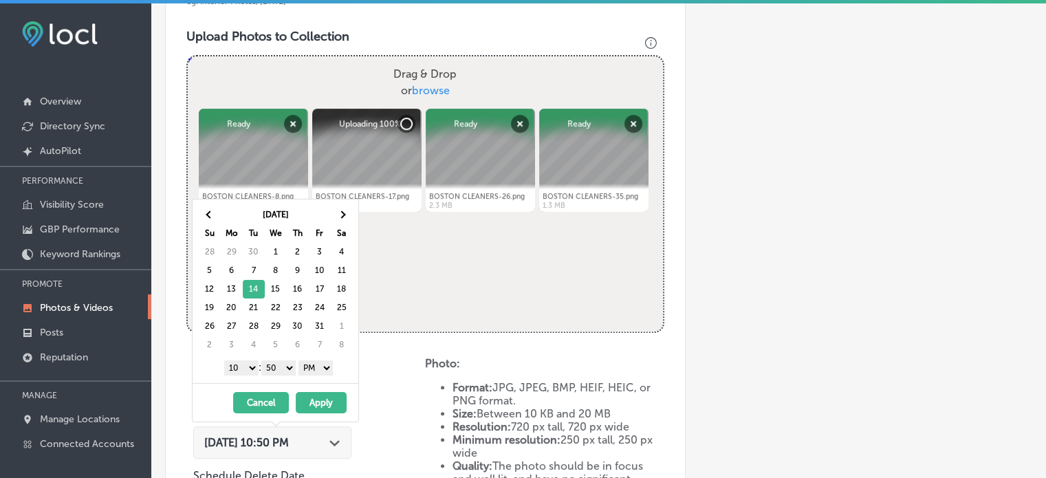
click at [243, 365] on select "1 2 3 4 5 6 7 8 9 10 11 12" at bounding box center [241, 367] width 34 height 15
click at [272, 368] on select "00 10 20 30 40 50" at bounding box center [278, 367] width 34 height 15
click at [325, 407] on button "Apply" at bounding box center [321, 402] width 51 height 21
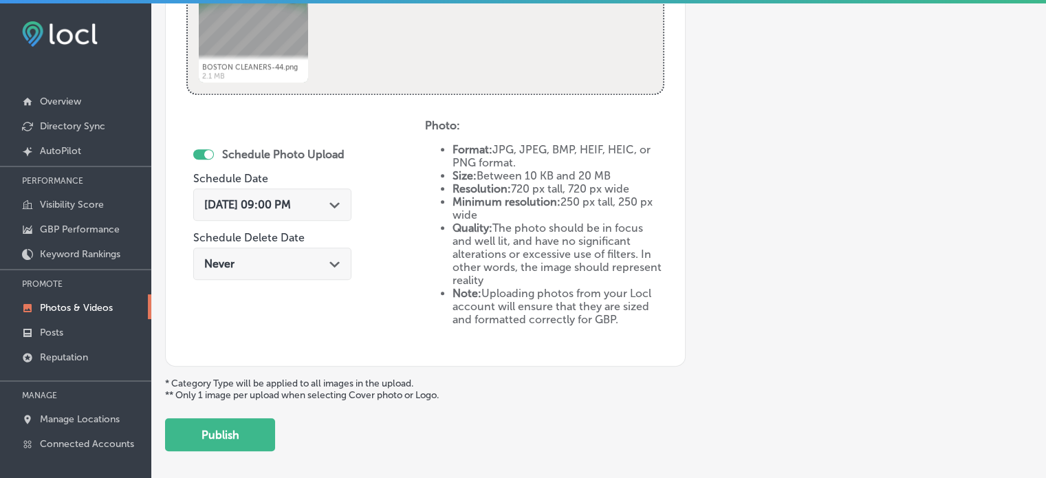
scroll to position [724, 0]
click at [217, 427] on button "Publish" at bounding box center [220, 433] width 110 height 33
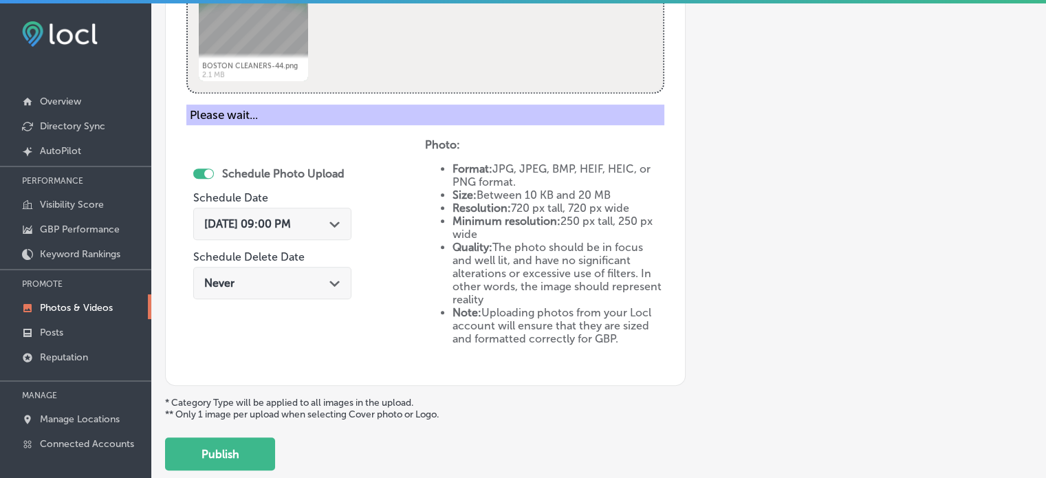
scroll to position [556, 0]
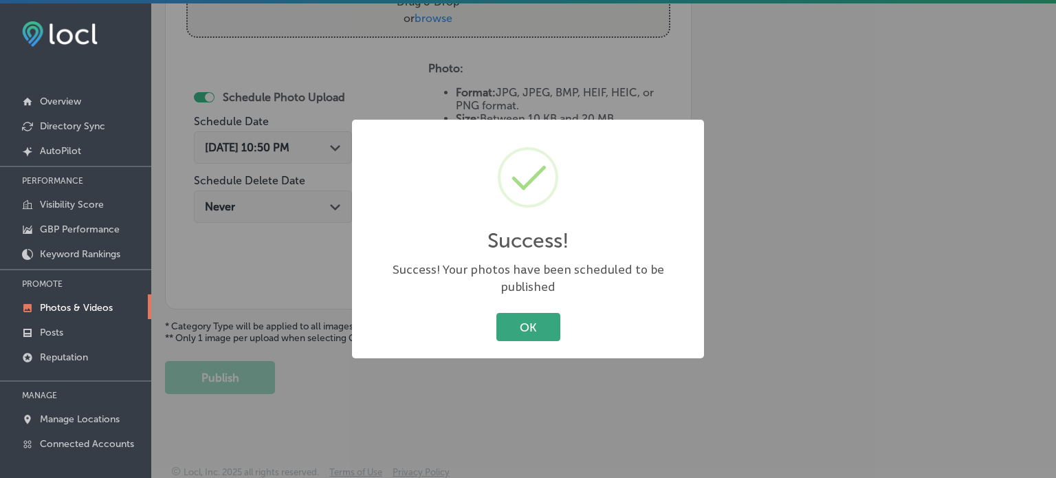
click at [550, 318] on button "OK" at bounding box center [529, 327] width 64 height 28
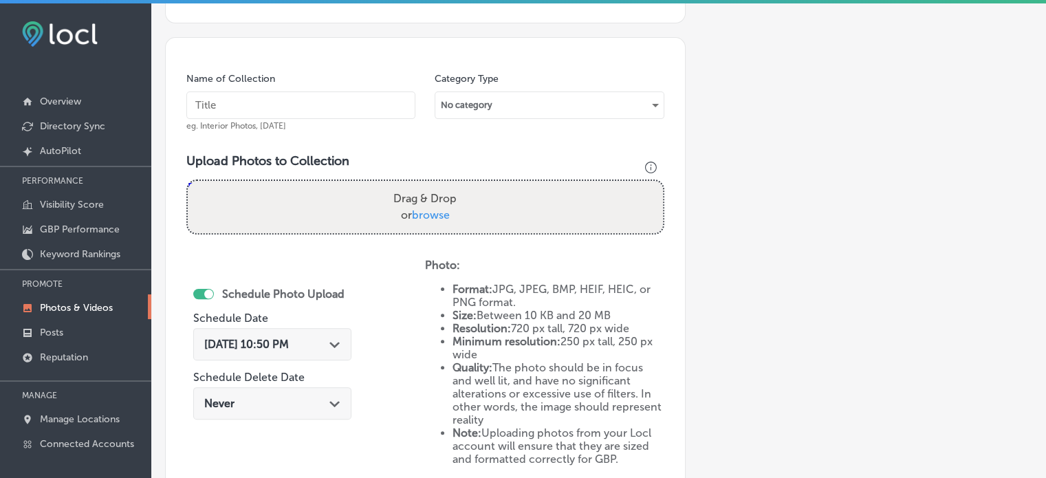
scroll to position [358, 0]
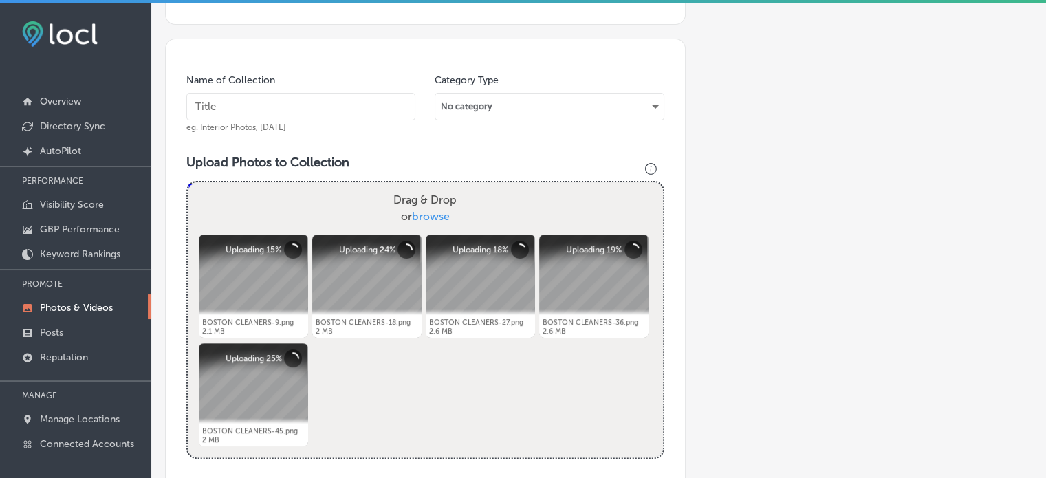
click at [264, 104] on input "text" at bounding box center [300, 107] width 229 height 28
paste input "Bridal alterations"
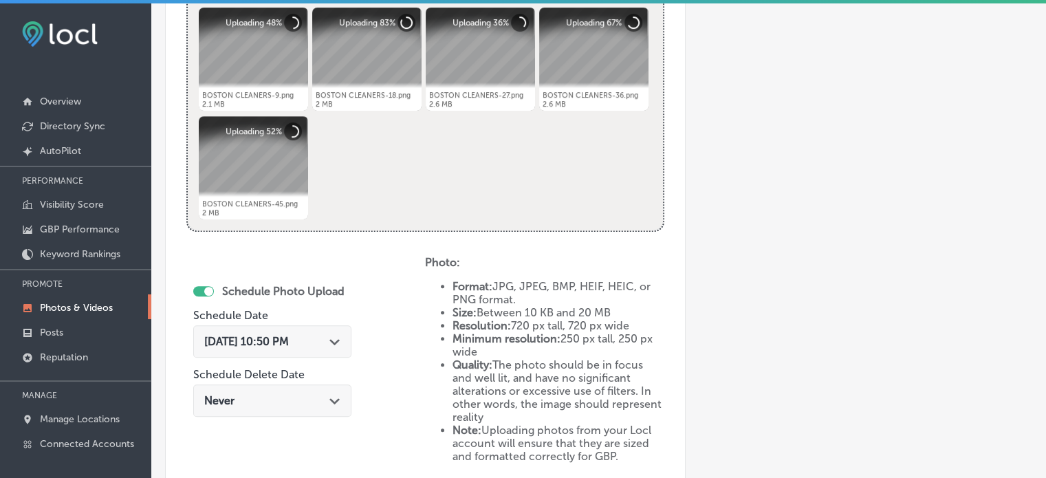
scroll to position [587, 0]
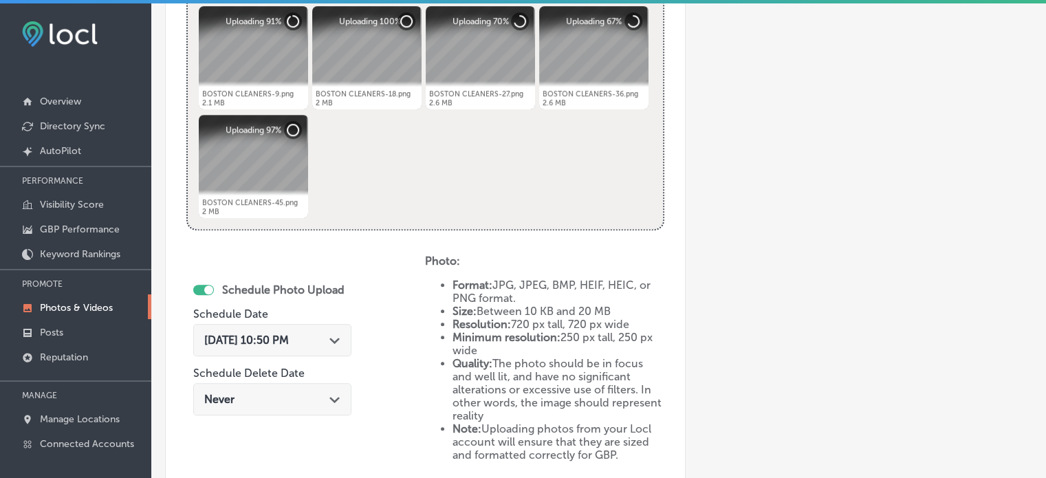
type input "Bridal alterations"
click at [340, 338] on icon "Path Created with Sketch." at bounding box center [334, 341] width 10 height 6
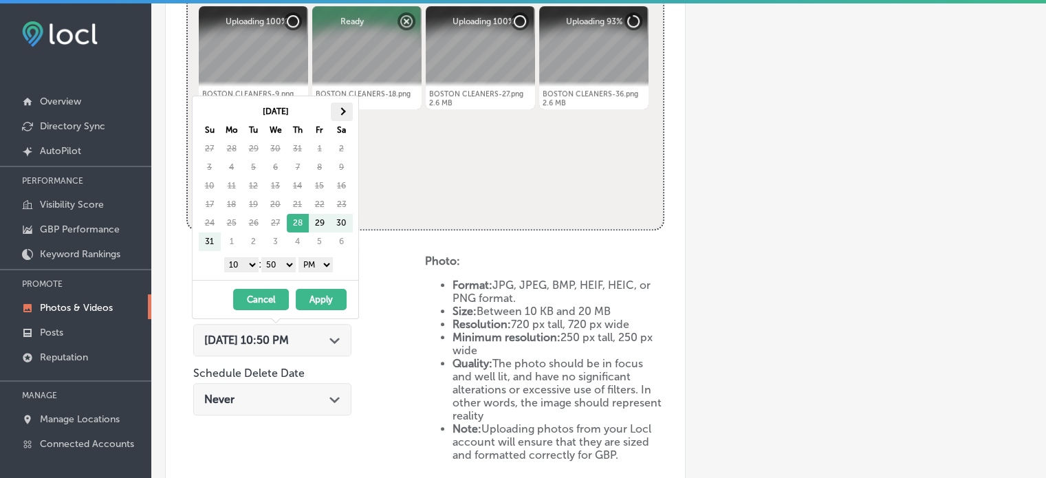
click at [339, 113] on th at bounding box center [342, 111] width 22 height 19
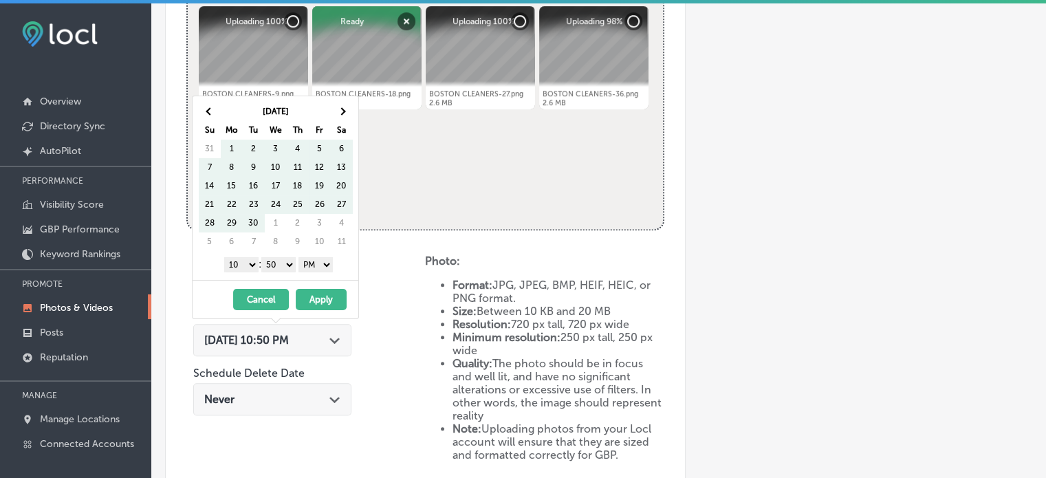
click at [339, 113] on th at bounding box center [342, 111] width 22 height 19
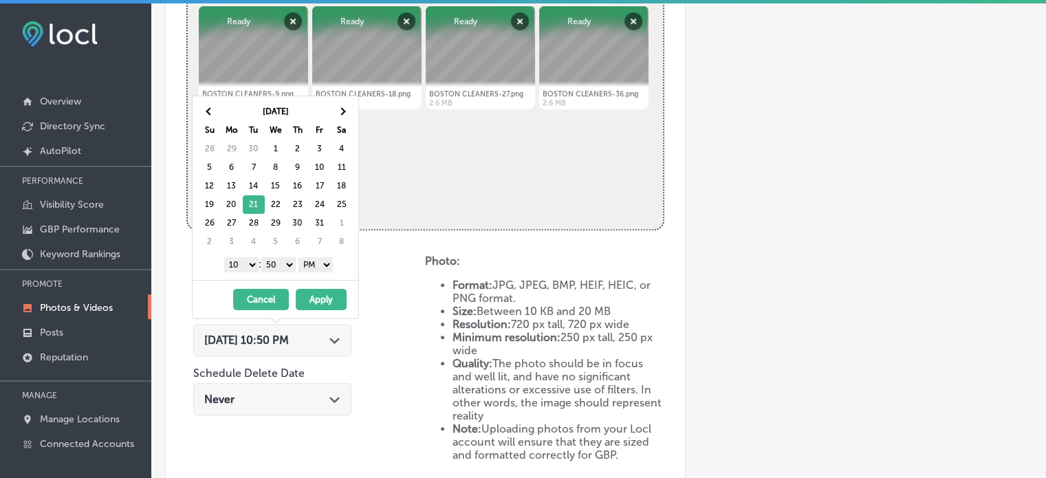
click at [245, 263] on select "1 2 3 4 5 6 7 8 9 10 11 12" at bounding box center [241, 264] width 34 height 15
click at [281, 261] on select "00 10 20 30 40 50" at bounding box center [278, 264] width 34 height 15
click at [321, 299] on button "Apply" at bounding box center [321, 299] width 51 height 21
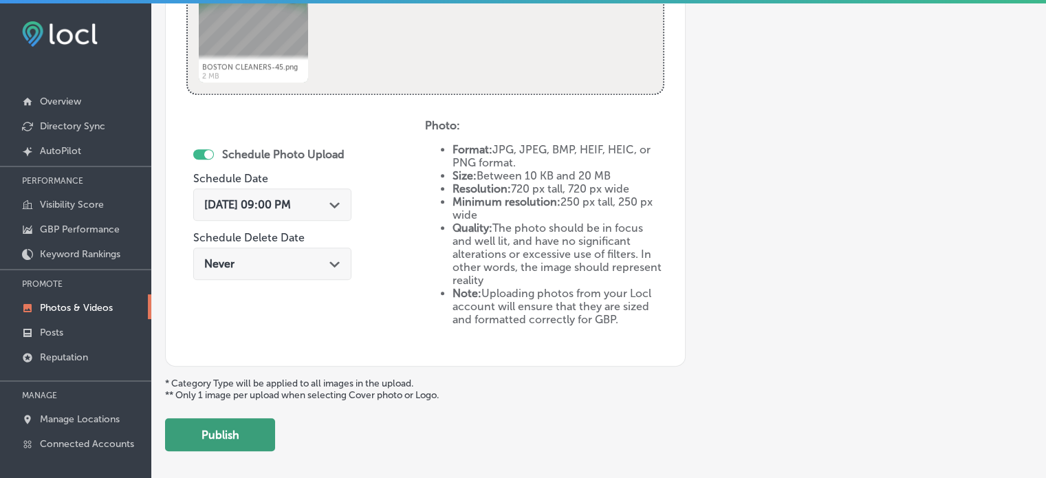
scroll to position [723, 0]
click at [230, 428] on button "Publish" at bounding box center [220, 434] width 110 height 33
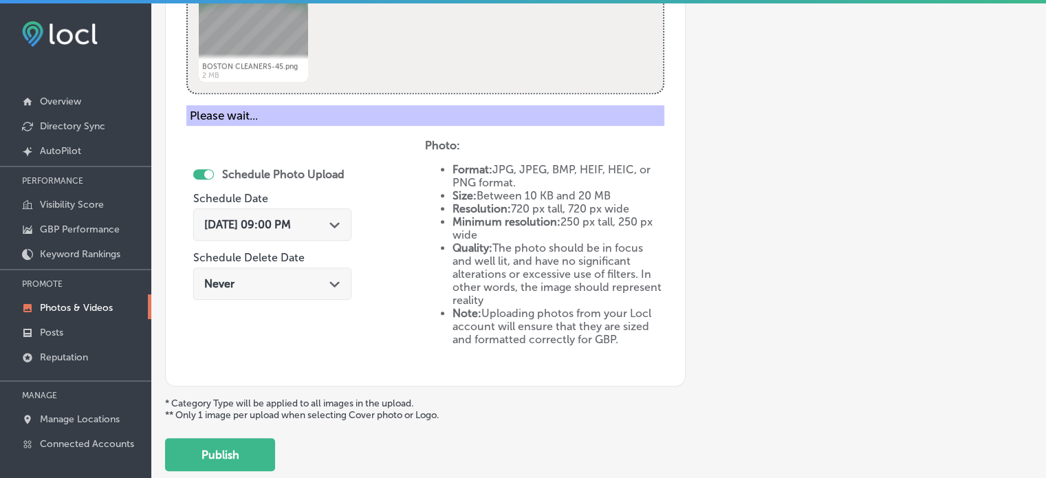
scroll to position [556, 0]
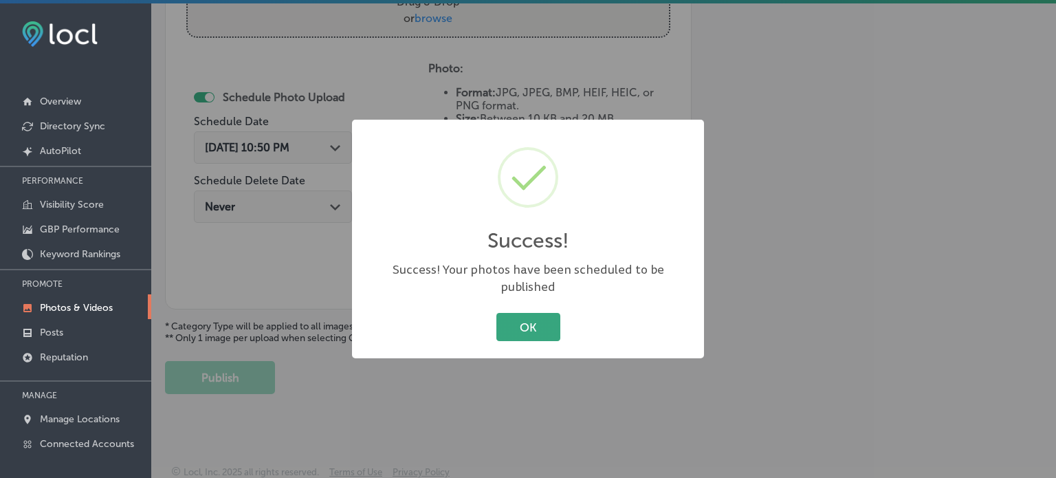
click at [508, 313] on button "OK" at bounding box center [529, 327] width 64 height 28
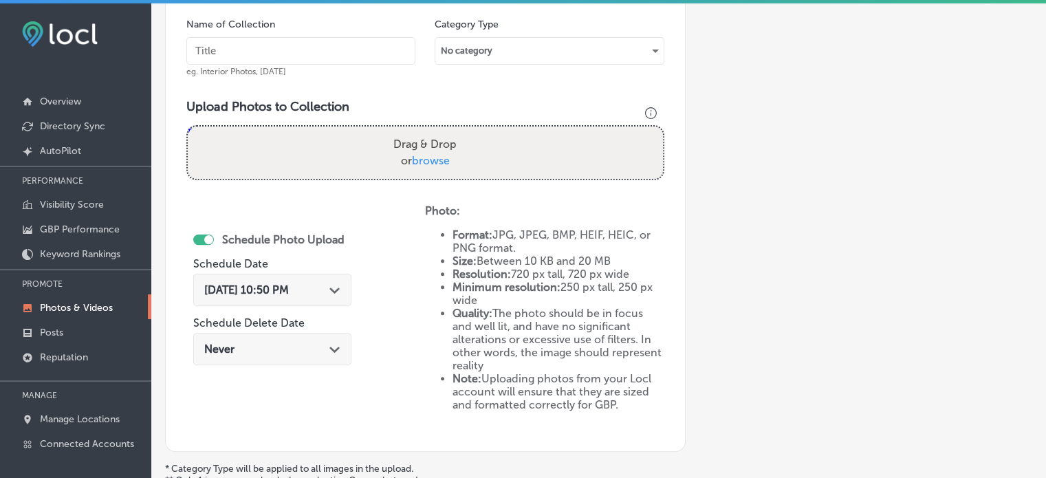
scroll to position [413, 0]
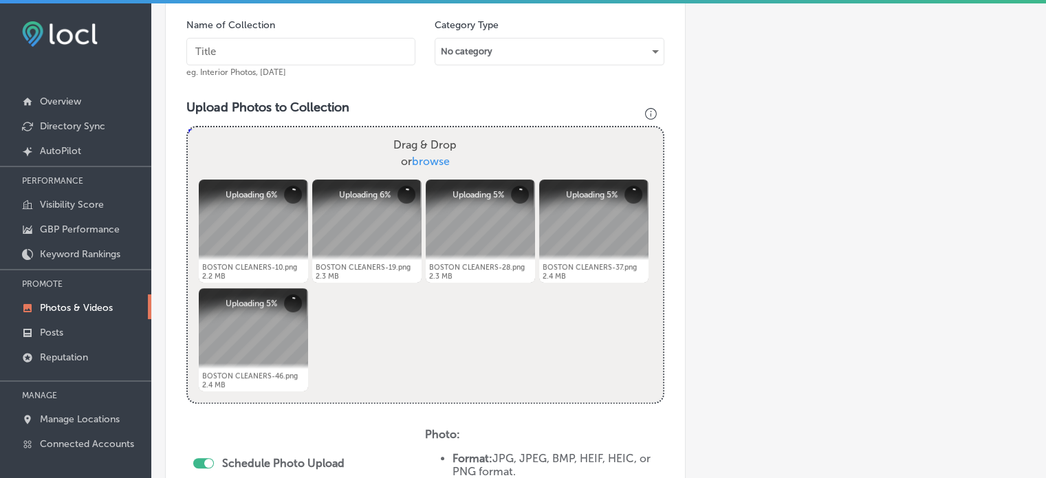
click at [306, 45] on input "text" at bounding box center [300, 52] width 229 height 28
paste input "Suit alterations"
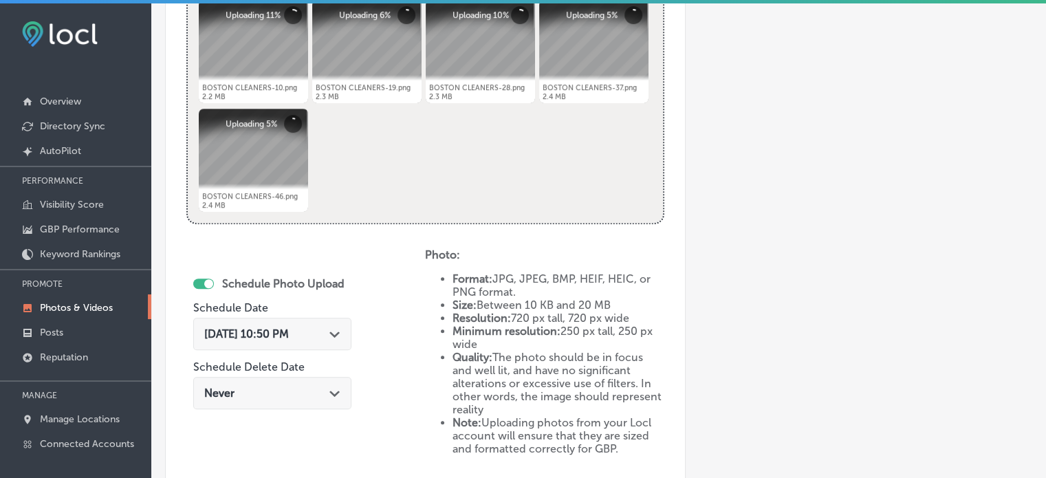
scroll to position [594, 0]
type input "Suit alterations"
click at [339, 330] on icon "Path Created with Sketch." at bounding box center [334, 333] width 10 height 6
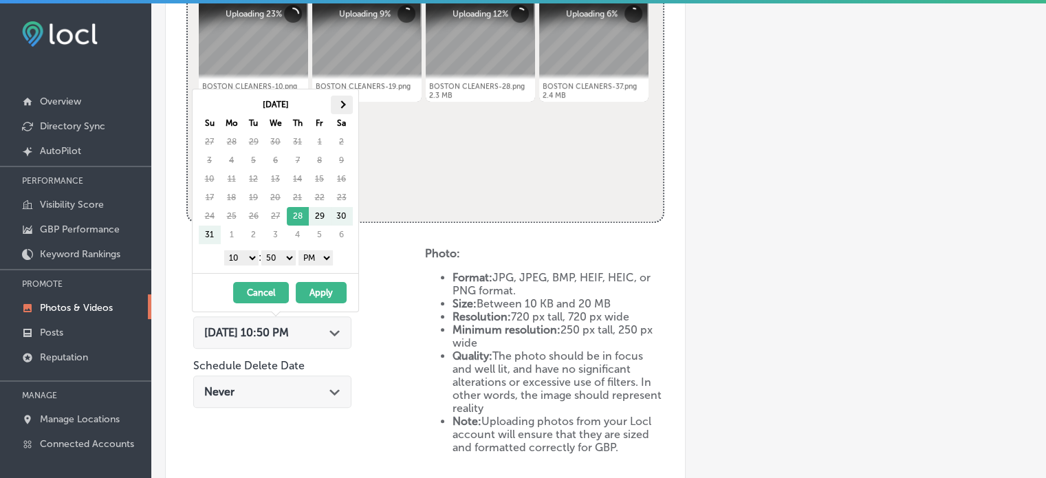
click at [344, 98] on th at bounding box center [342, 105] width 22 height 19
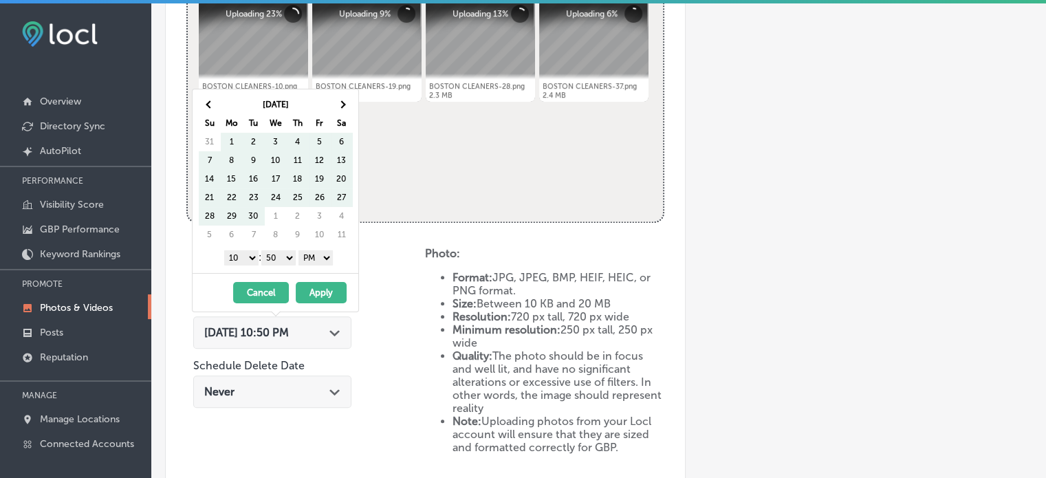
click at [344, 98] on th at bounding box center [342, 105] width 22 height 19
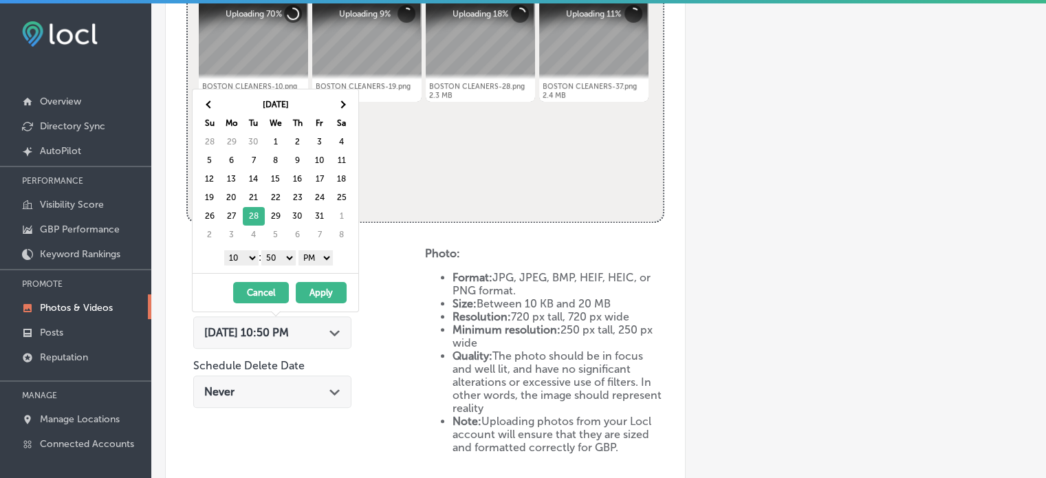
click at [244, 259] on select "1 2 3 4 5 6 7 8 9 10 11 12" at bounding box center [241, 257] width 34 height 15
click at [281, 250] on select "00 10 20 30 40 50" at bounding box center [278, 257] width 34 height 15
click at [323, 291] on button "Apply" at bounding box center [321, 292] width 51 height 21
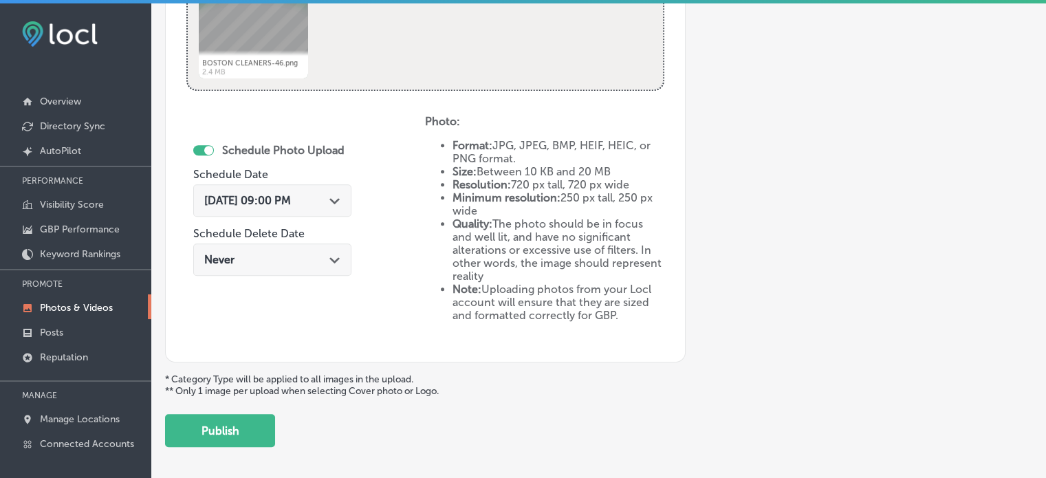
scroll to position [737, 0]
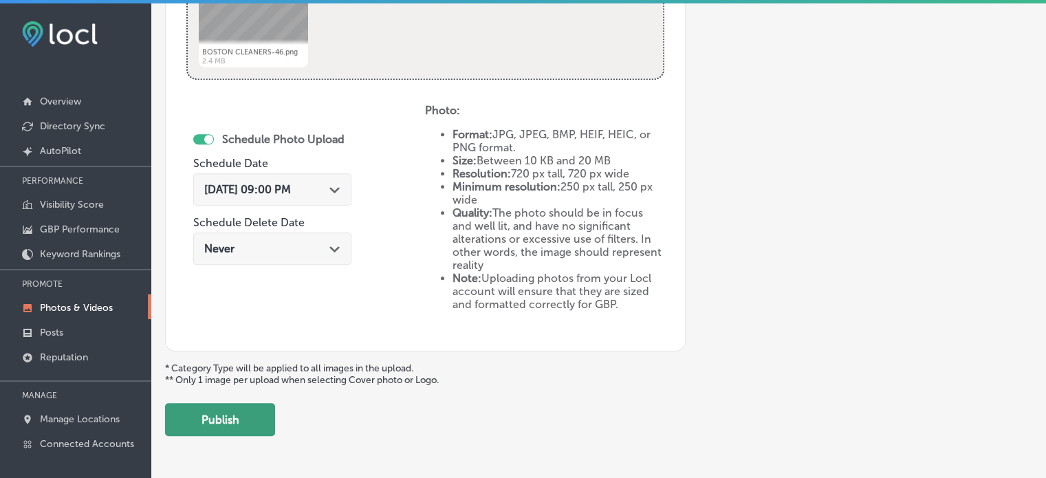
click at [261, 412] on button "Publish" at bounding box center [220, 419] width 110 height 33
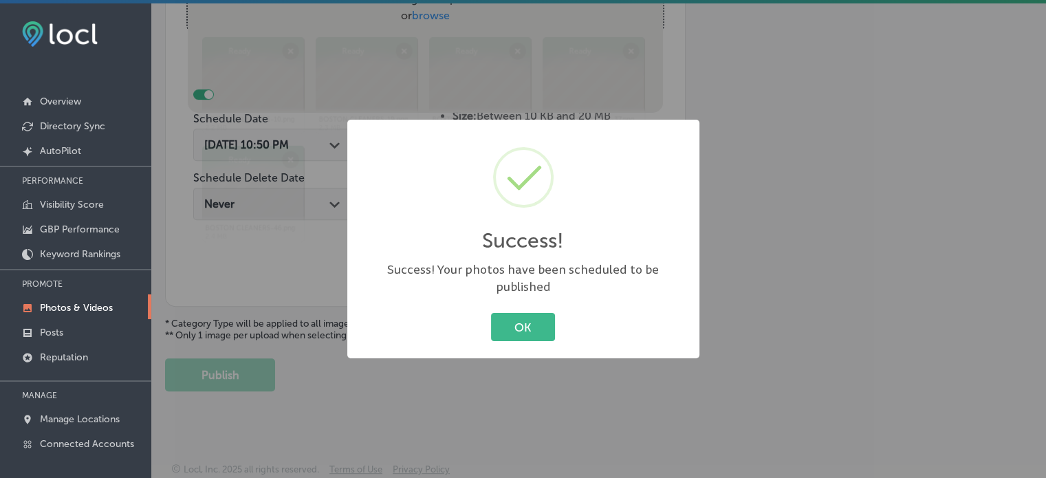
scroll to position [556, 0]
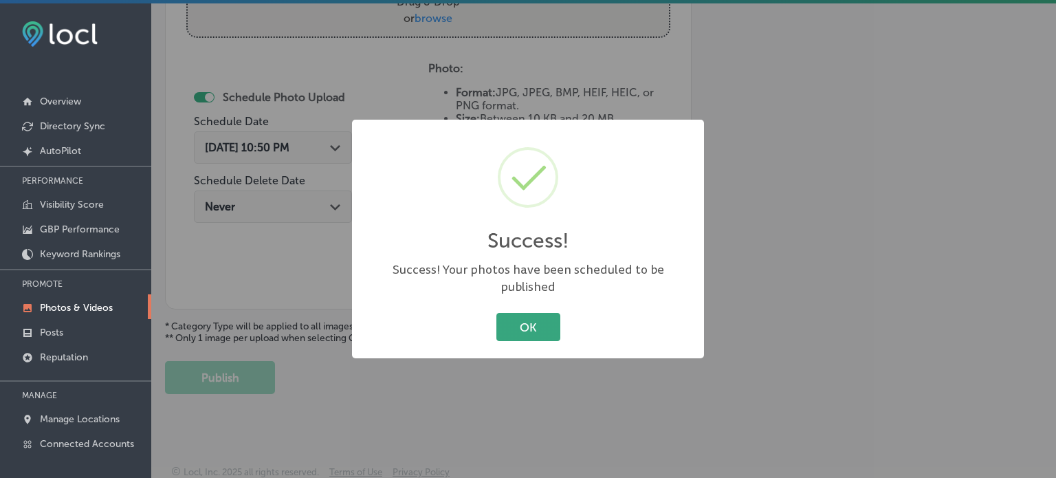
click at [536, 313] on button "OK" at bounding box center [529, 327] width 64 height 28
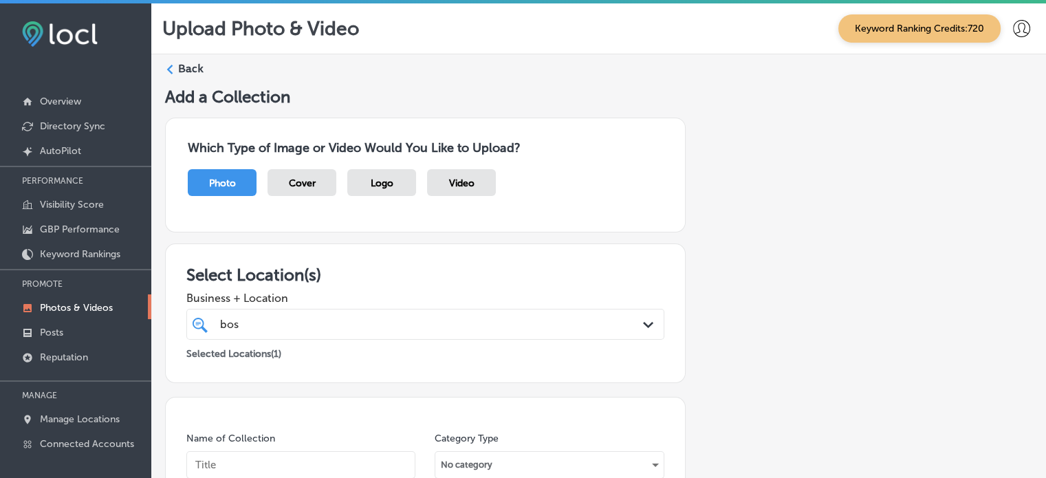
scroll to position [0, 0]
click at [193, 62] on label "Back" at bounding box center [190, 68] width 25 height 15
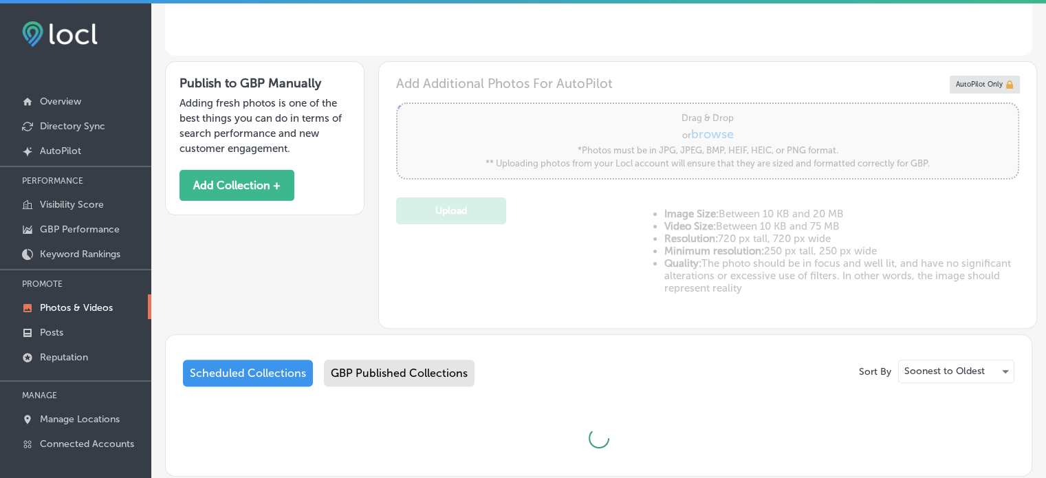
scroll to position [462, 0]
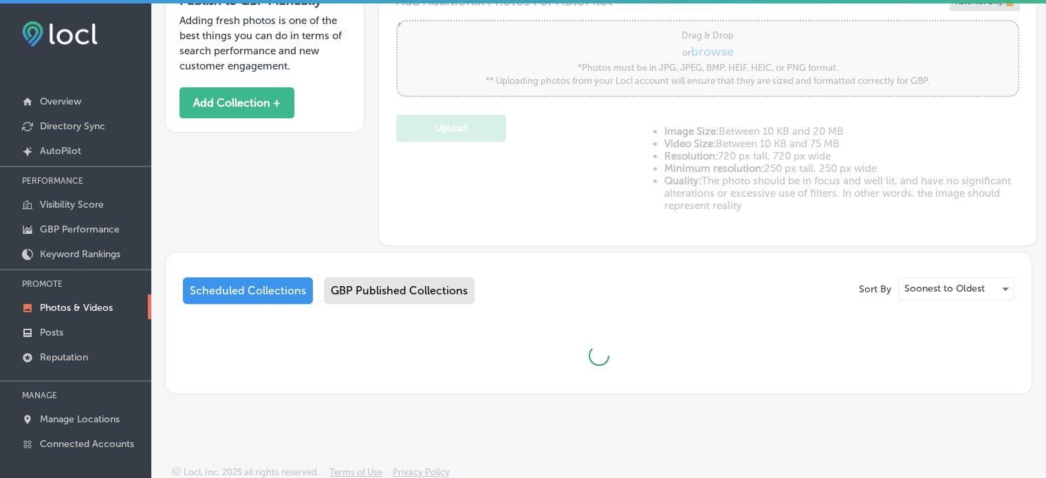
type input "5"
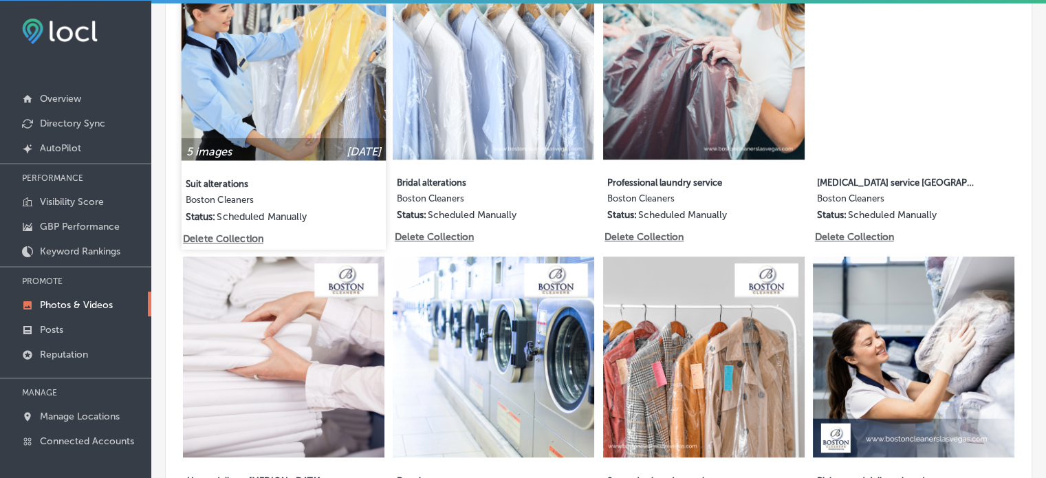
scroll to position [1044, 0]
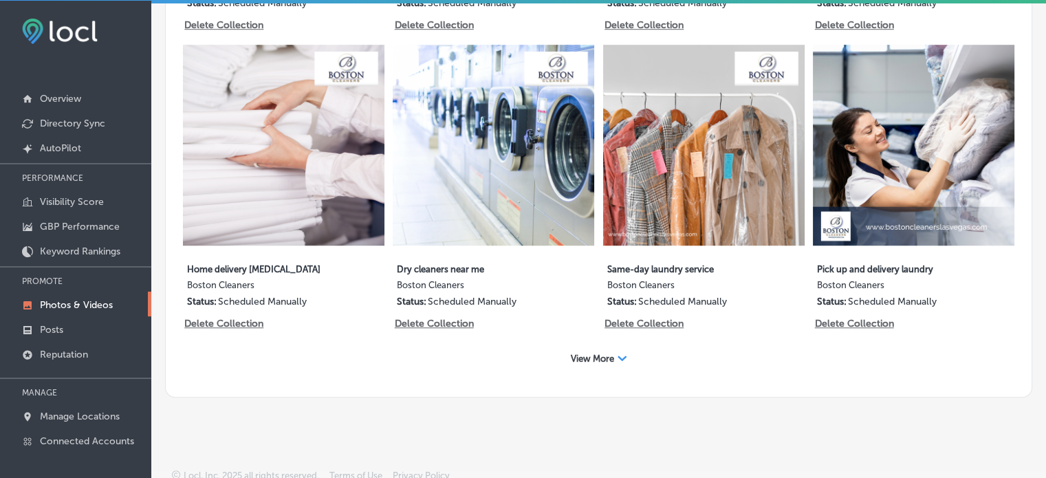
click at [592, 354] on span "View More" at bounding box center [592, 359] width 43 height 10
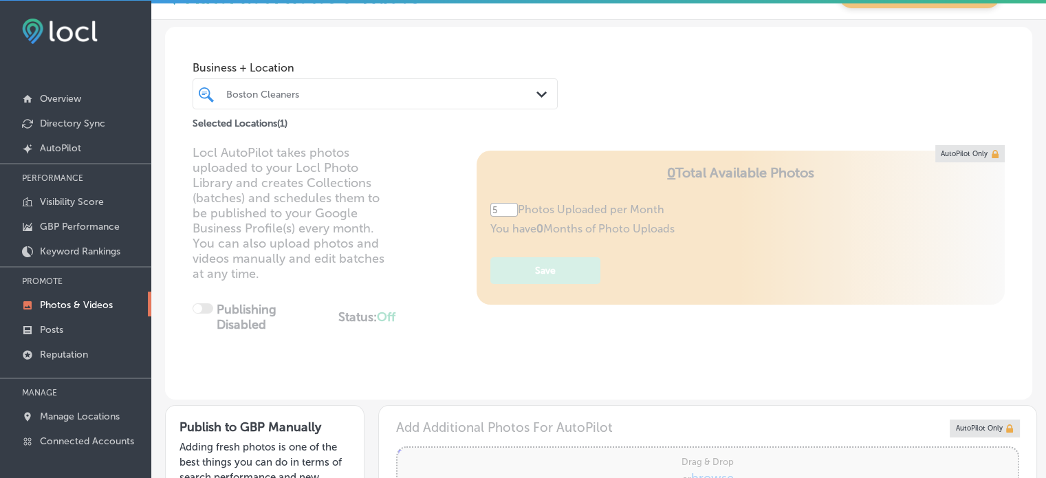
scroll to position [0, 0]
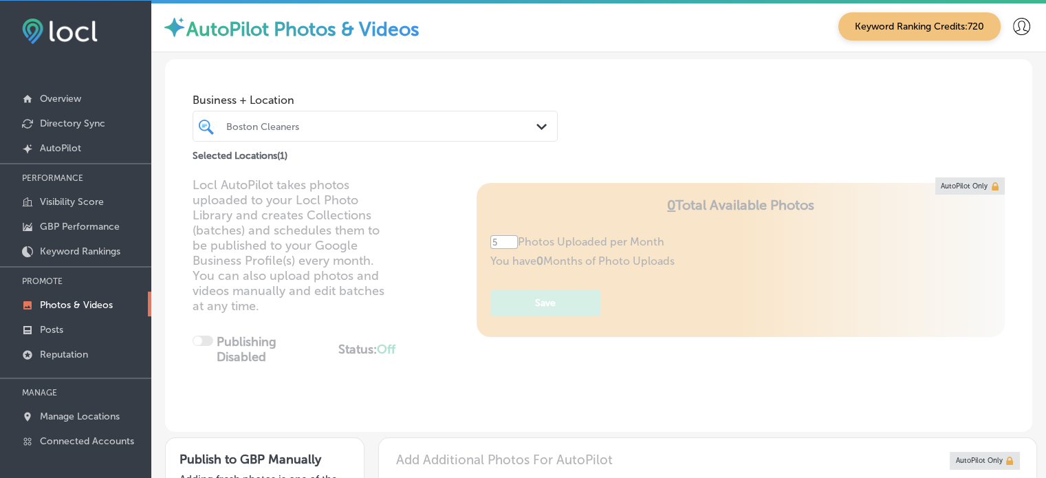
click at [381, 117] on div at bounding box center [360, 126] width 271 height 19
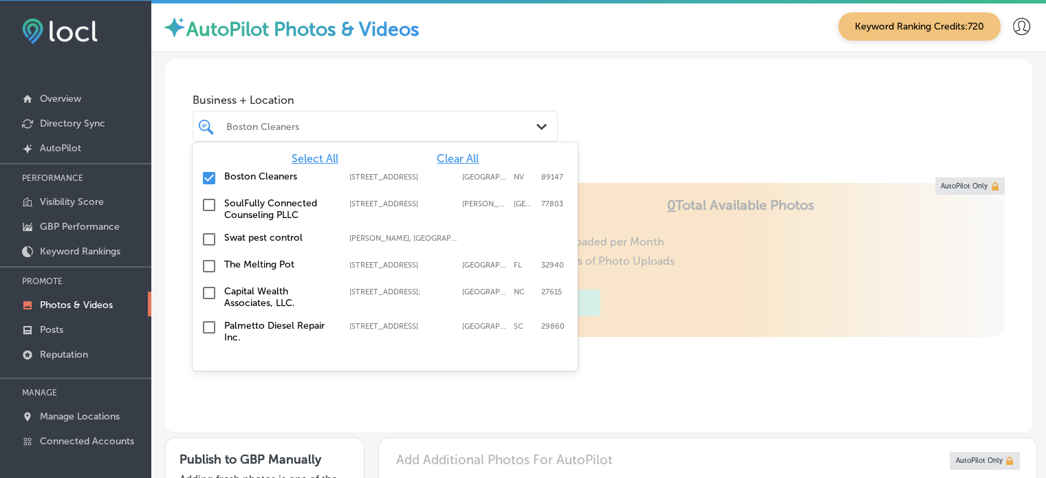
click at [443, 156] on span "Clear All" at bounding box center [458, 158] width 42 height 13
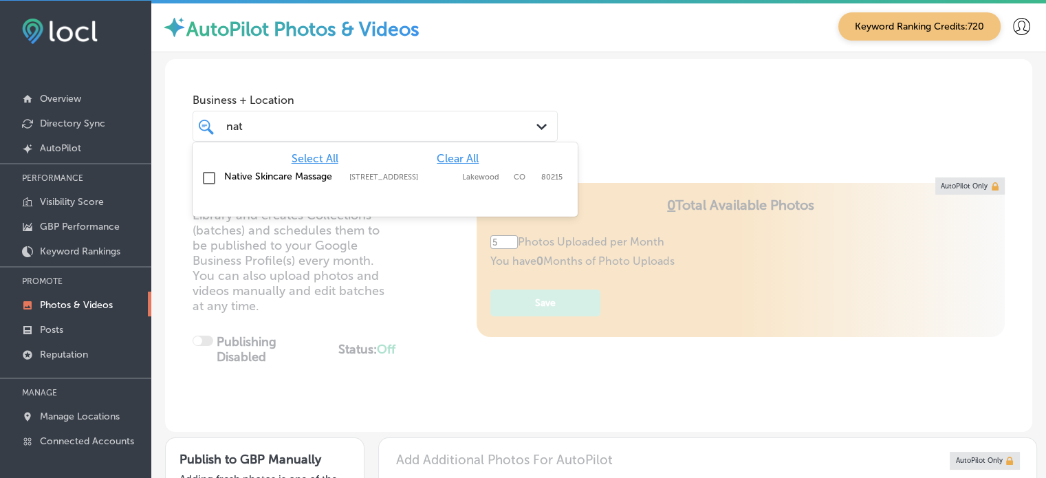
click at [292, 177] on label "Native Skincare Massage" at bounding box center [279, 177] width 111 height 12
type input "nat"
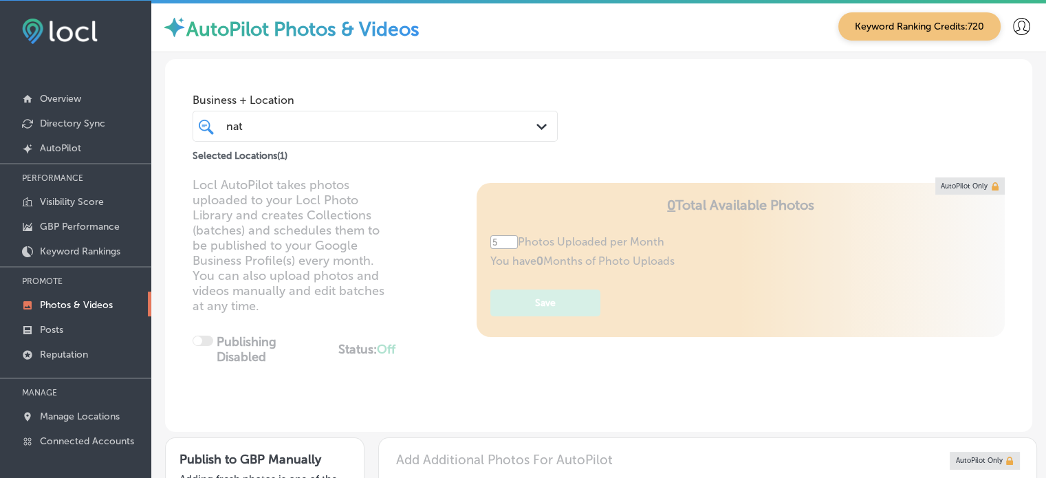
click at [602, 91] on div "Business + Location nat nat Path Created with Sketch. Selected Locations ( 1 )" at bounding box center [598, 111] width 867 height 105
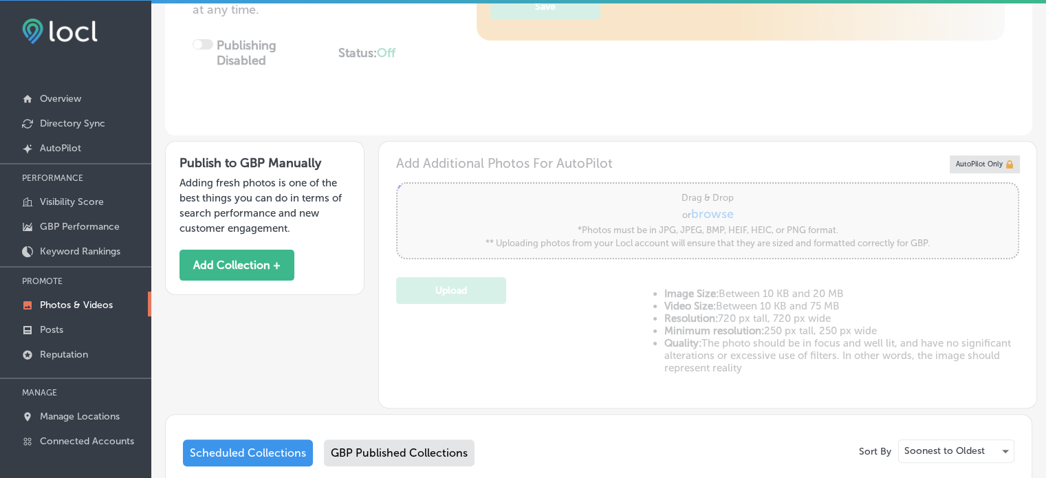
scroll to position [462, 0]
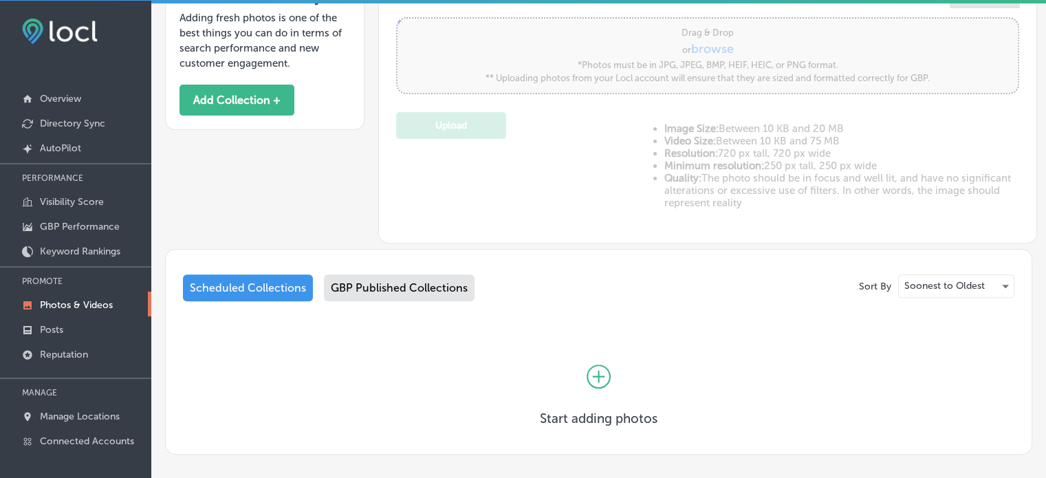
click at [409, 289] on div "GBP Published Collections" at bounding box center [399, 287] width 151 height 27
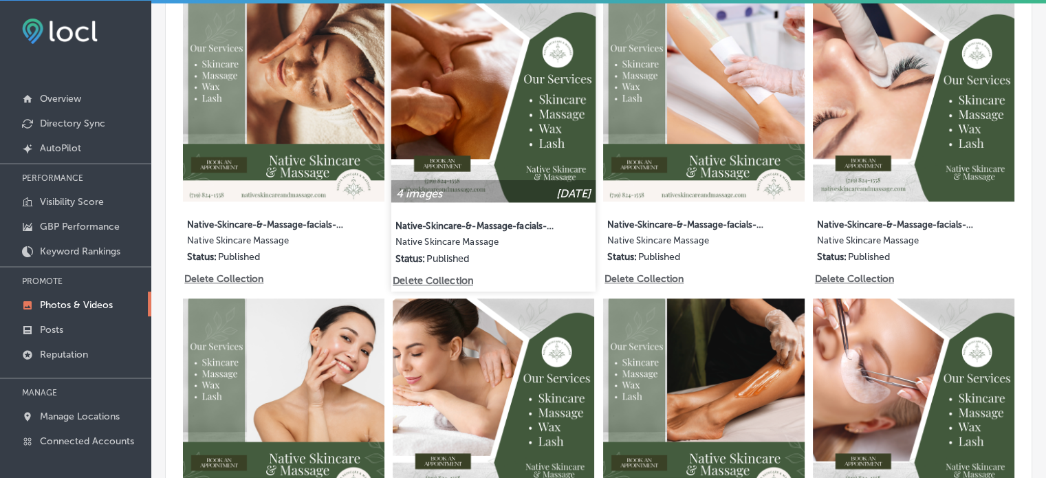
scroll to position [758, 0]
